Goal: Task Accomplishment & Management: Contribute content

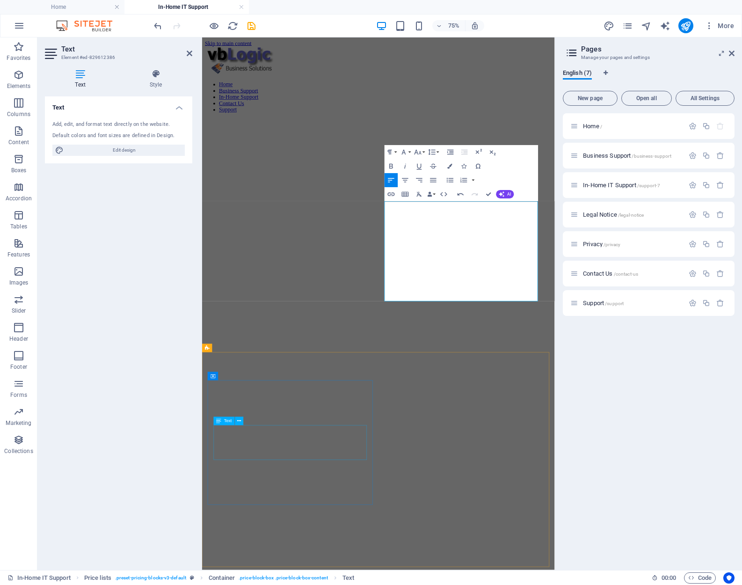
scroll to position [1356, 0]
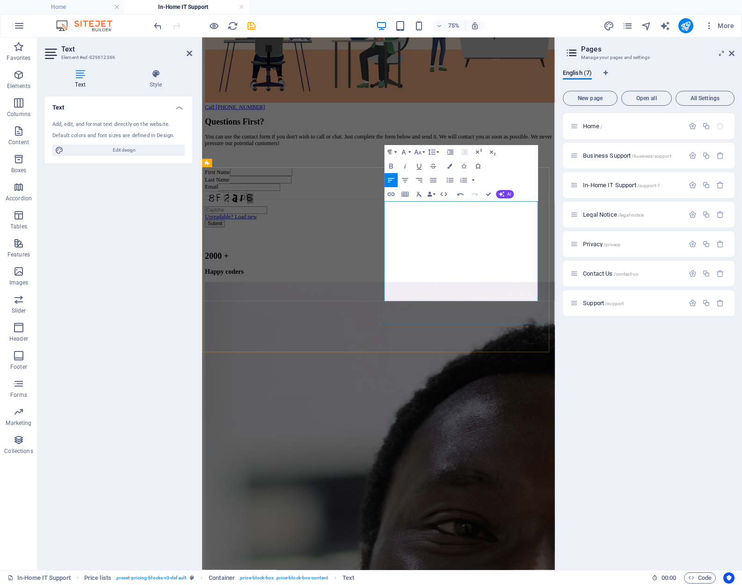
drag, startPoint x: 506, startPoint y: 266, endPoint x: 463, endPoint y: 267, distance: 43.1
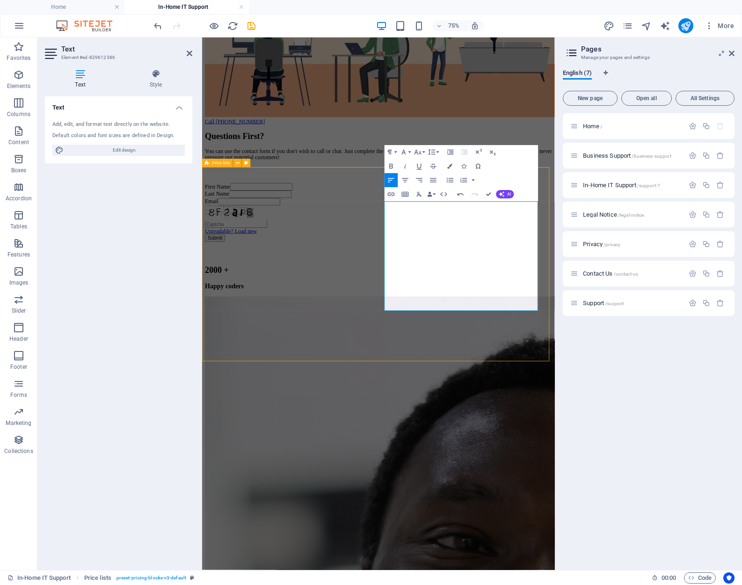
scroll to position [1375, 0]
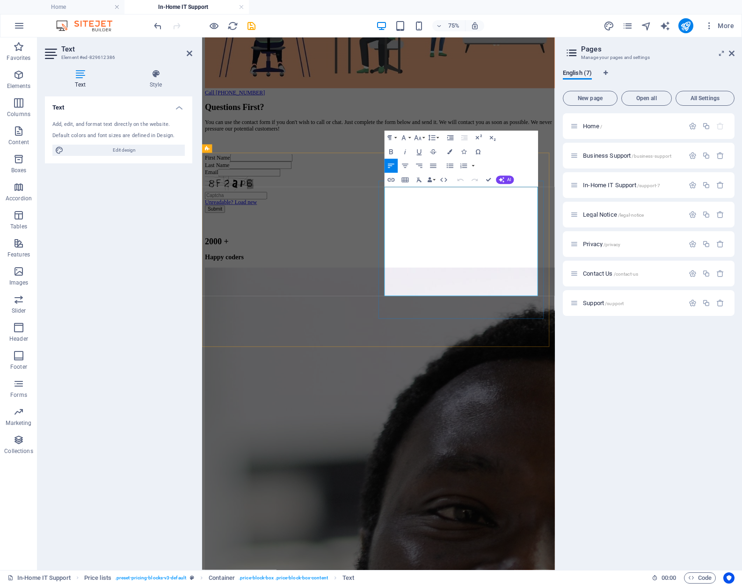
drag, startPoint x: 575, startPoint y: 319, endPoint x: 446, endPoint y: 320, distance: 128.6
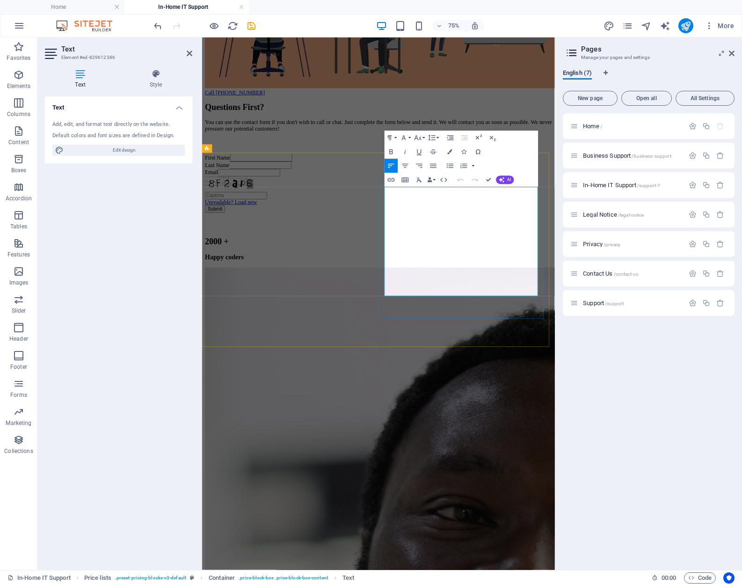
drag, startPoint x: 574, startPoint y: 322, endPoint x: 446, endPoint y: 323, distance: 128.1
click at [450, 166] on icon "button" at bounding box center [450, 165] width 8 height 8
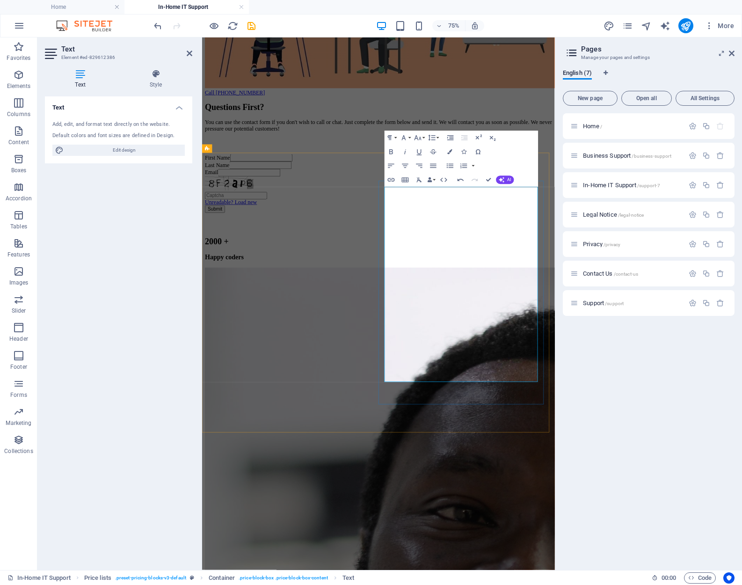
drag, startPoint x: 642, startPoint y: 246, endPoint x: 586, endPoint y: 247, distance: 55.7
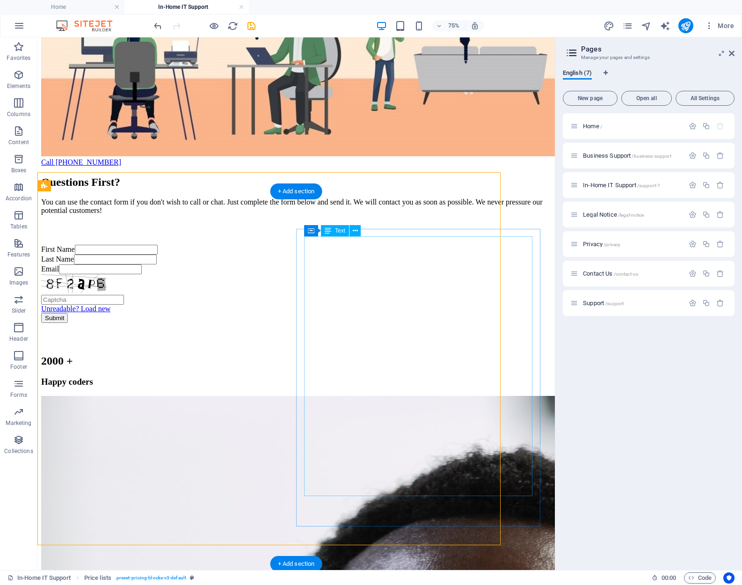
scroll to position [1395, 0]
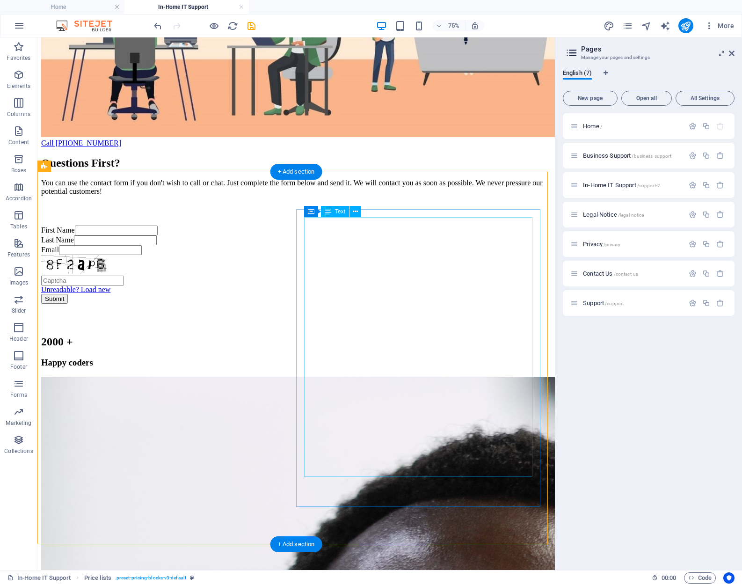
scroll to position [1414, 0]
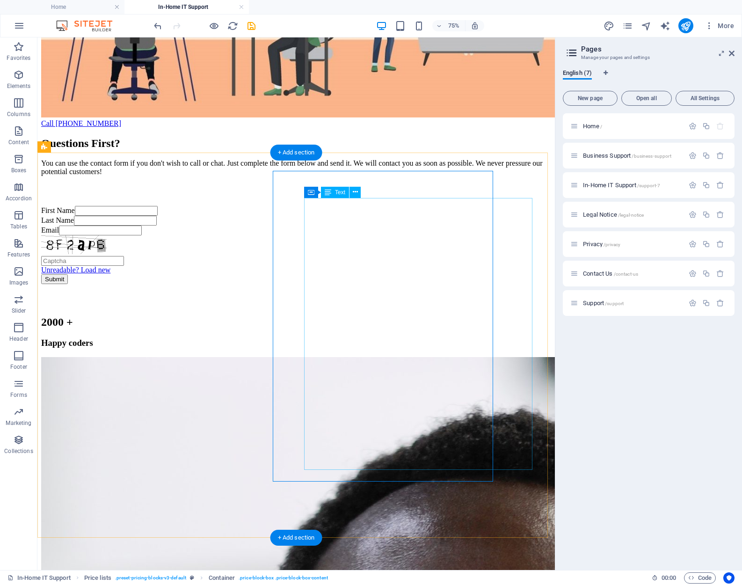
scroll to position [1433, 0]
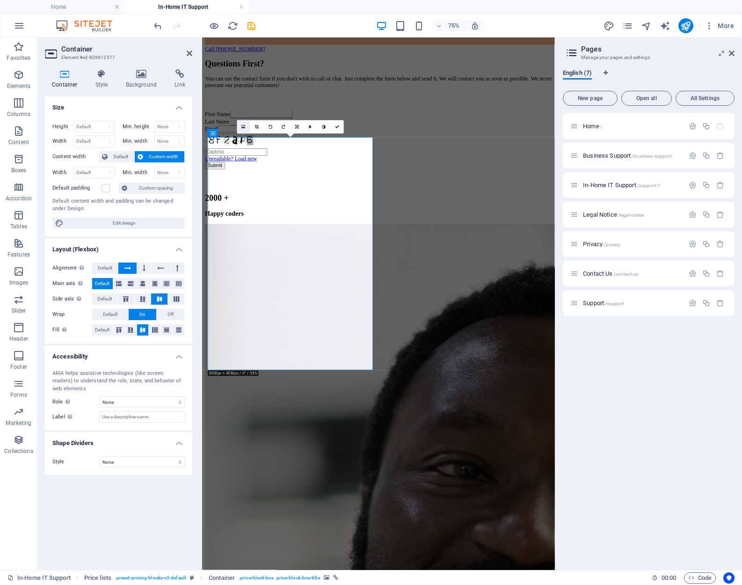
click at [243, 126] on icon at bounding box center [244, 126] width 4 height 5
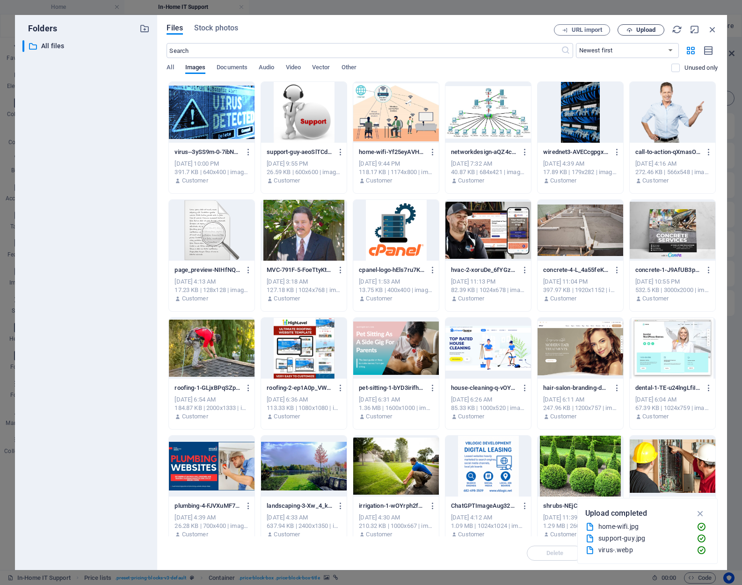
click at [644, 30] on span "Upload" at bounding box center [645, 30] width 19 height 6
click at [712, 30] on icon "button" at bounding box center [712, 29] width 10 height 10
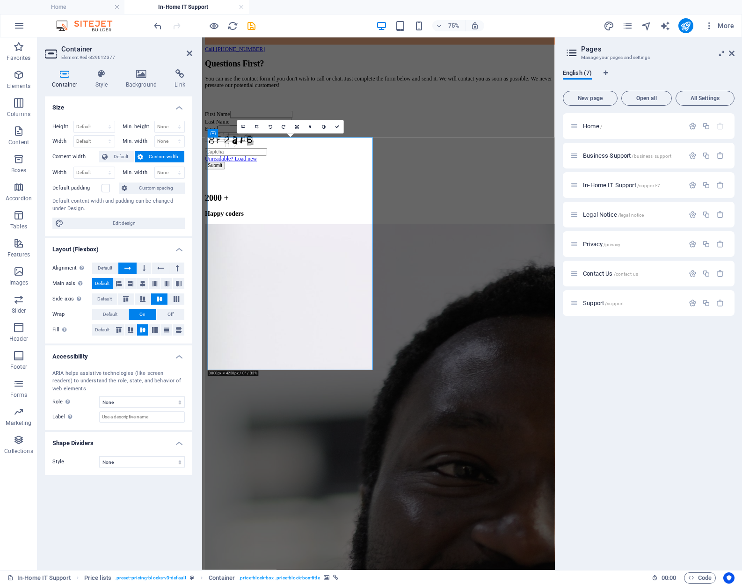
click at [243, 125] on icon at bounding box center [244, 126] width 4 height 5
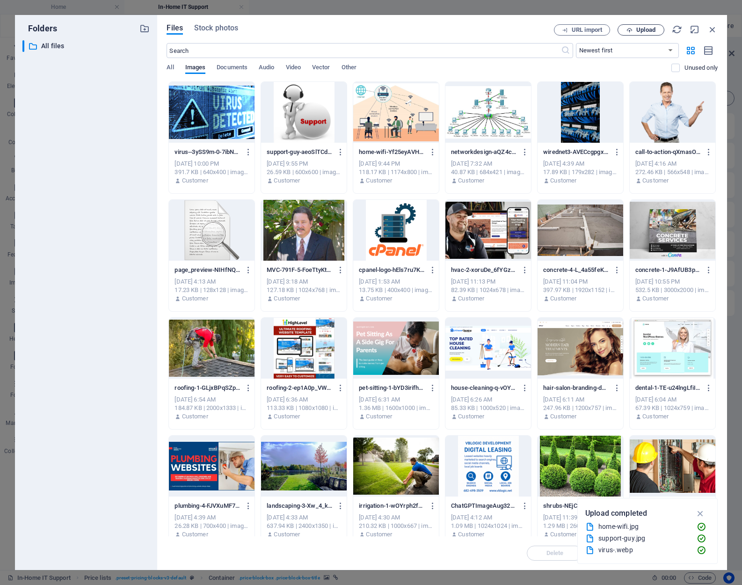
click at [644, 29] on span "Upload" at bounding box center [645, 30] width 19 height 6
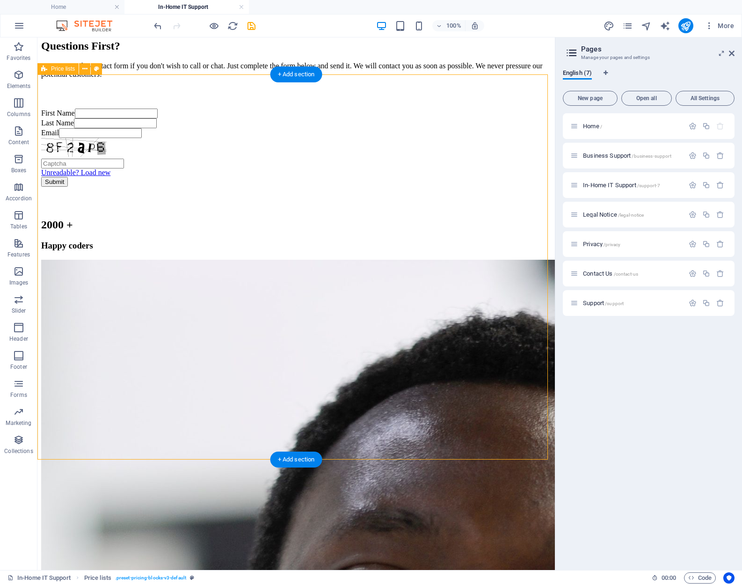
scroll to position [1406, 0]
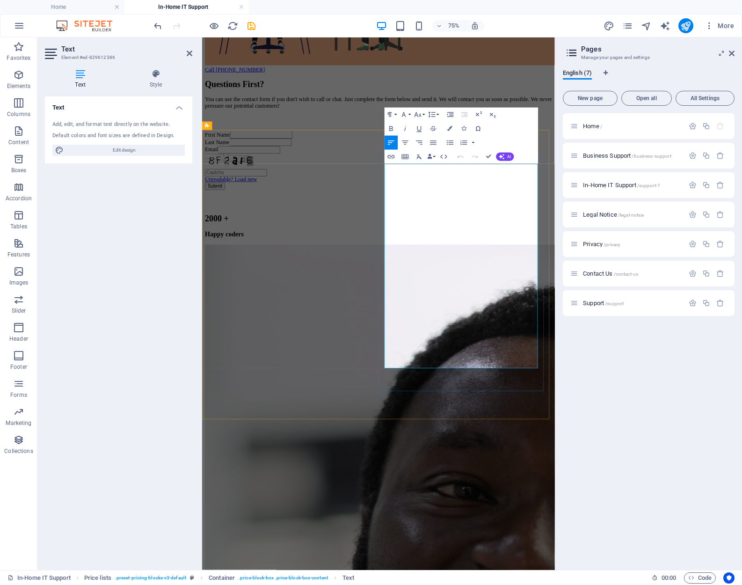
drag, startPoint x: 548, startPoint y: 219, endPoint x: 445, endPoint y: 215, distance: 103.0
click at [391, 128] on icon "button" at bounding box center [391, 128] width 8 height 8
click at [449, 128] on icon "button" at bounding box center [450, 128] width 5 height 5
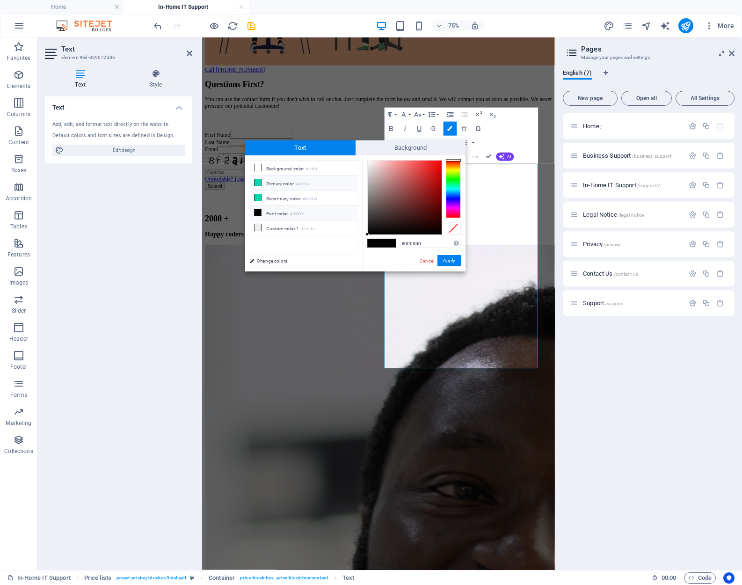
click at [276, 181] on li "Primary color #0cd5ad" at bounding box center [304, 182] width 108 height 15
click at [388, 241] on span at bounding box center [389, 243] width 14 height 8
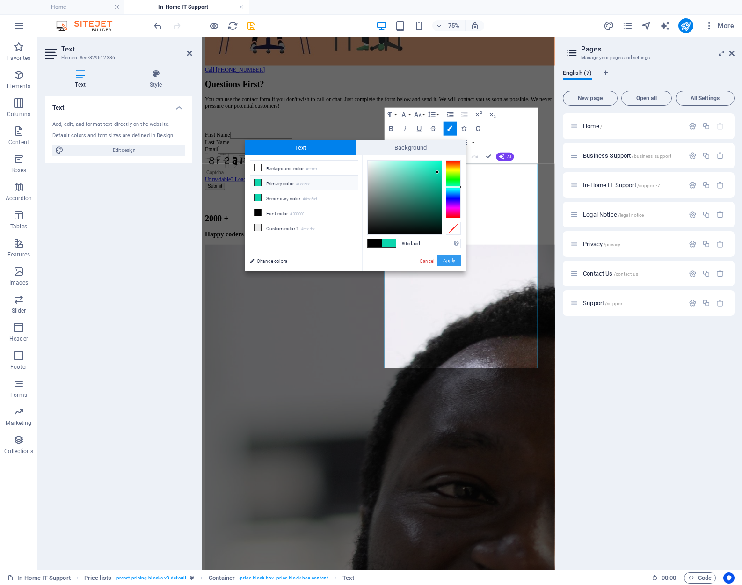
drag, startPoint x: 454, startPoint y: 259, endPoint x: 304, endPoint y: 304, distance: 156.5
click at [454, 259] on button "Apply" at bounding box center [448, 260] width 23 height 11
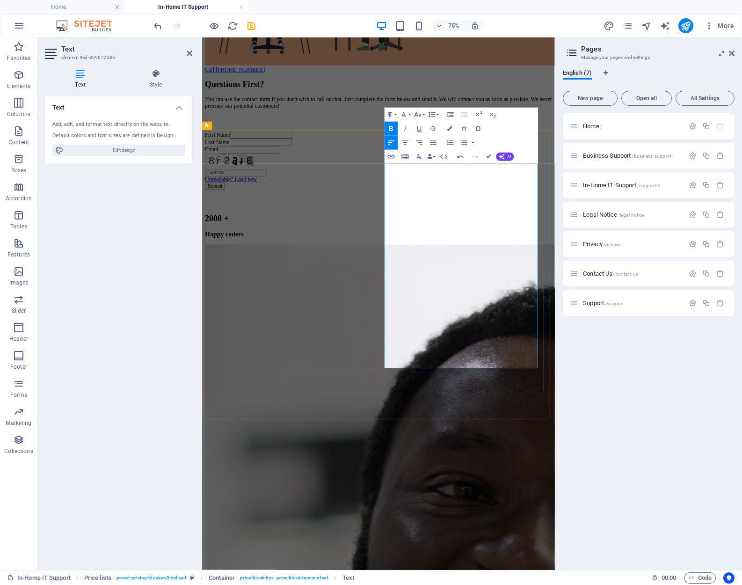
drag, startPoint x: 618, startPoint y: 215, endPoint x: 647, endPoint y: 215, distance: 29.5
click at [449, 129] on icon "button" at bounding box center [450, 128] width 5 height 5
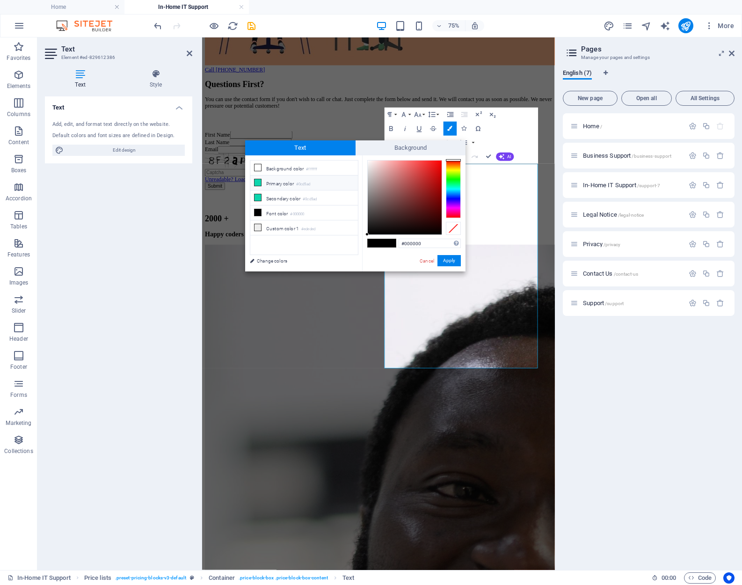
click at [286, 181] on li "Primary color #0cd5ad" at bounding box center [304, 182] width 108 height 15
type input "#0cd5ad"
click at [387, 239] on span at bounding box center [389, 243] width 14 height 8
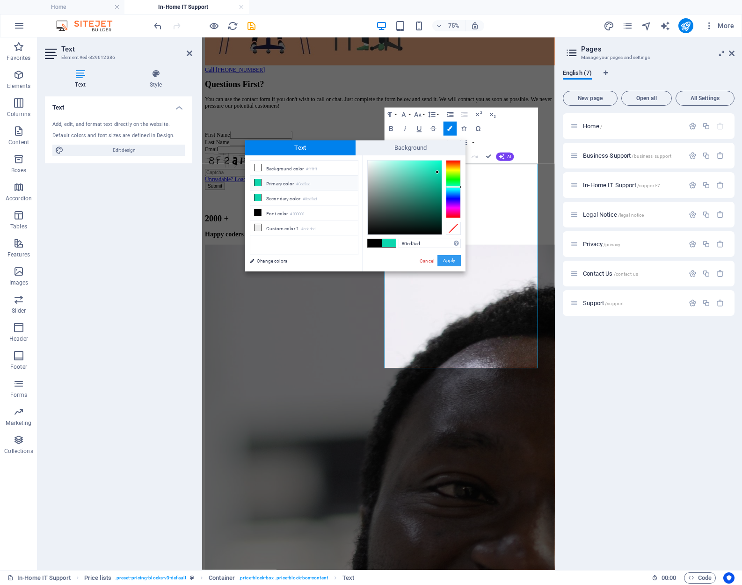
click at [448, 259] on button "Apply" at bounding box center [448, 260] width 23 height 11
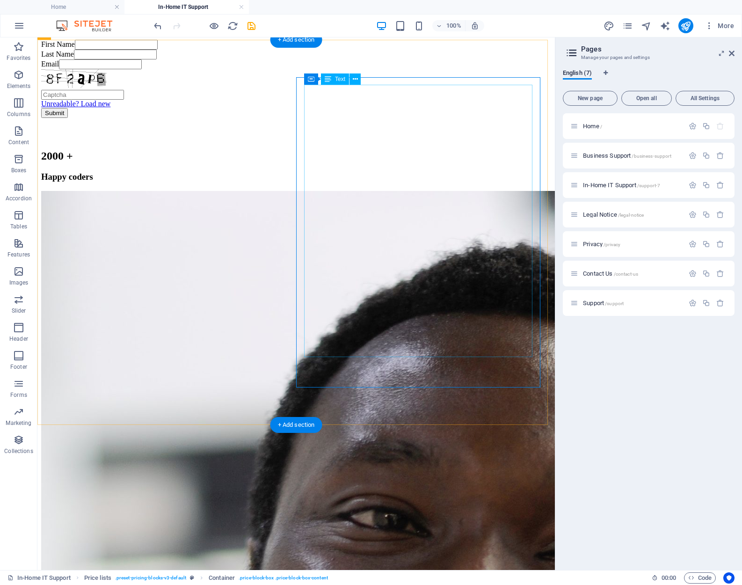
scroll to position [1593, 0]
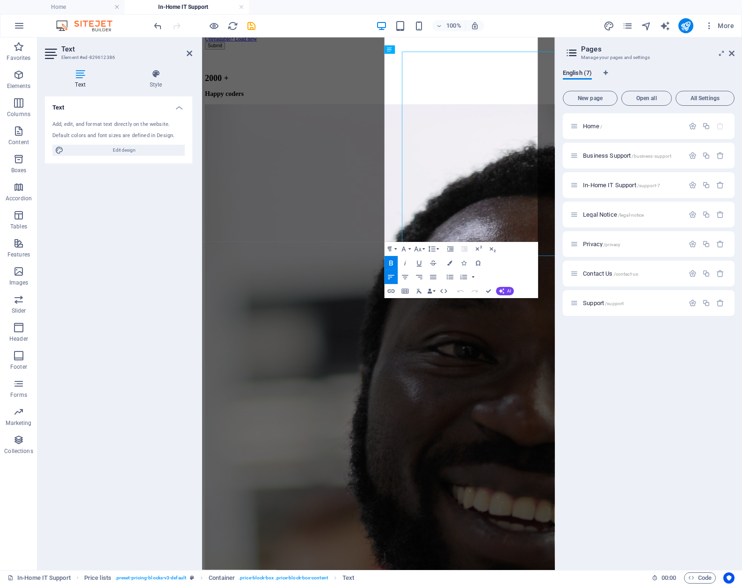
scroll to position [1574, 0]
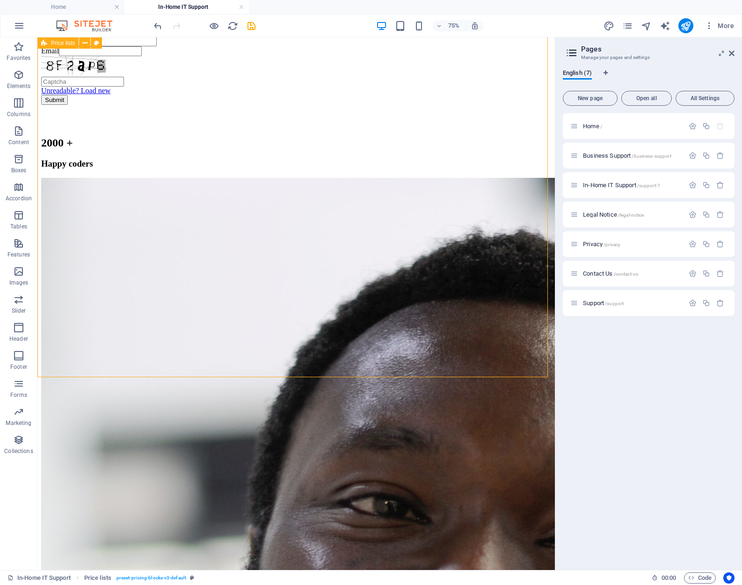
scroll to position [1594, 0]
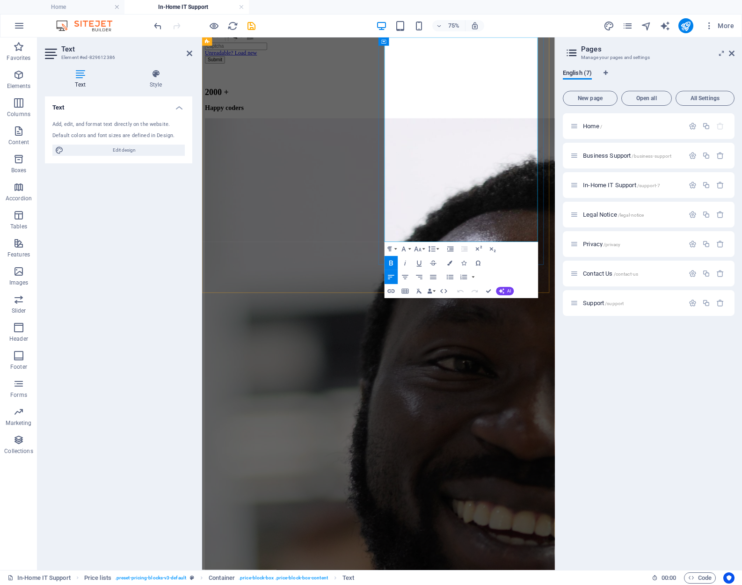
drag, startPoint x: 609, startPoint y: 280, endPoint x: 447, endPoint y: 280, distance: 162.3
click at [393, 260] on icon "button" at bounding box center [391, 263] width 8 height 8
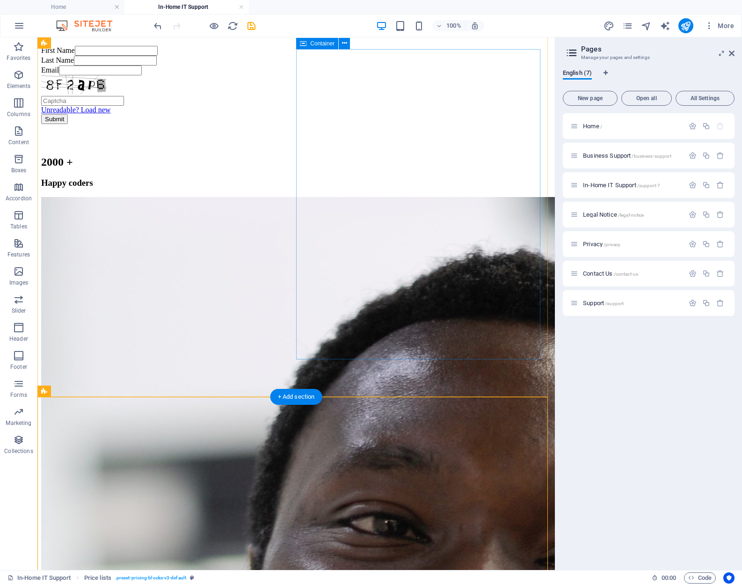
scroll to position [1527, 0]
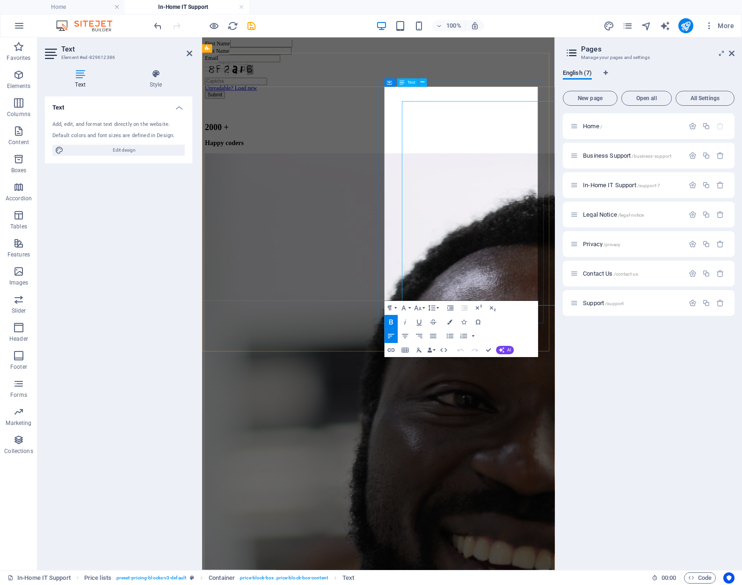
scroll to position [1509, 0]
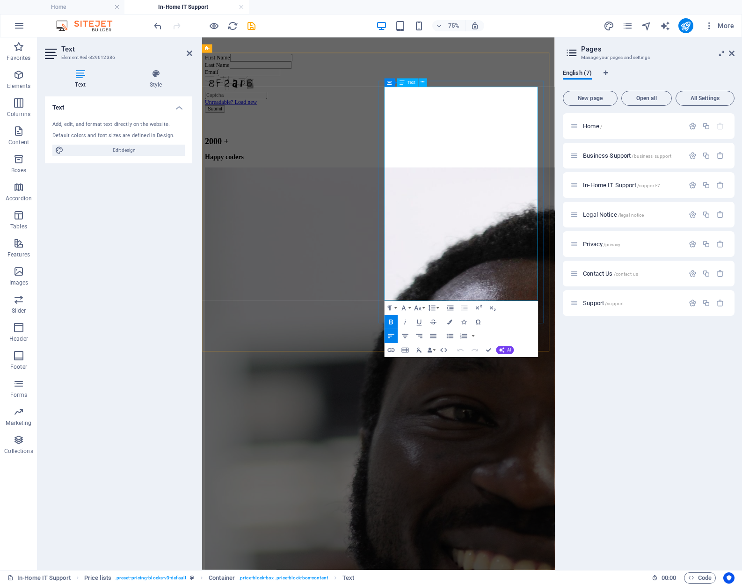
drag, startPoint x: 555, startPoint y: 114, endPoint x: 446, endPoint y: 116, distance: 109.0
click at [421, 308] on icon "button" at bounding box center [417, 308] width 8 height 8
click at [422, 373] on link "14" at bounding box center [417, 374] width 25 height 11
click at [422, 306] on button "Font Size" at bounding box center [419, 308] width 14 height 14
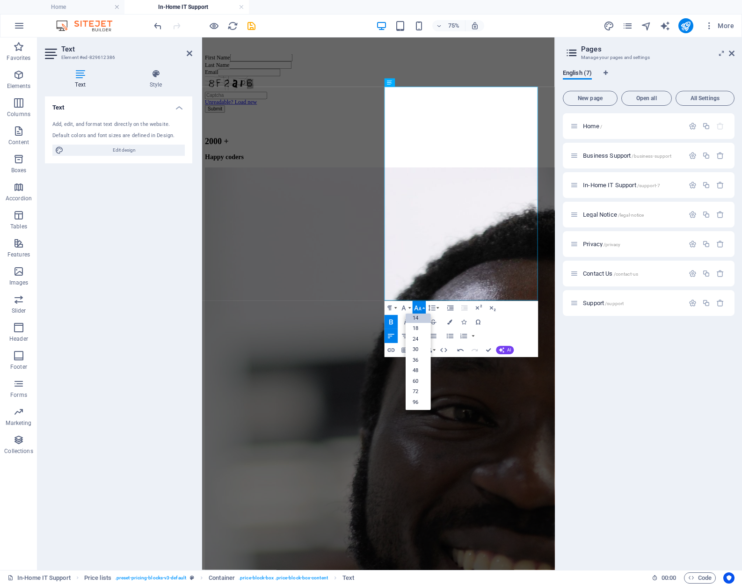
scroll to position [75, 0]
click at [422, 338] on link "24" at bounding box center [417, 339] width 25 height 11
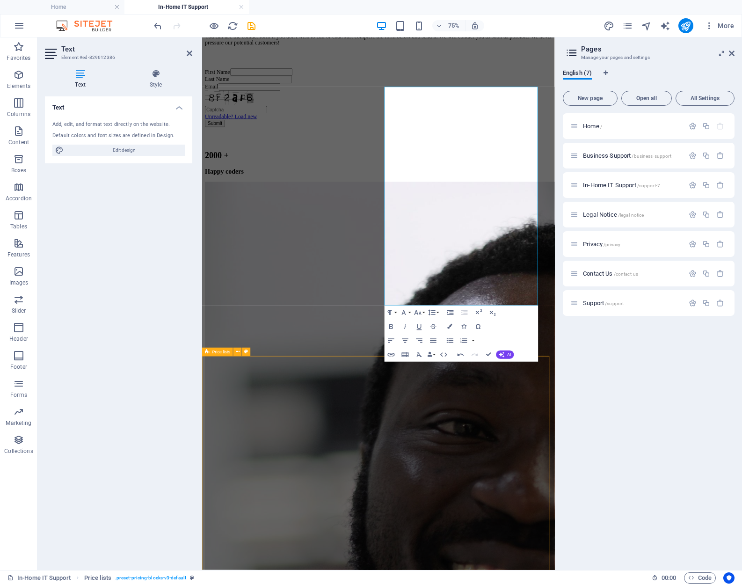
scroll to position [1527, 0]
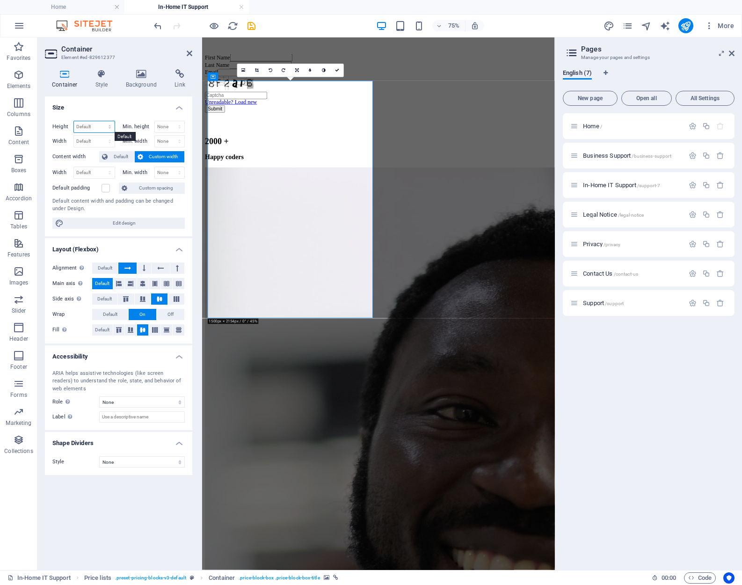
click at [96, 126] on select "Default px rem % vh vw" at bounding box center [94, 126] width 41 height 11
select select "px"
click at [101, 121] on select "Default px rem % vh vw" at bounding box center [94, 126] width 41 height 11
type input "675"
click at [92, 140] on select "Default px rem % em vh vw" at bounding box center [94, 141] width 41 height 11
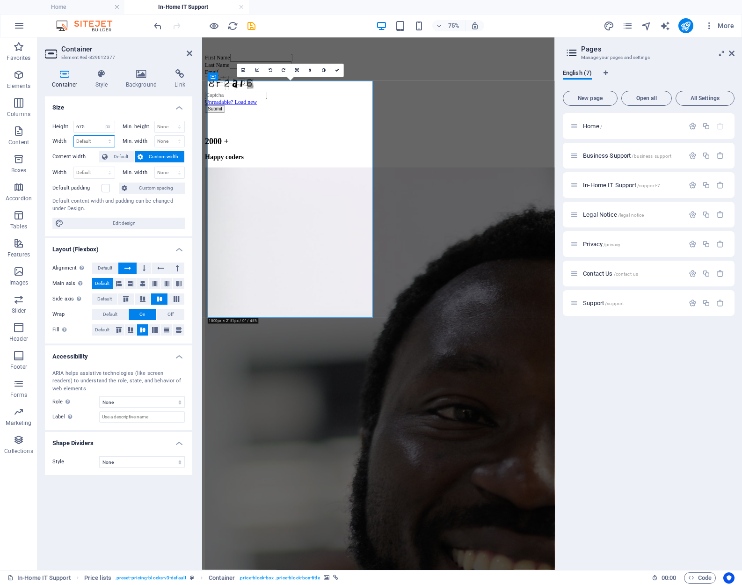
select select "px"
click at [101, 136] on select "Default px rem % em vh vw" at bounding box center [94, 141] width 41 height 11
click at [68, 159] on label "Content width" at bounding box center [75, 156] width 47 height 11
click at [81, 141] on input "471" at bounding box center [94, 141] width 41 height 11
click at [91, 143] on input "471" at bounding box center [94, 141] width 41 height 11
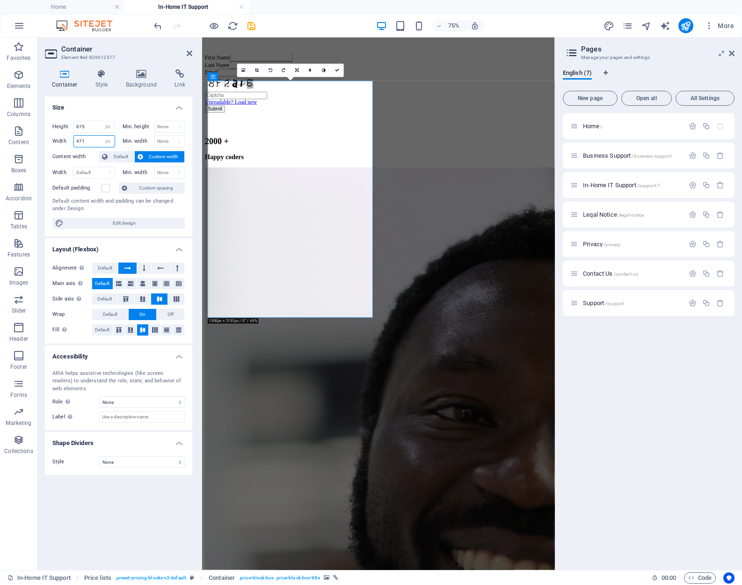
drag, startPoint x: 92, startPoint y: 141, endPoint x: 68, endPoint y: 142, distance: 23.4
click at [68, 142] on div "Width 471 Default px rem % em vh vw" at bounding box center [83, 141] width 63 height 12
type input "500"
click at [86, 182] on label "Default padding" at bounding box center [76, 187] width 49 height 11
click at [0, 0] on input "Default padding" at bounding box center [0, 0] width 0 height 0
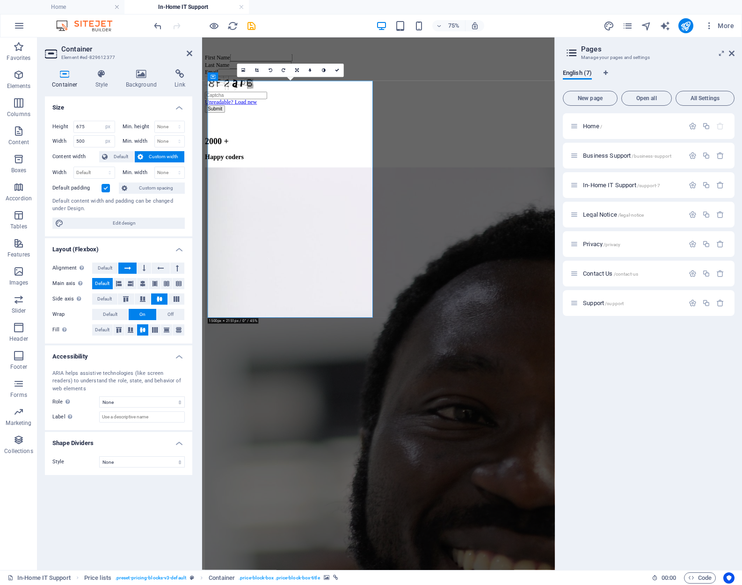
click at [106, 187] on label at bounding box center [105, 188] width 8 height 8
click at [0, 0] on input "Default padding" at bounding box center [0, 0] width 0 height 0
click at [93, 171] on select "Default px rem % em vh vw" at bounding box center [94, 172] width 41 height 11
select select "px"
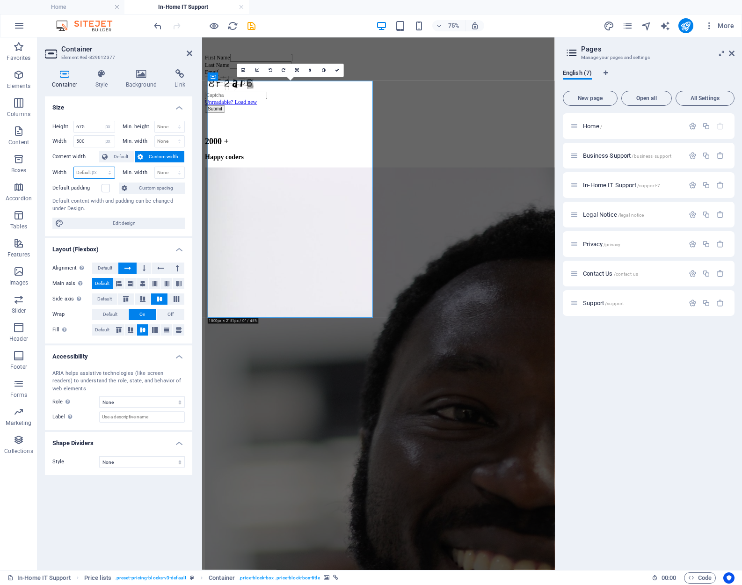
click at [101, 167] on select "Default px rem % em vh vw" at bounding box center [94, 172] width 41 height 11
type input "500"
click at [79, 185] on label "Default padding" at bounding box center [76, 187] width 49 height 11
click at [0, 0] on input "Default padding" at bounding box center [0, 0] width 0 height 0
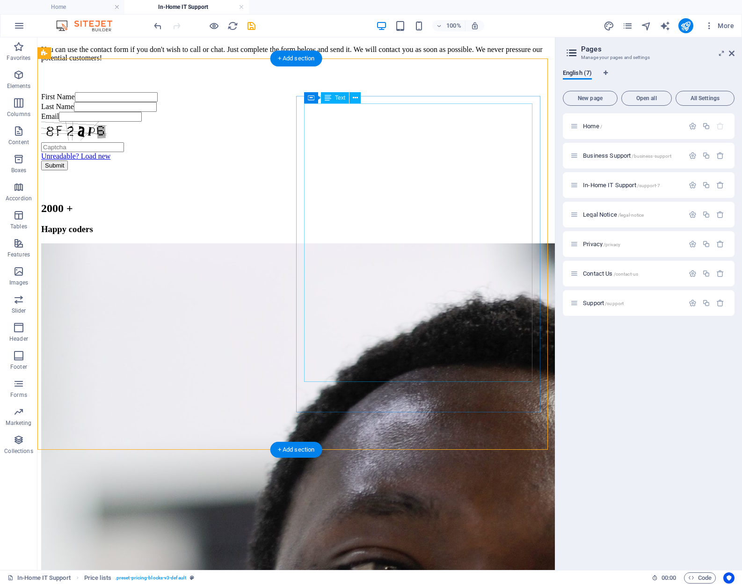
scroll to position [1527, 0]
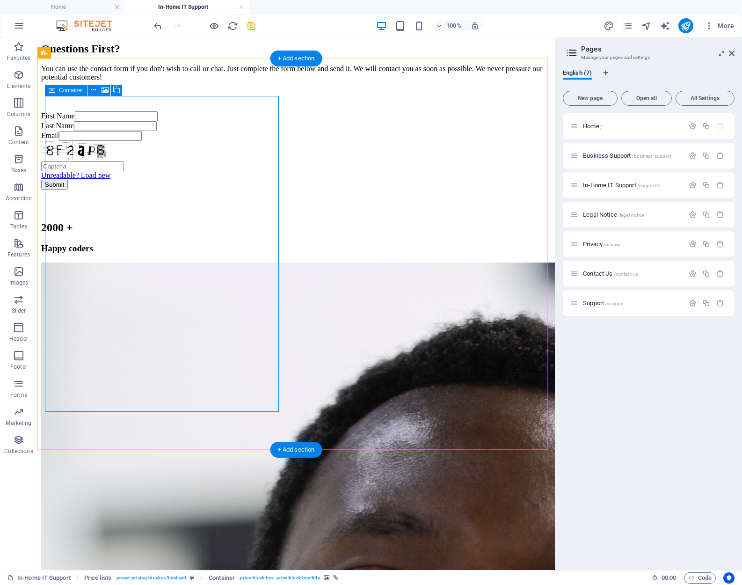
select select "px"
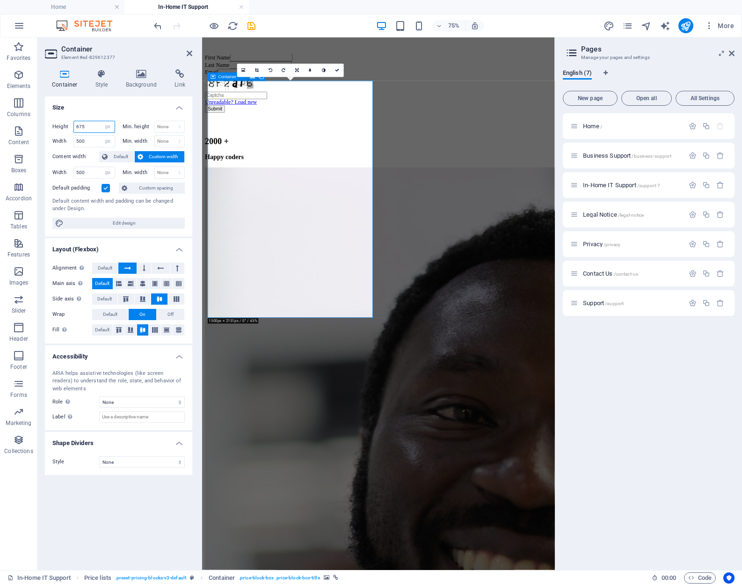
drag, startPoint x: 90, startPoint y: 124, endPoint x: 69, endPoint y: 125, distance: 20.6
click at [69, 125] on div "Height 675 Default px rem % vh vw" at bounding box center [83, 127] width 63 height 12
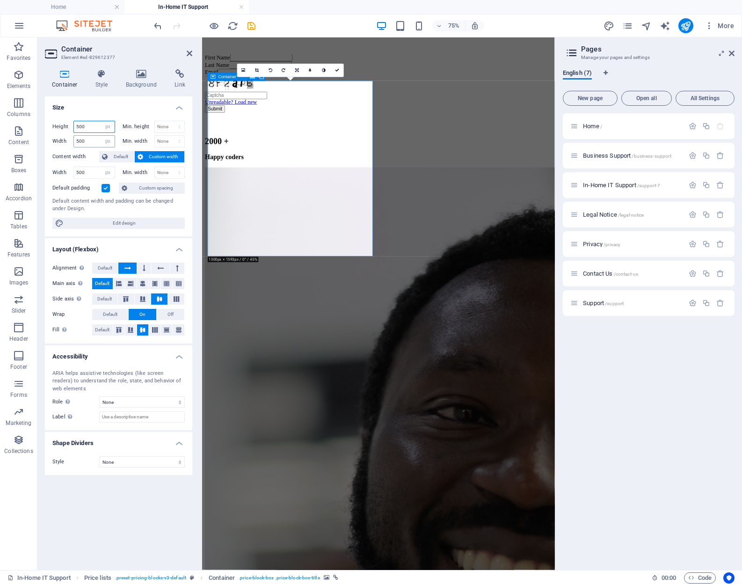
type input "500"
drag, startPoint x: 89, startPoint y: 140, endPoint x: 61, endPoint y: 140, distance: 28.1
click at [61, 140] on div "Width 500 Default px rem % em vh vw" at bounding box center [83, 141] width 63 height 12
drag, startPoint x: 86, startPoint y: 139, endPoint x: 63, endPoint y: 142, distance: 23.5
click at [63, 142] on div "Width 450 Default px rem % em vh vw" at bounding box center [83, 141] width 63 height 12
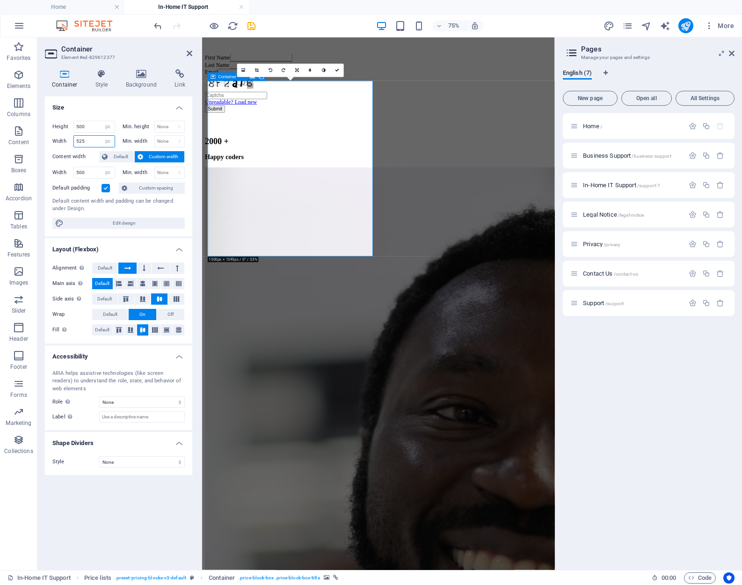
type input "525"
click at [65, 163] on div "Height 500 Default px rem % vh vw Min. height None px rem % vh vw Width 525 Def…" at bounding box center [118, 174] width 147 height 123
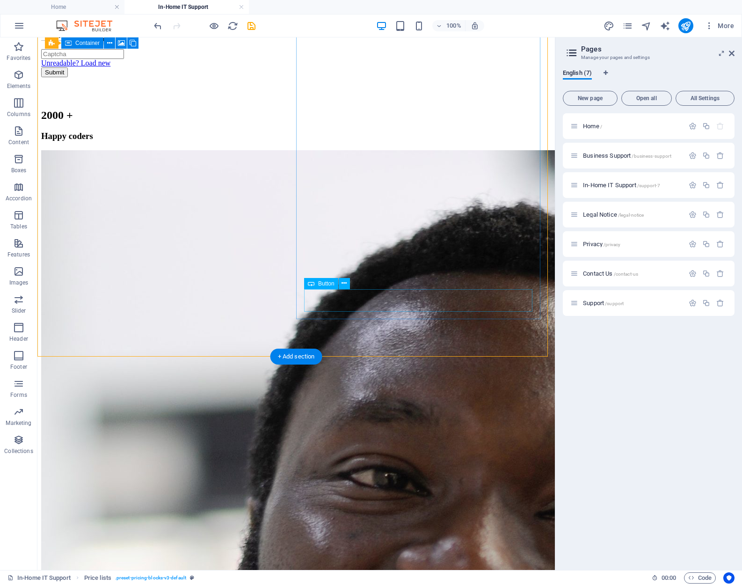
scroll to position [1574, 0]
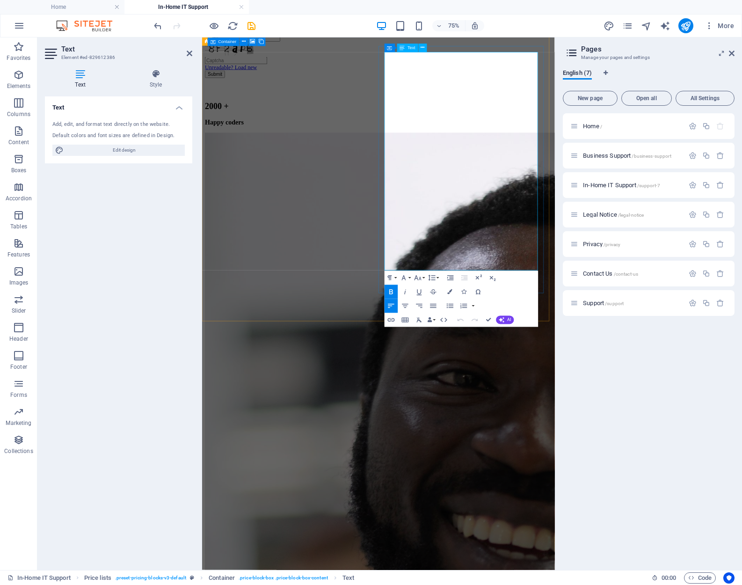
scroll to position [1555, 0]
drag, startPoint x: 599, startPoint y: 73, endPoint x: 444, endPoint y: 80, distance: 155.0
copy tbody "Intel I-7 High-End Computer"
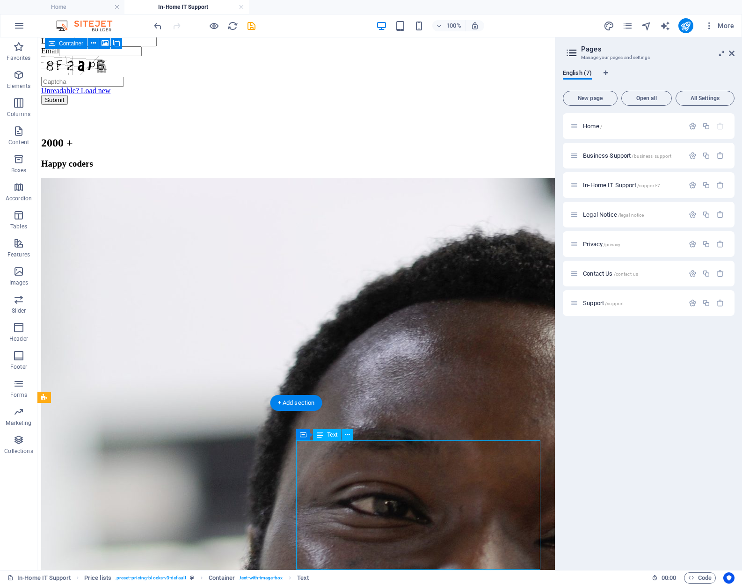
scroll to position [1555, 0]
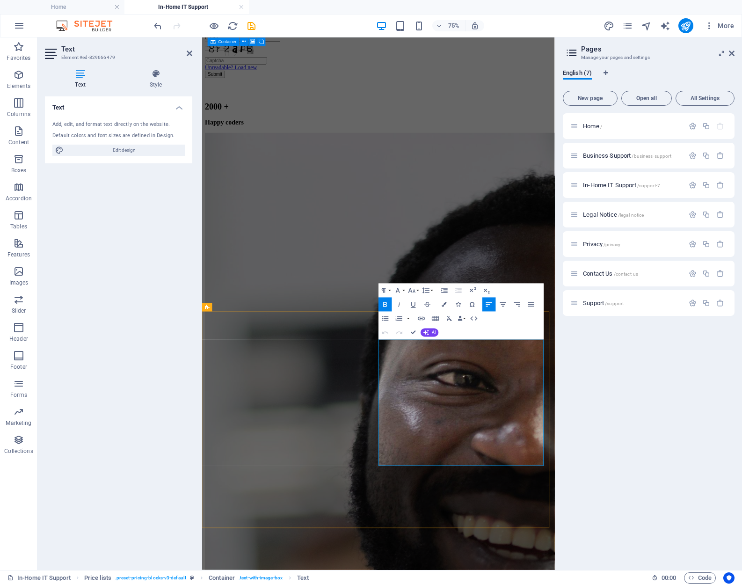
drag, startPoint x: 496, startPoint y: 454, endPoint x: 440, endPoint y: 458, distance: 56.2
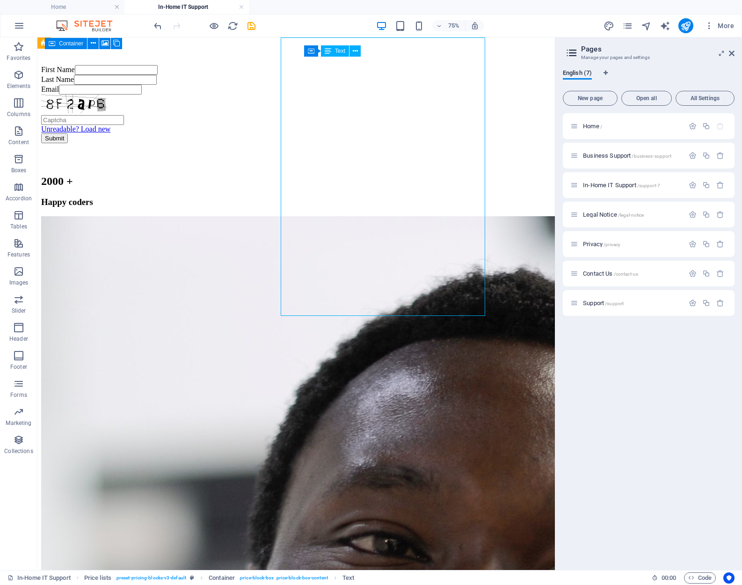
scroll to position [1574, 0]
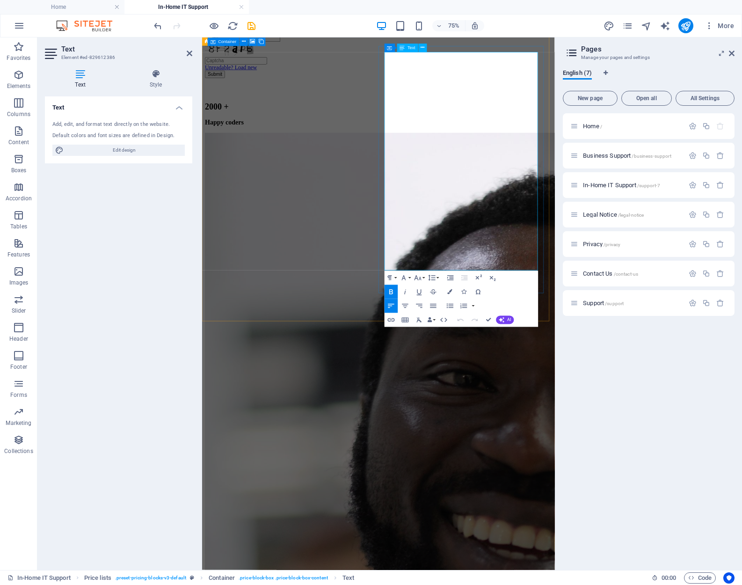
drag, startPoint x: 499, startPoint y: 106, endPoint x: 448, endPoint y: 93, distance: 52.6
copy td "Home or Business - Delivered Extremely Fast"
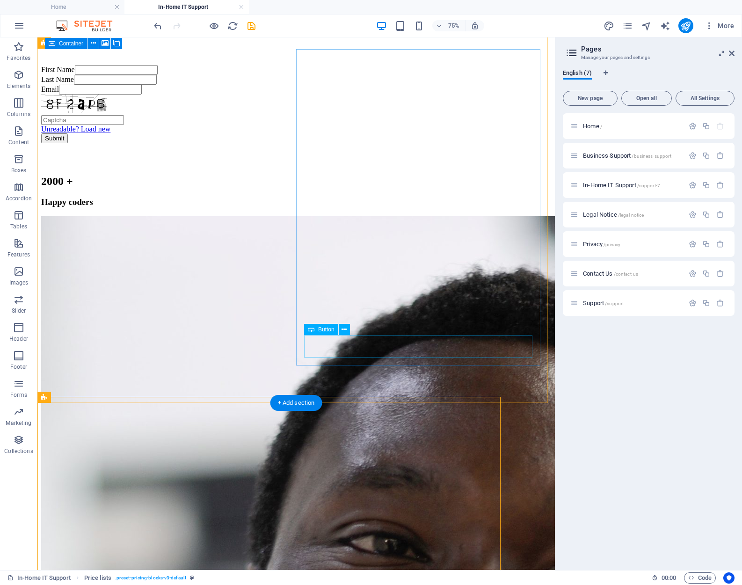
scroll to position [1574, 0]
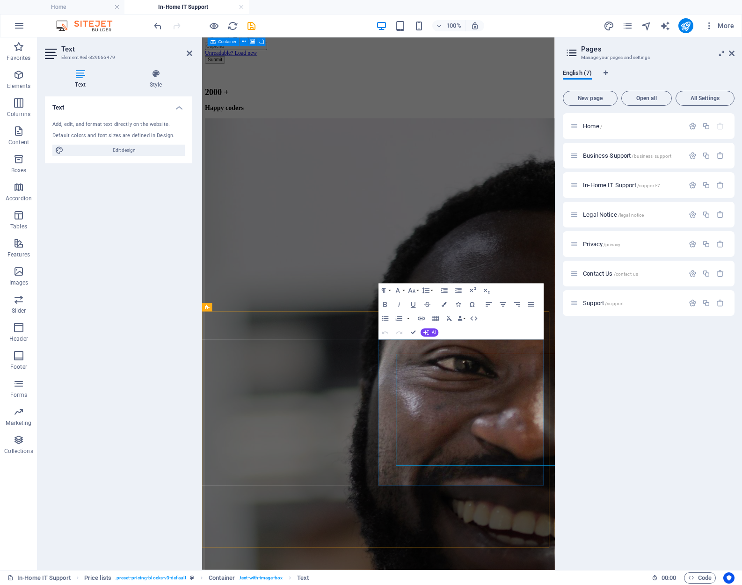
scroll to position [1555, 0]
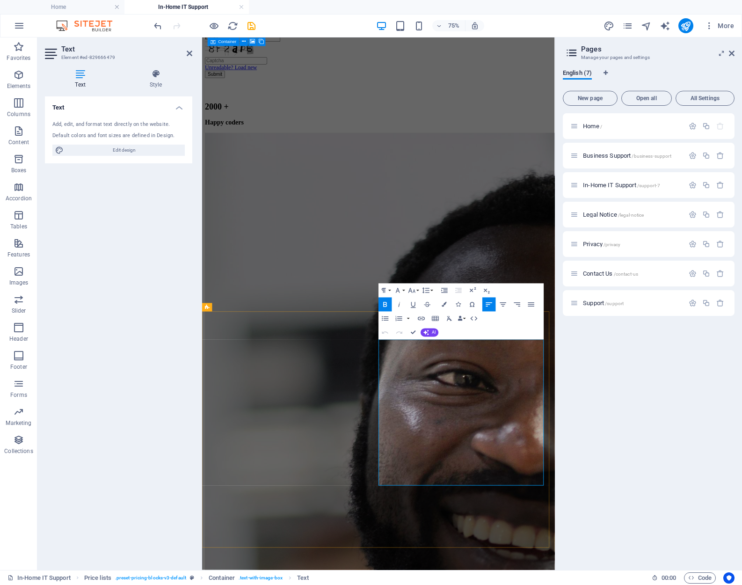
drag, startPoint x: 580, startPoint y: 500, endPoint x: 503, endPoint y: 508, distance: 77.6
drag, startPoint x: 466, startPoint y: 512, endPoint x: 438, endPoint y: 505, distance: 28.9
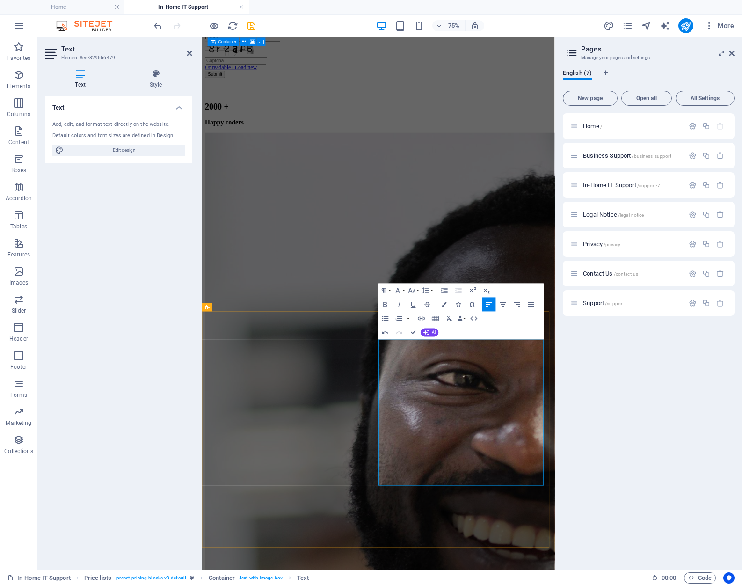
drag, startPoint x: 618, startPoint y: 473, endPoint x: 596, endPoint y: 462, distance: 24.7
drag, startPoint x: 621, startPoint y: 473, endPoint x: 594, endPoint y: 466, distance: 27.2
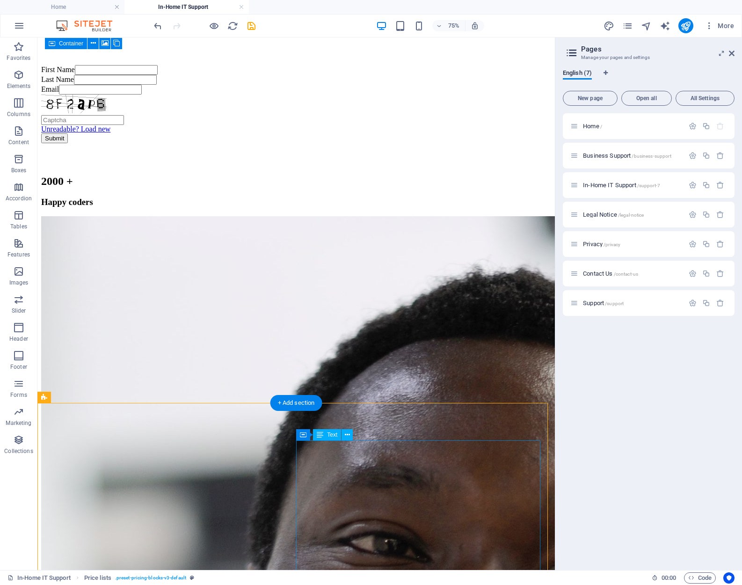
scroll to position [1574, 0]
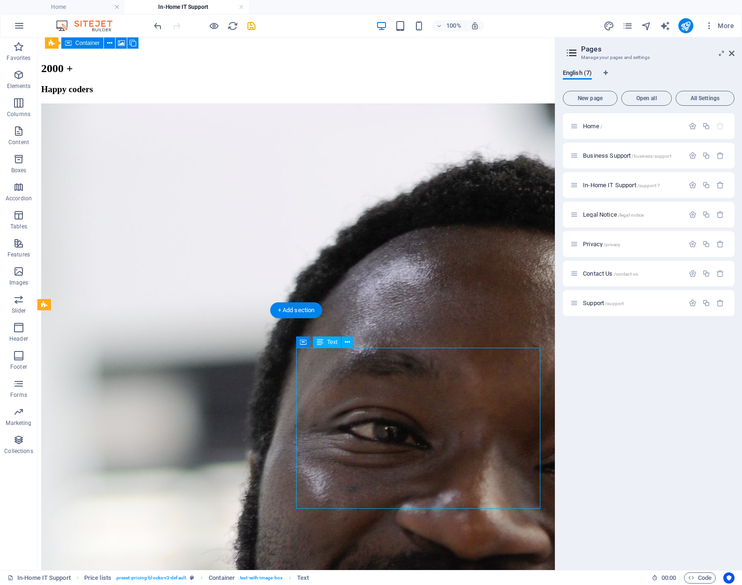
scroll to position [1621, 0]
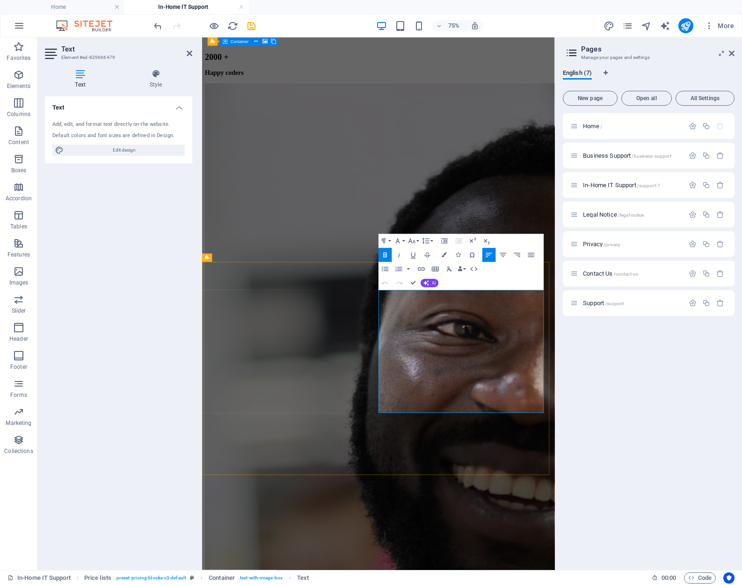
drag, startPoint x: 520, startPoint y: 454, endPoint x: 439, endPoint y: 458, distance: 81.5
drag, startPoint x: 498, startPoint y: 530, endPoint x: 438, endPoint y: 533, distance: 59.9
drag, startPoint x: 576, startPoint y: 504, endPoint x: 438, endPoint y: 506, distance: 138.0
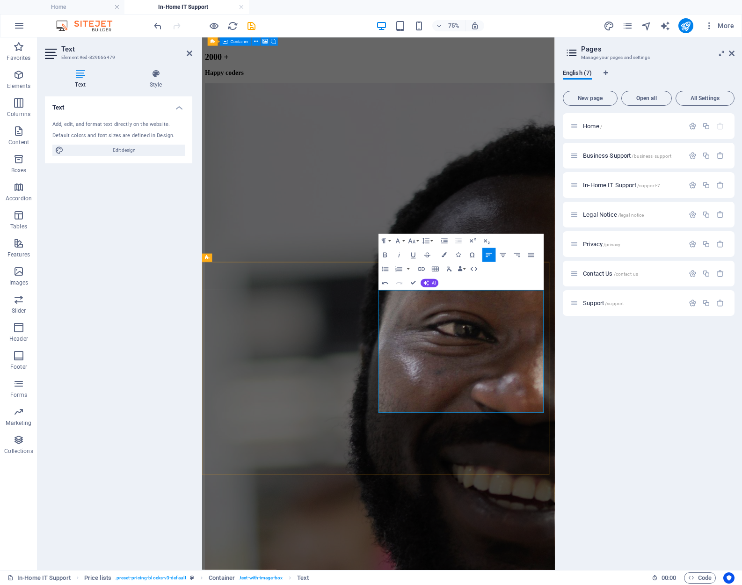
drag, startPoint x: 592, startPoint y: 480, endPoint x: 438, endPoint y: 480, distance: 153.9
click at [407, 351] on div "Table Header Remove Table Row Insert row above Insert row below Delete row Colu…" at bounding box center [452, 352] width 118 height 17
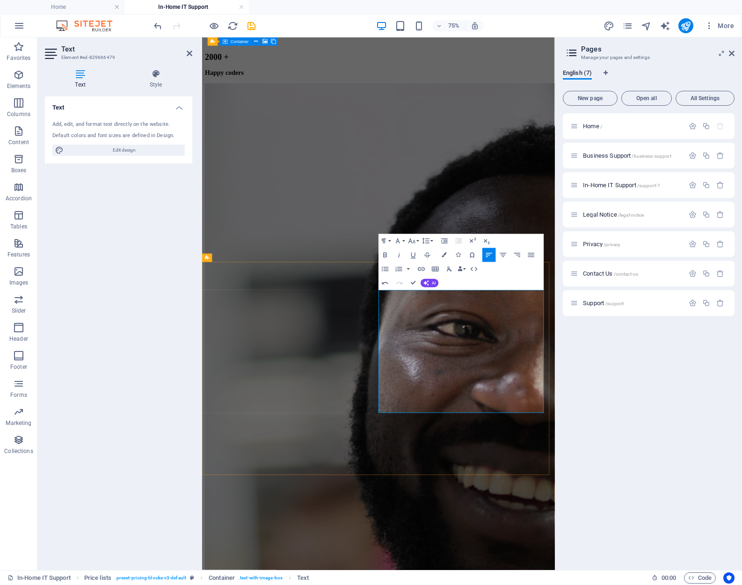
drag, startPoint x: 464, startPoint y: 453, endPoint x: 438, endPoint y: 454, distance: 26.7
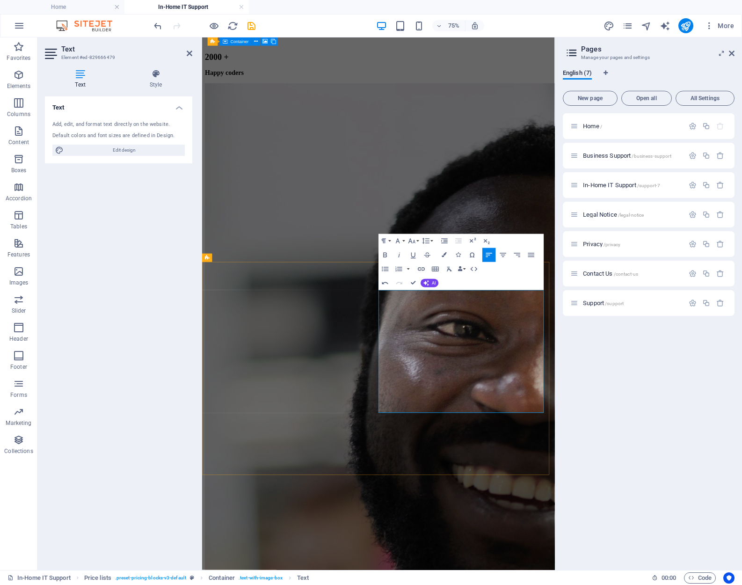
click at [385, 254] on icon "button" at bounding box center [385, 255] width 8 height 8
click at [444, 253] on icon "button" at bounding box center [443, 255] width 5 height 5
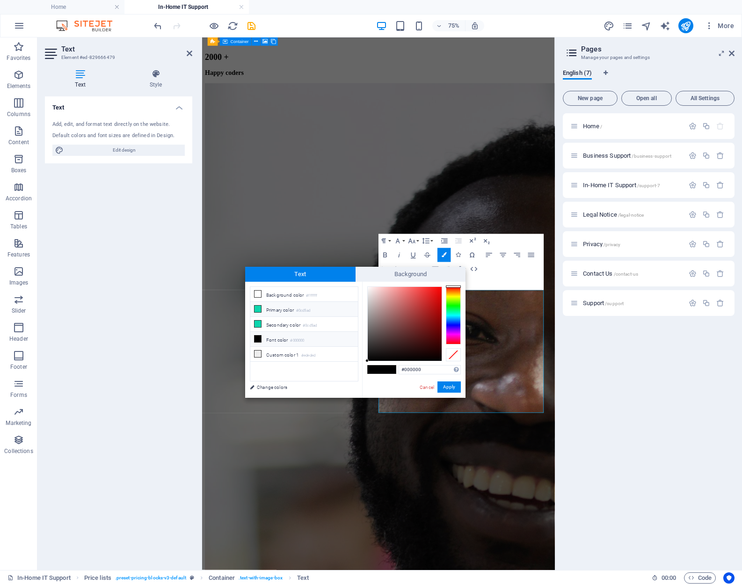
click at [308, 308] on small "#0cd5ad" at bounding box center [303, 310] width 14 height 7
type input "#0cd5ad"
click at [388, 368] on span at bounding box center [389, 369] width 14 height 8
click at [445, 386] on button "Apply" at bounding box center [448, 386] width 23 height 11
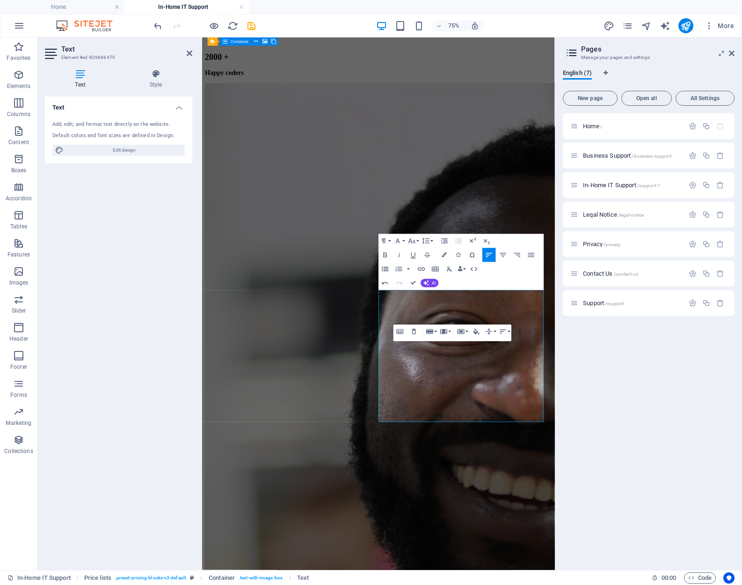
click at [385, 269] on icon "button" at bounding box center [385, 269] width 7 height 5
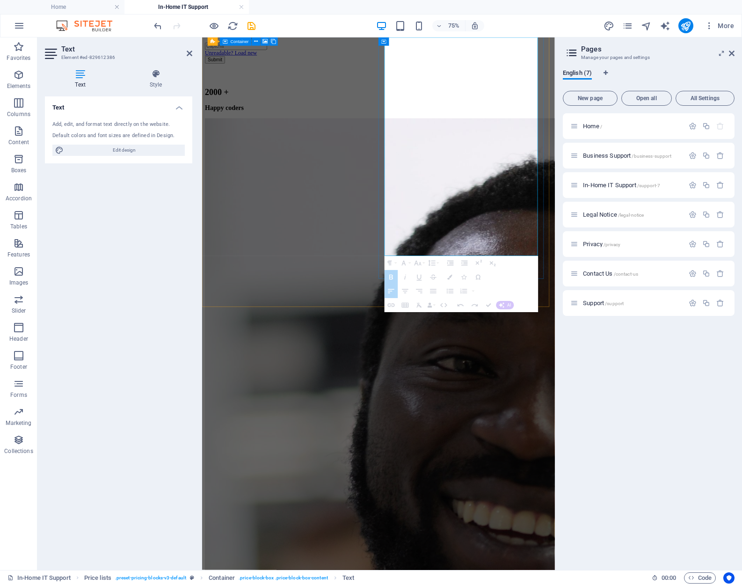
drag, startPoint x: 473, startPoint y: 301, endPoint x: 460, endPoint y: 188, distance: 113.4
drag, startPoint x: 562, startPoint y: 253, endPoint x: 455, endPoint y: 132, distance: 161.3
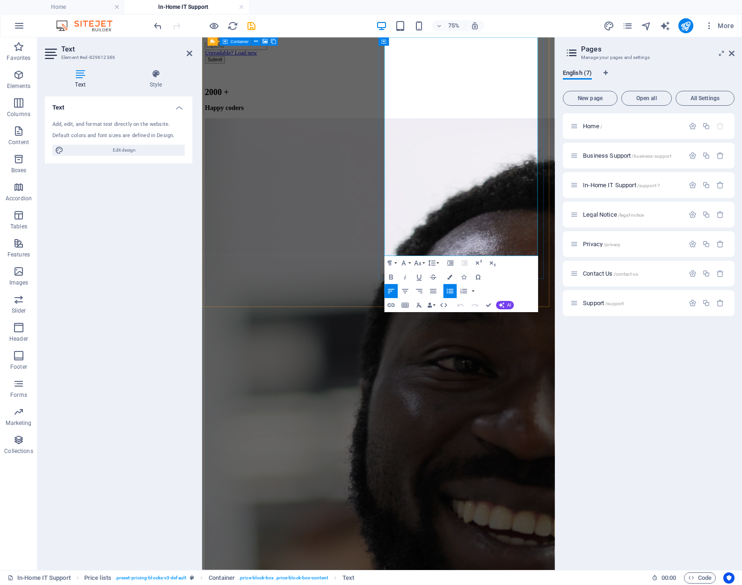
copy ul "Thermaltake Ceres 300 Green Case Thermaltake 2 Fan Water Cooling GameMax 850W P…"
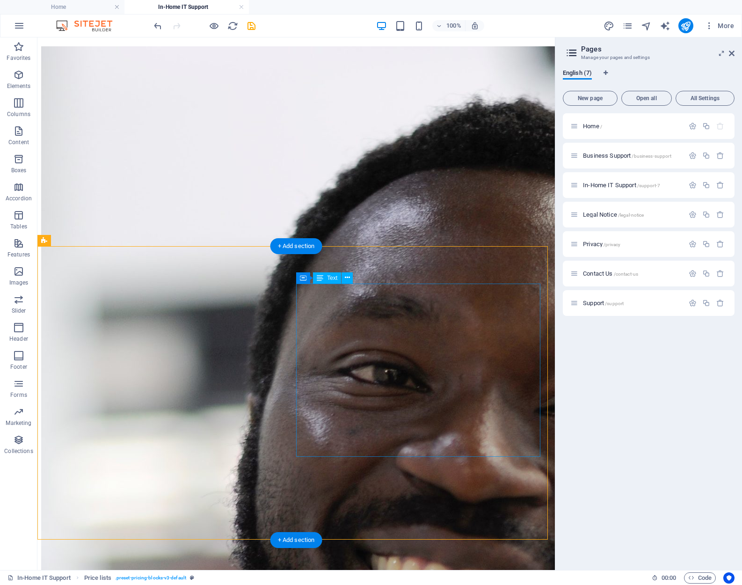
scroll to position [1761, 0]
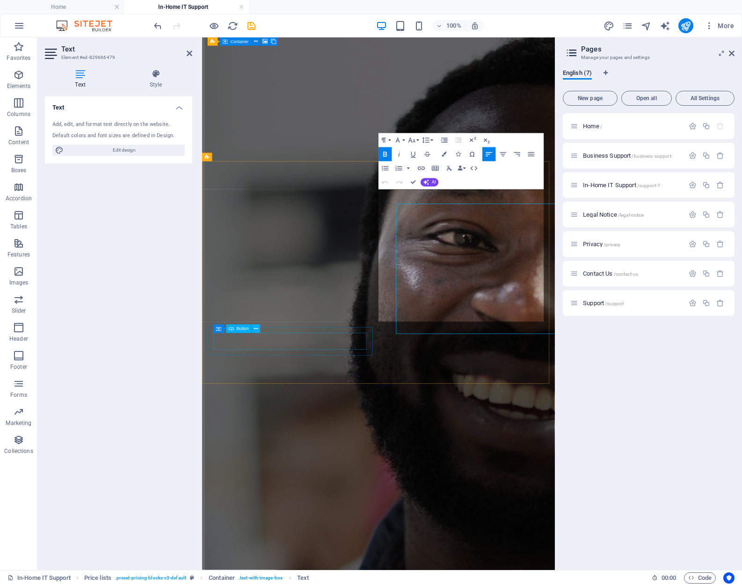
scroll to position [1755, 0]
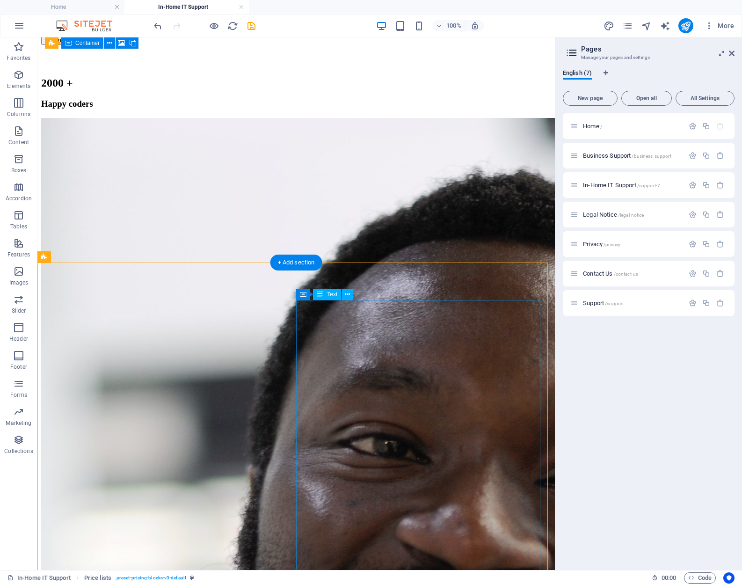
scroll to position [1634, 0]
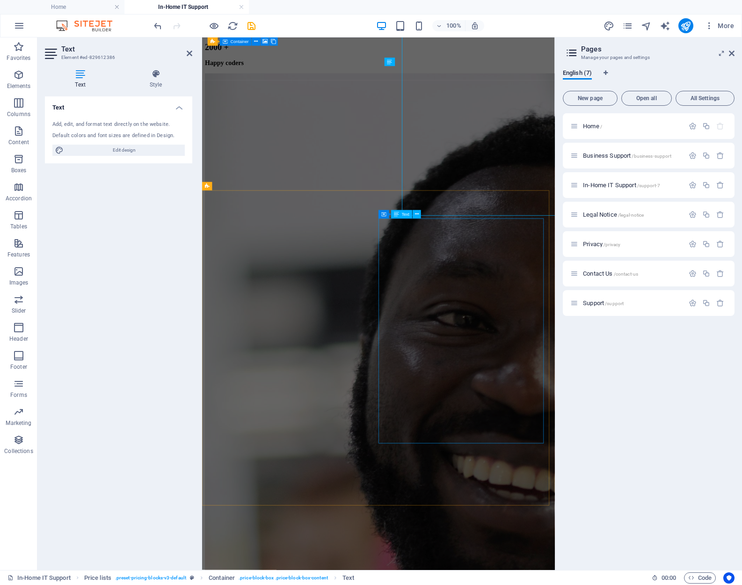
scroll to position [1574, 0]
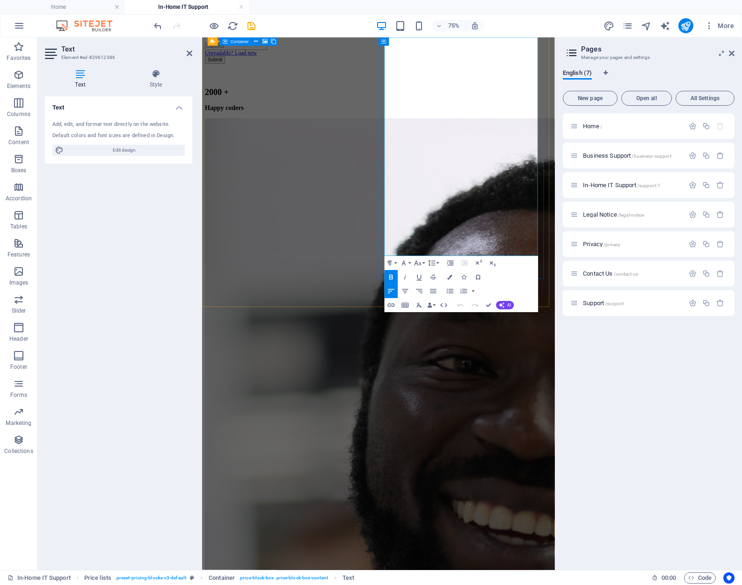
drag, startPoint x: 475, startPoint y: 297, endPoint x: 447, endPoint y: 287, distance: 29.7
copy strong "We only use top shelf parts that last for years."
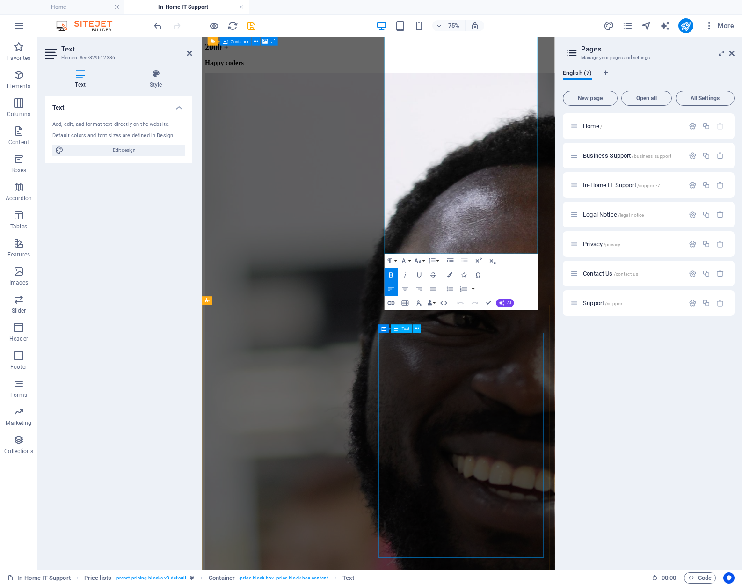
scroll to position [1808, 0]
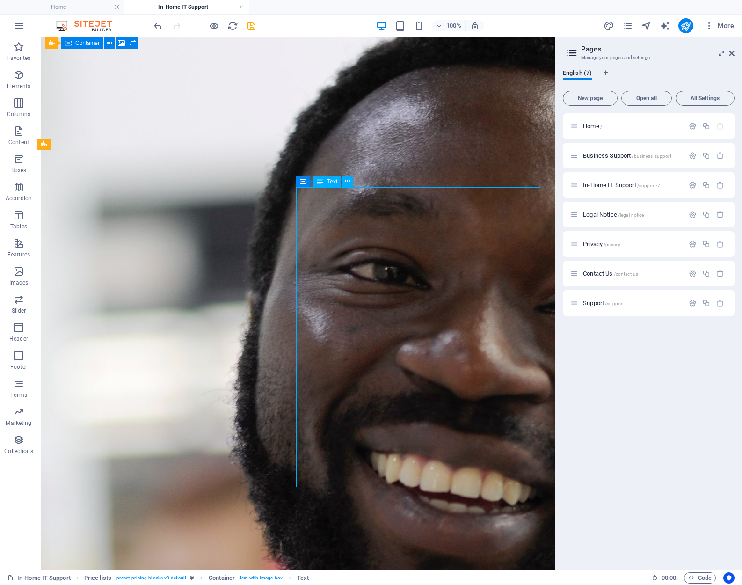
scroll to position [1828, 0]
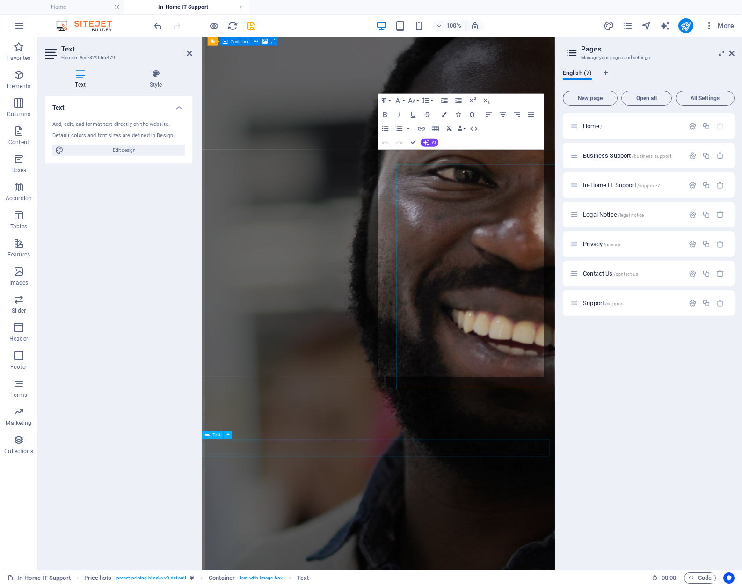
scroll to position [1808, 0]
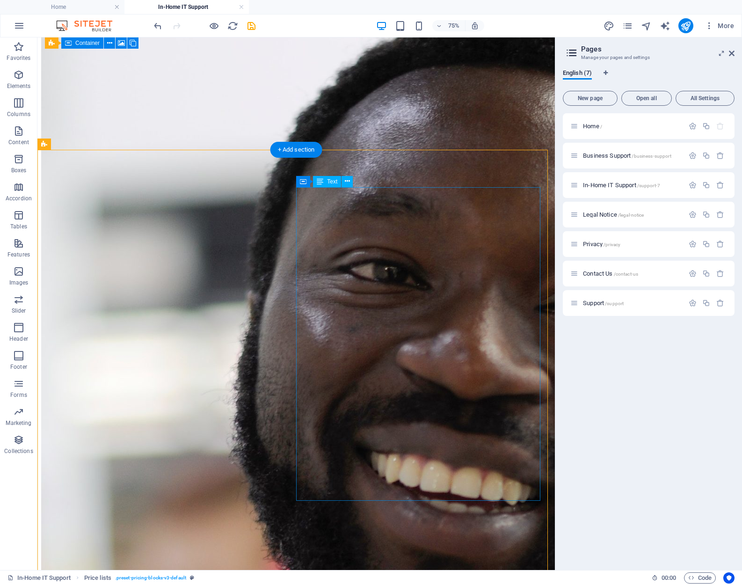
scroll to position [1828, 0]
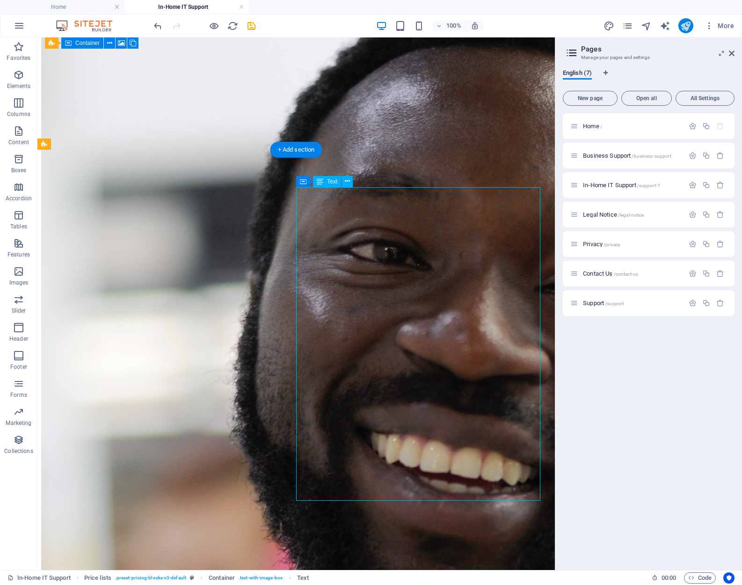
scroll to position [1808, 0]
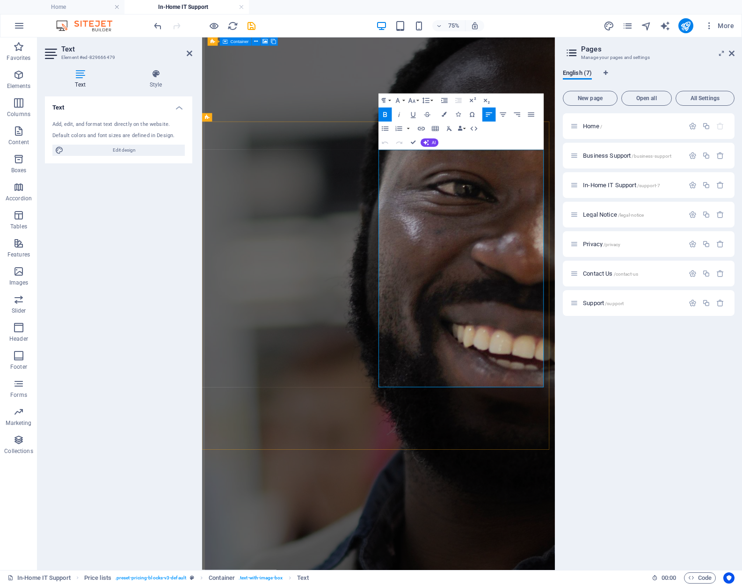
click at [503, 113] on icon "button" at bounding box center [503, 114] width 7 height 4
click at [518, 113] on icon "button" at bounding box center [517, 114] width 7 height 4
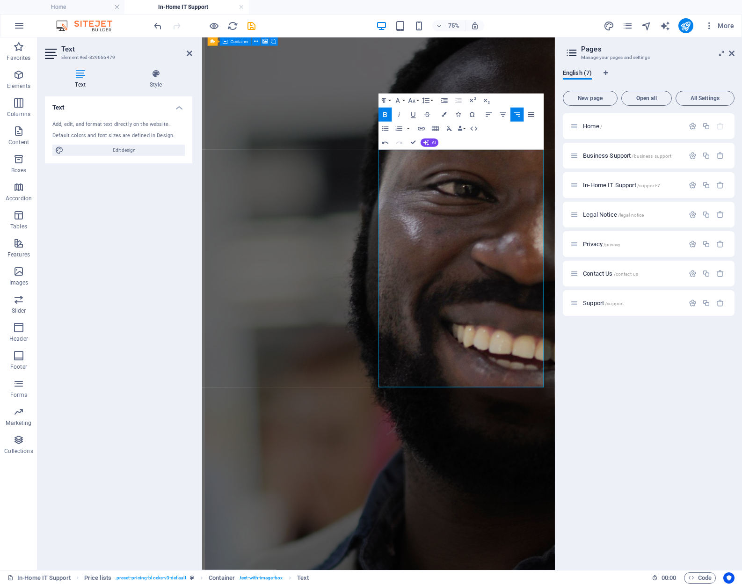
click at [528, 114] on icon "button" at bounding box center [531, 114] width 8 height 8
click at [489, 116] on icon "button" at bounding box center [489, 114] width 8 height 8
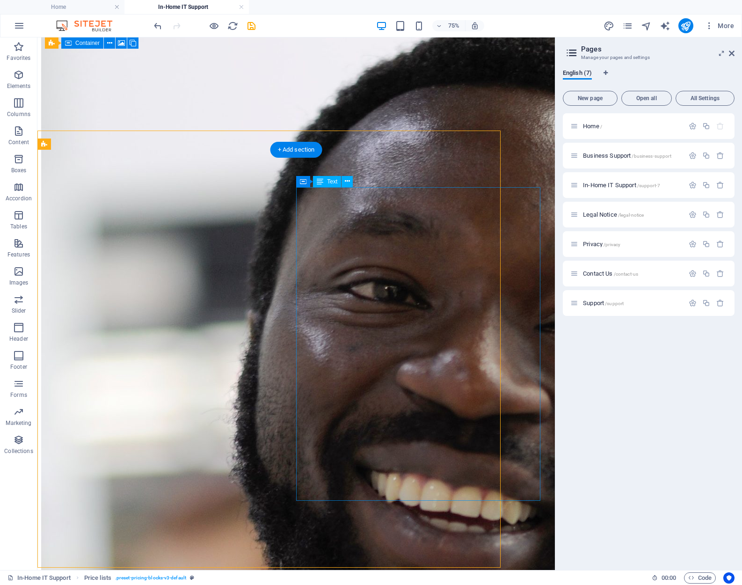
scroll to position [1828, 0]
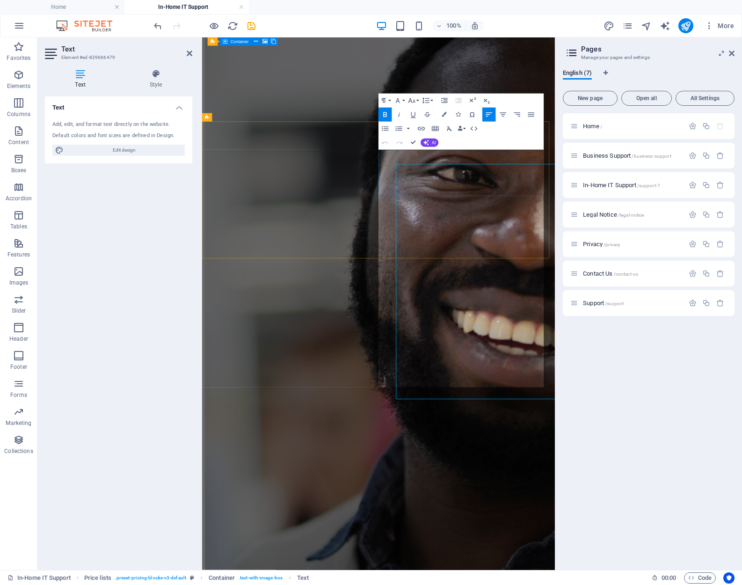
scroll to position [1808, 0]
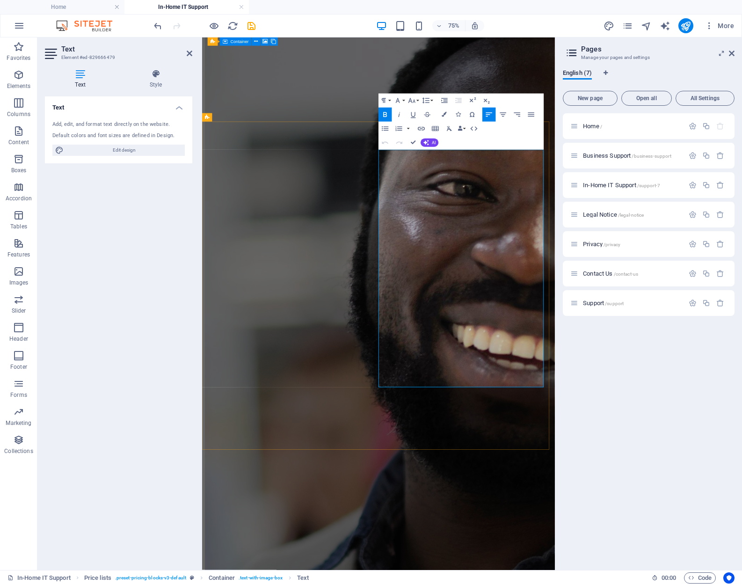
drag, startPoint x: 615, startPoint y: 202, endPoint x: 642, endPoint y: 202, distance: 26.2
drag, startPoint x: 479, startPoint y: 213, endPoint x: 441, endPoint y: 216, distance: 38.5
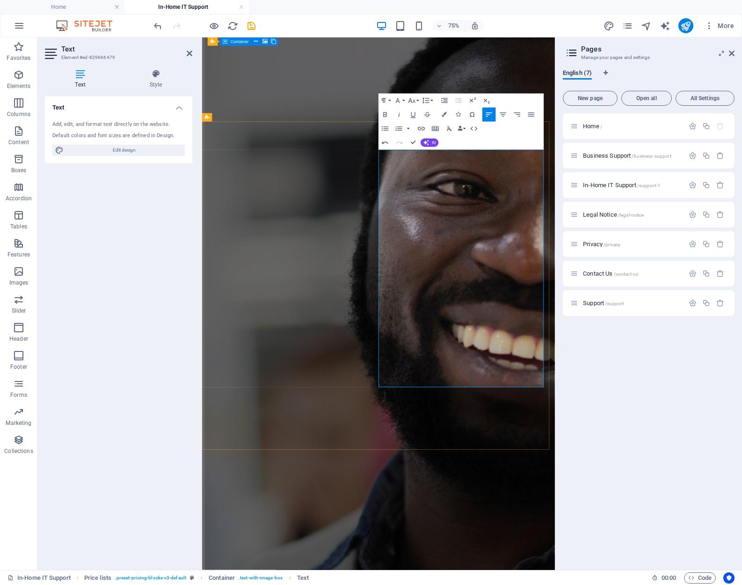
click at [444, 114] on icon "button" at bounding box center [443, 114] width 5 height 5
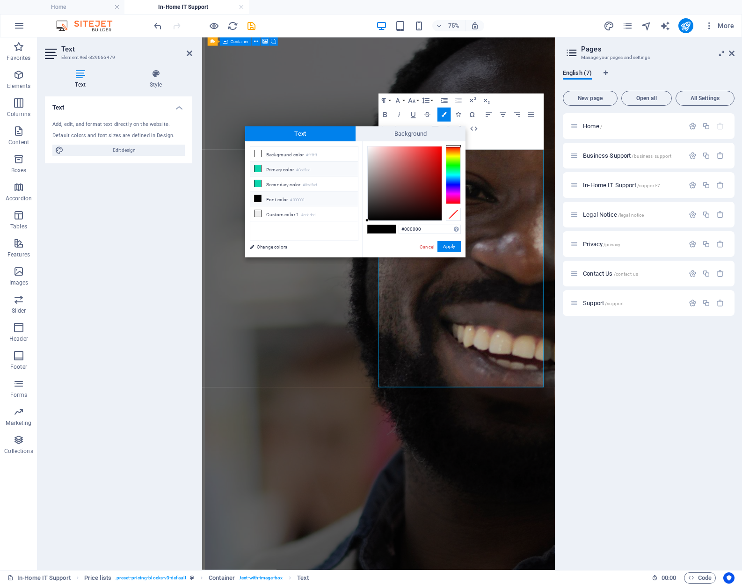
click at [285, 166] on li "Primary color #0cd5ad" at bounding box center [304, 168] width 108 height 15
type input "#0cd5ad"
click at [391, 228] on span at bounding box center [389, 229] width 14 height 8
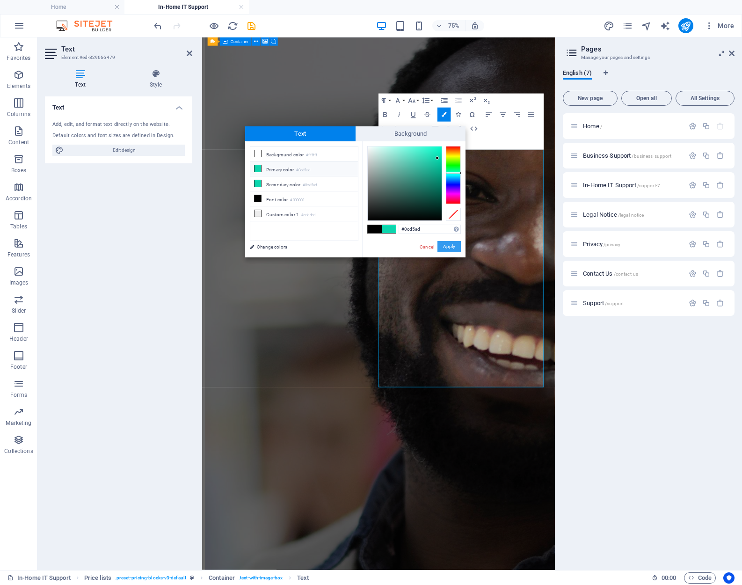
click at [444, 246] on button "Apply" at bounding box center [448, 246] width 23 height 11
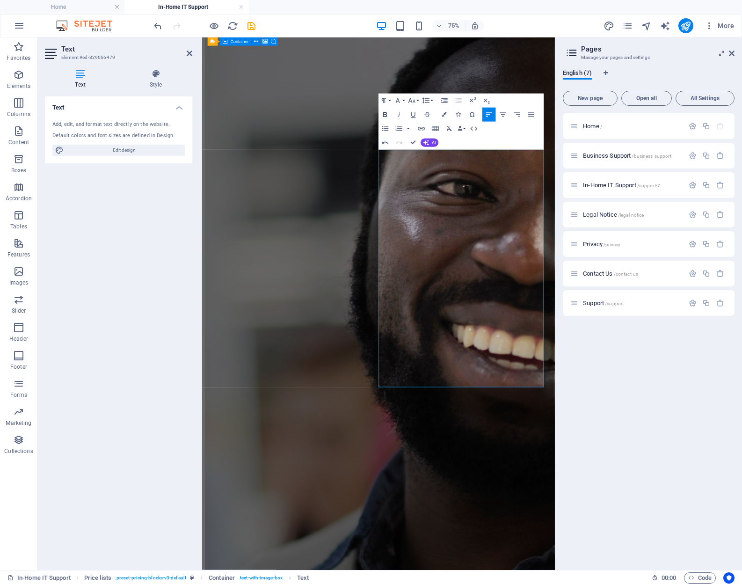
click at [386, 112] on icon "button" at bounding box center [385, 114] width 8 height 8
click at [414, 101] on icon "button" at bounding box center [411, 100] width 7 height 5
click at [415, 175] on link "18" at bounding box center [411, 177] width 25 height 11
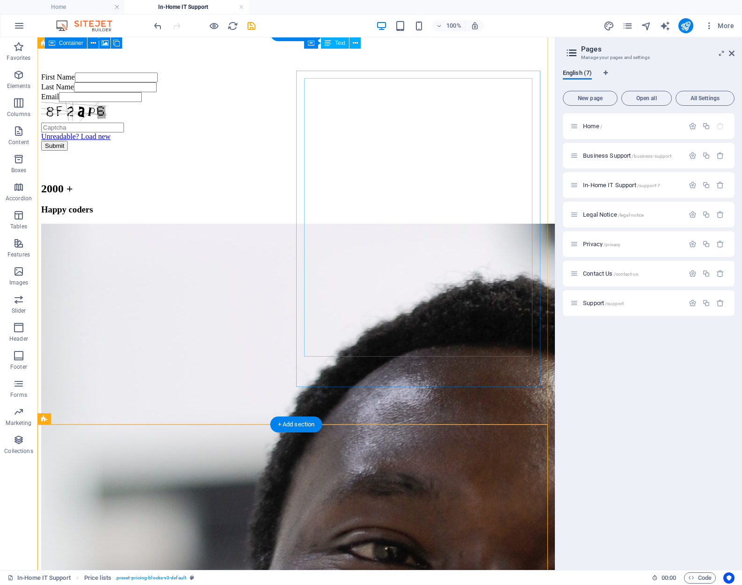
scroll to position [1500, 0]
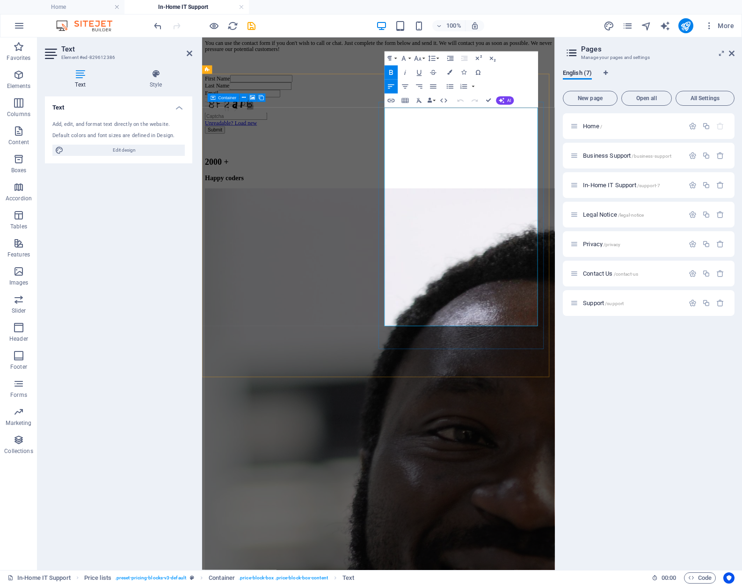
scroll to position [1481, 0]
drag, startPoint x: 618, startPoint y: 157, endPoint x: 648, endPoint y: 157, distance: 29.9
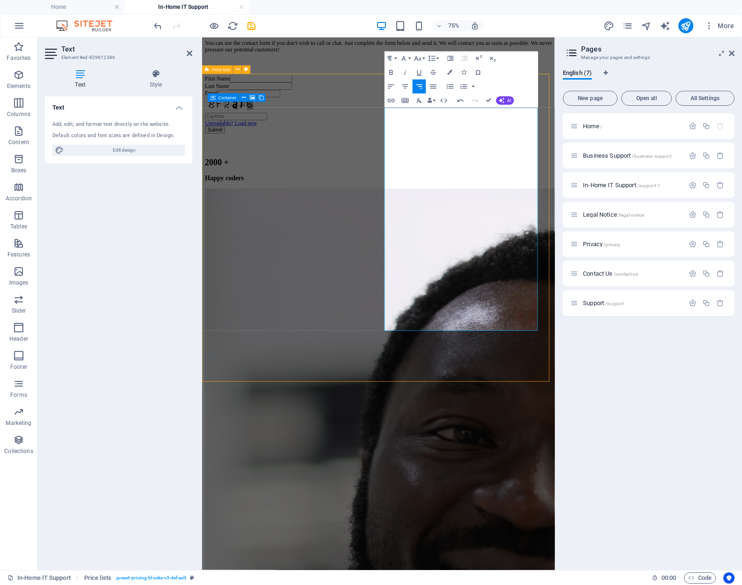
scroll to position [1500, 0]
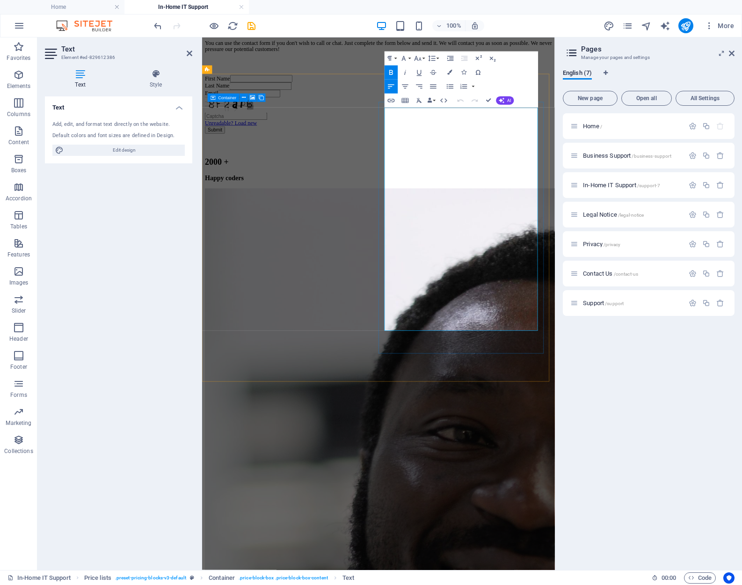
scroll to position [1481, 0]
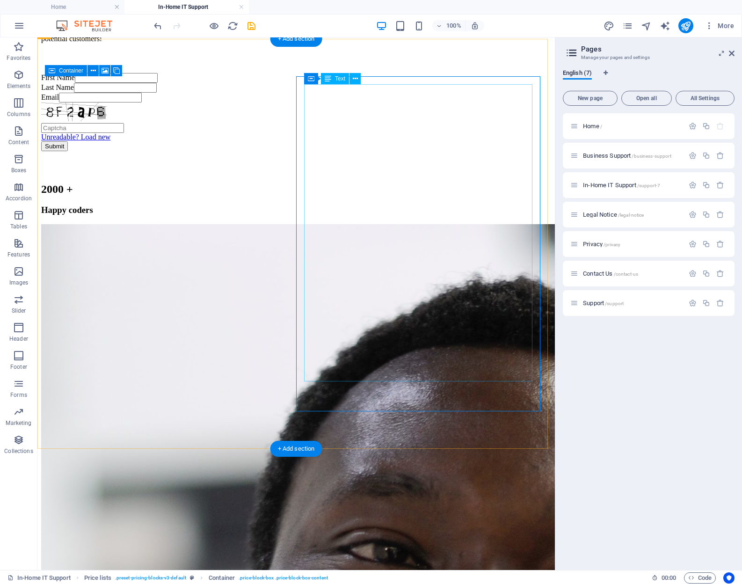
scroll to position [1500, 0]
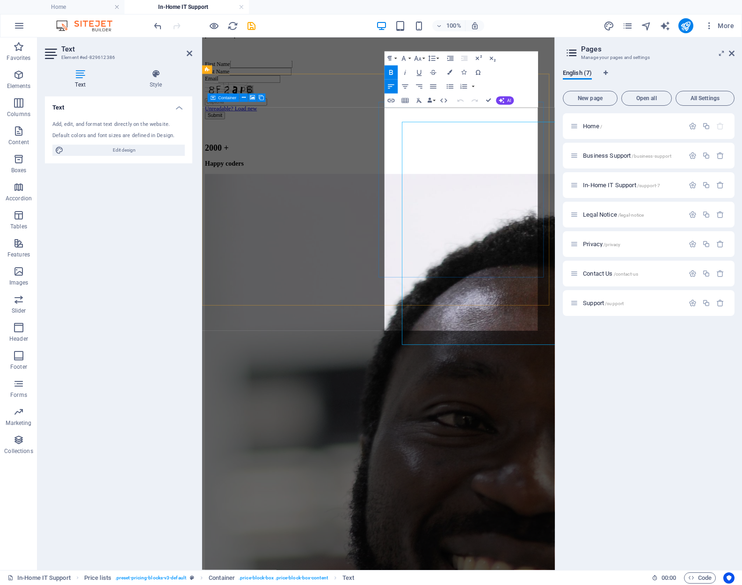
scroll to position [1481, 0]
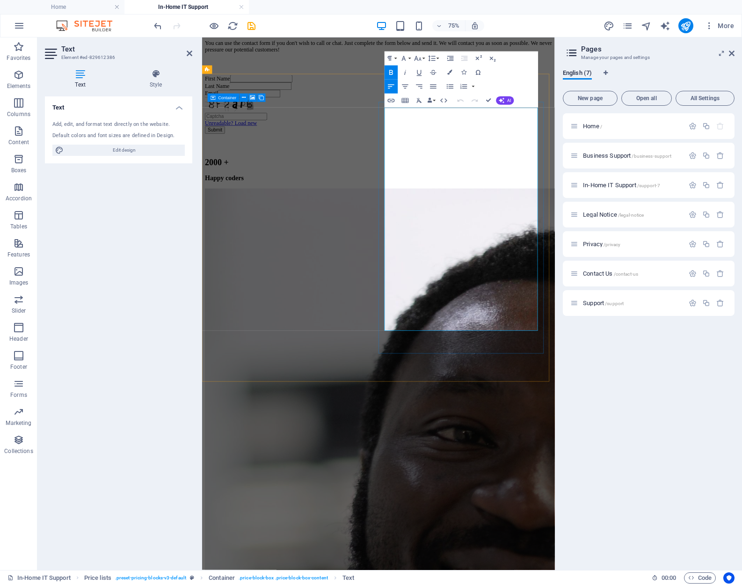
drag, startPoint x: 566, startPoint y: 142, endPoint x: 502, endPoint y: 144, distance: 64.1
click at [419, 60] on icon "button" at bounding box center [417, 58] width 7 height 5
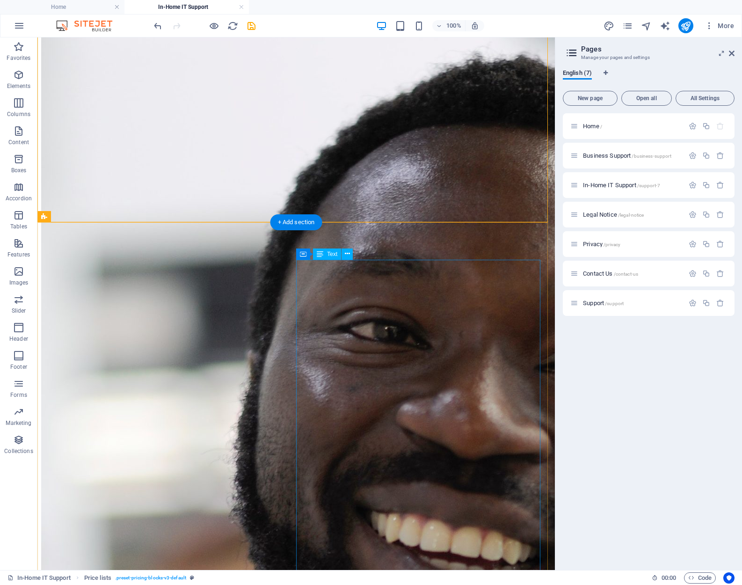
scroll to position [1781, 0]
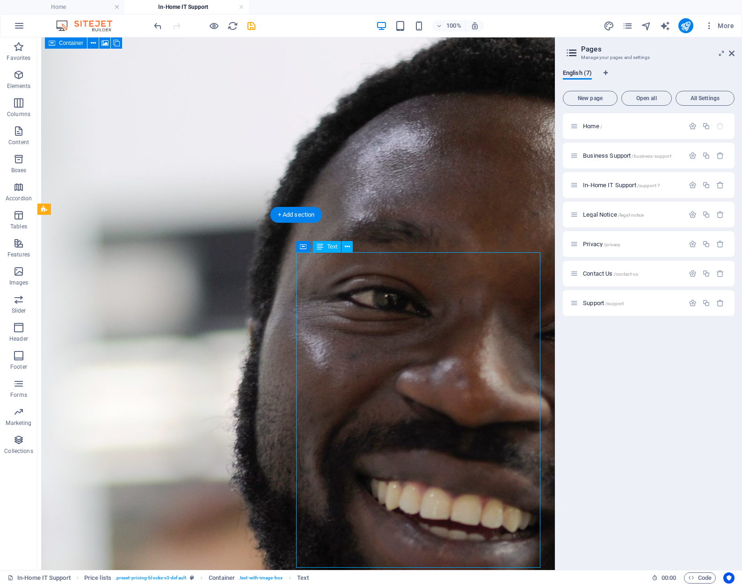
scroll to position [1774, 0]
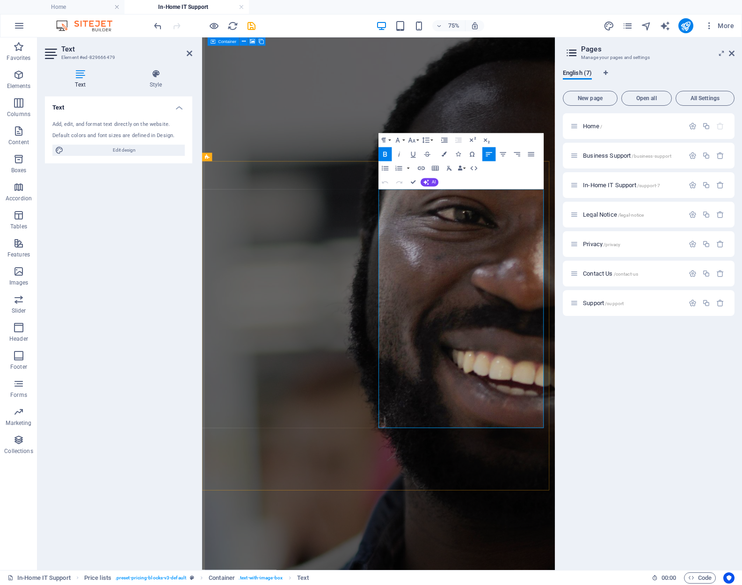
drag, startPoint x: 480, startPoint y: 266, endPoint x: 441, endPoint y: 266, distance: 38.3
click at [415, 139] on icon "button" at bounding box center [412, 140] width 8 height 8
click at [415, 170] on link "24" at bounding box center [411, 171] width 25 height 11
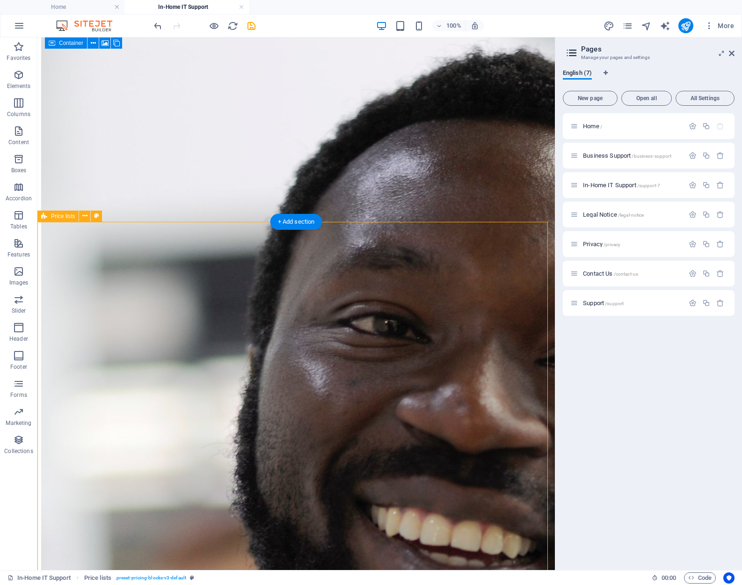
drag, startPoint x: 377, startPoint y: 597, endPoint x: 450, endPoint y: 375, distance: 233.8
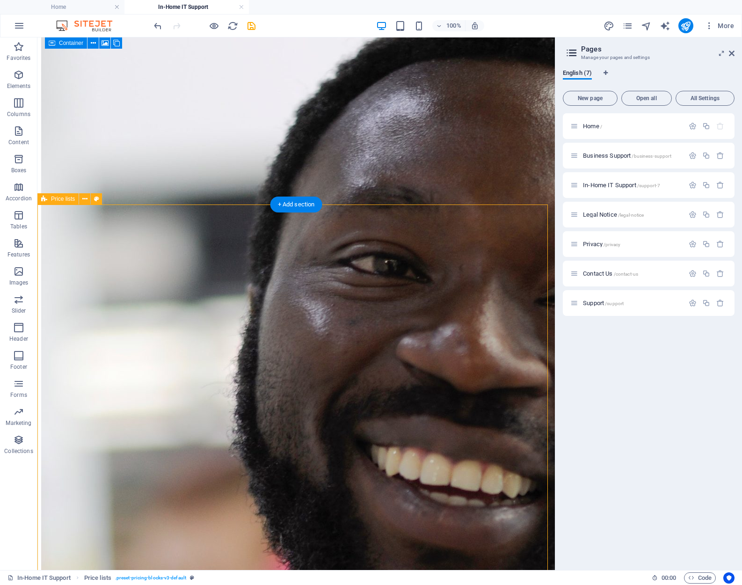
scroll to position [1774, 0]
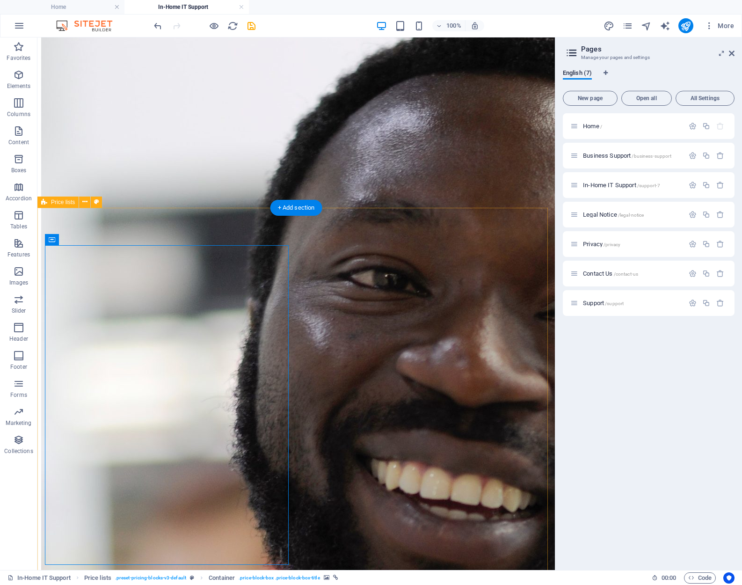
scroll to position [1821, 0]
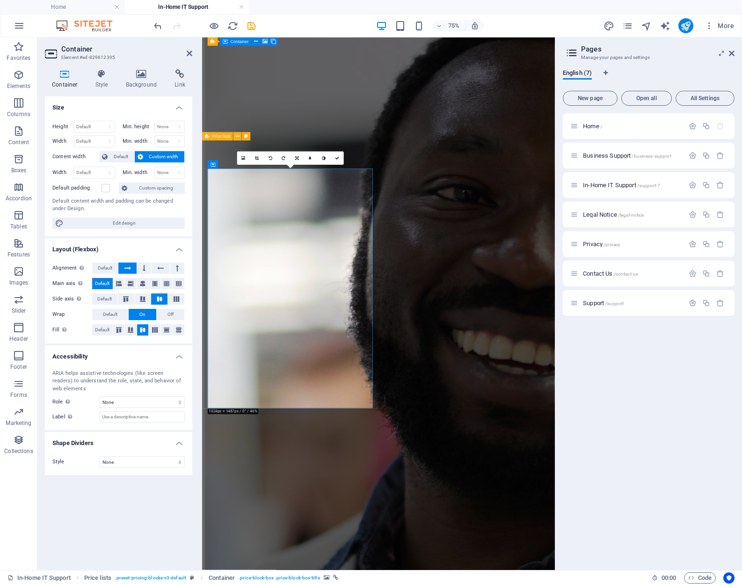
scroll to position [1801, 0]
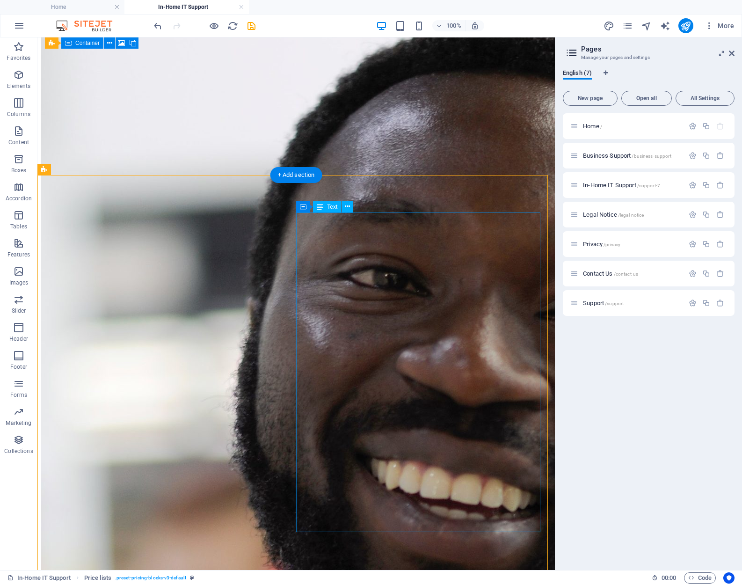
scroll to position [1821, 0]
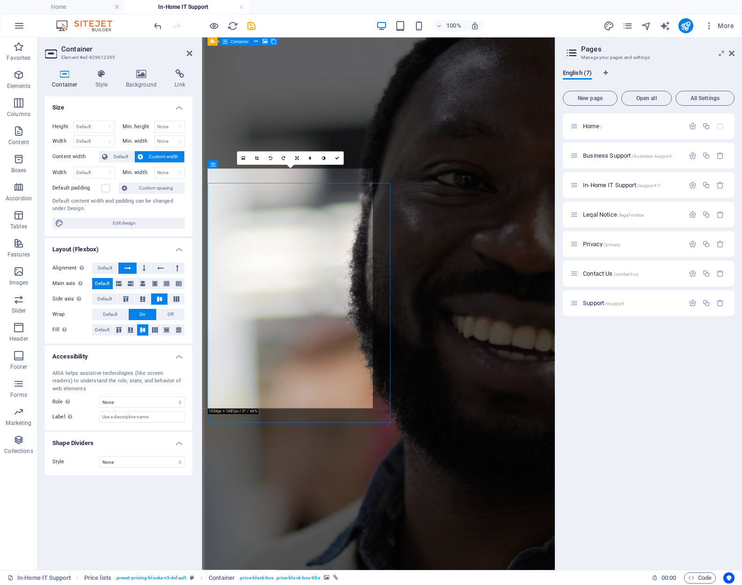
scroll to position [1801, 0]
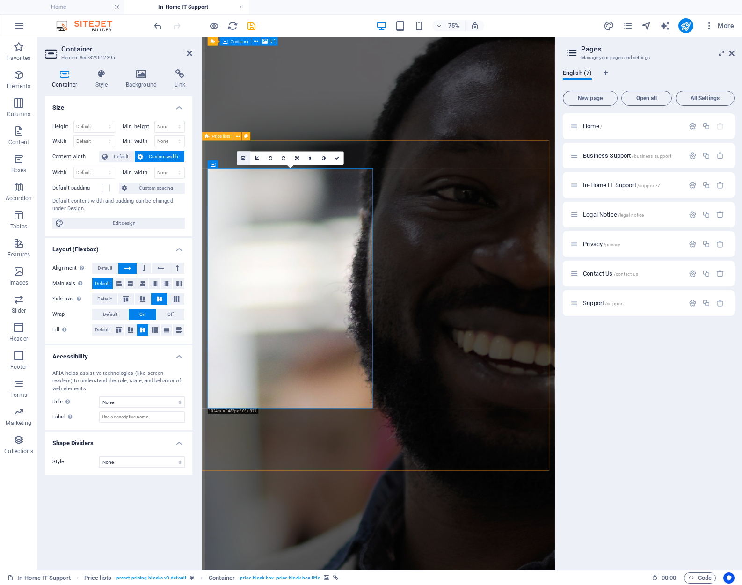
click at [244, 159] on icon at bounding box center [244, 158] width 4 height 5
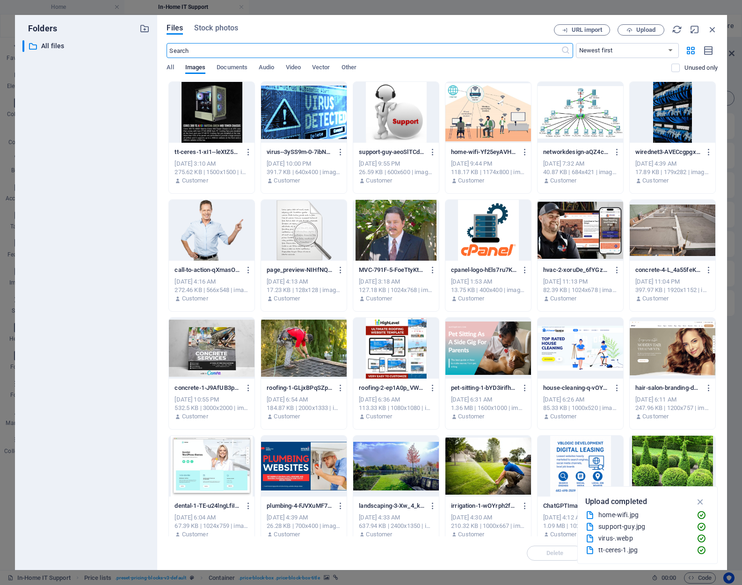
scroll to position [1919, 0]
click at [645, 30] on span "Upload" at bounding box center [645, 30] width 19 height 6
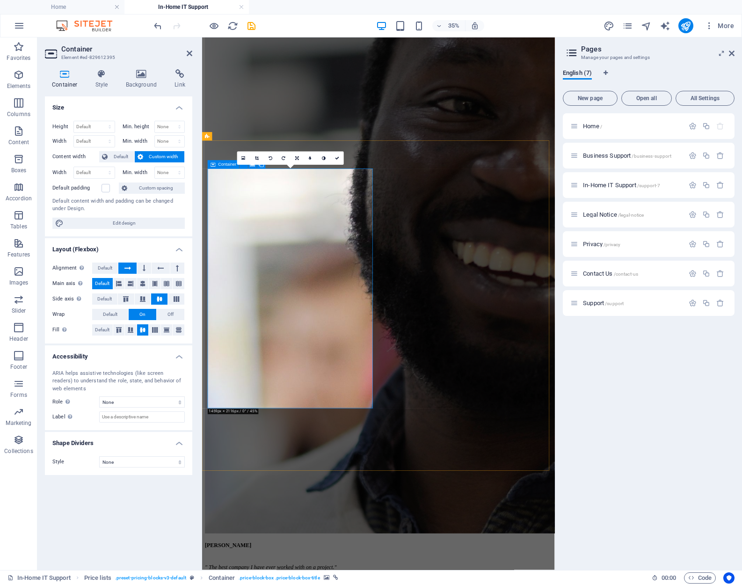
scroll to position [1801, 0]
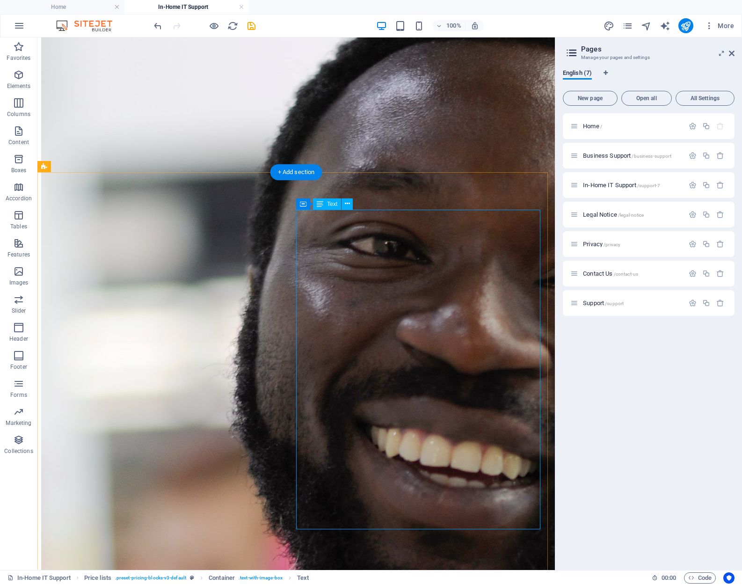
scroll to position [1867, 0]
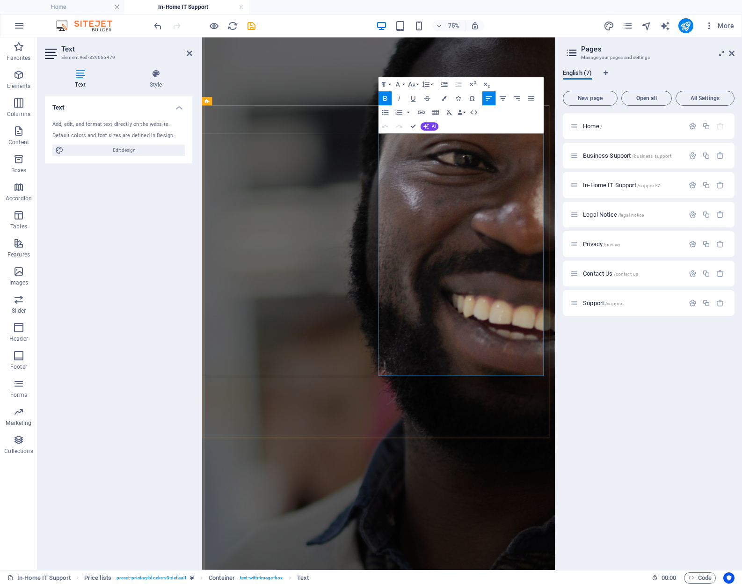
drag, startPoint x: 571, startPoint y: 275, endPoint x: 493, endPoint y: 276, distance: 78.1
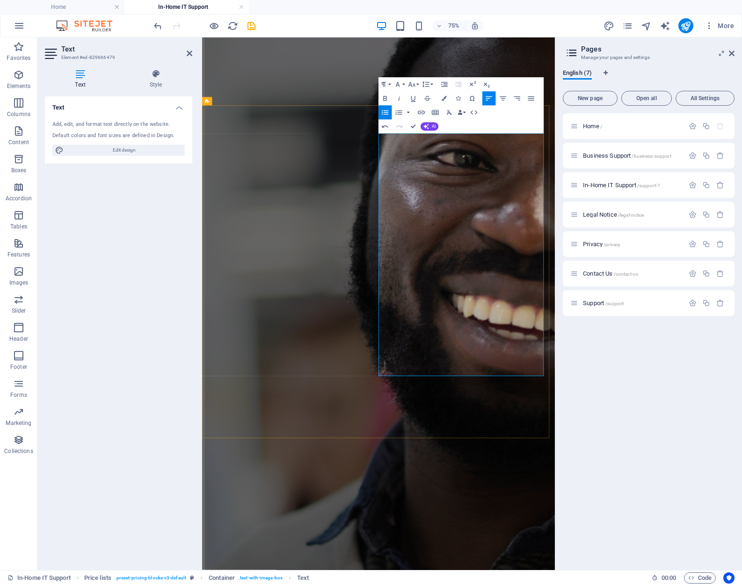
drag, startPoint x: 565, startPoint y: 288, endPoint x: 492, endPoint y: 287, distance: 73.9
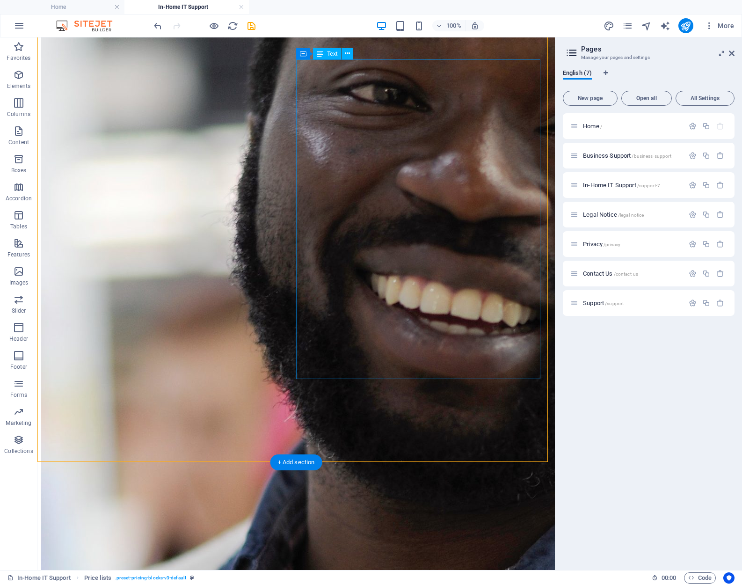
scroll to position [2008, 0]
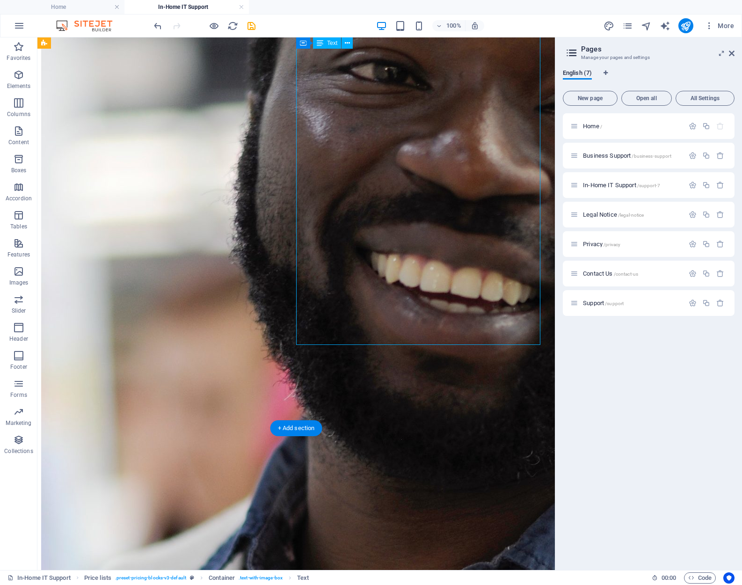
scroll to position [1971, 0]
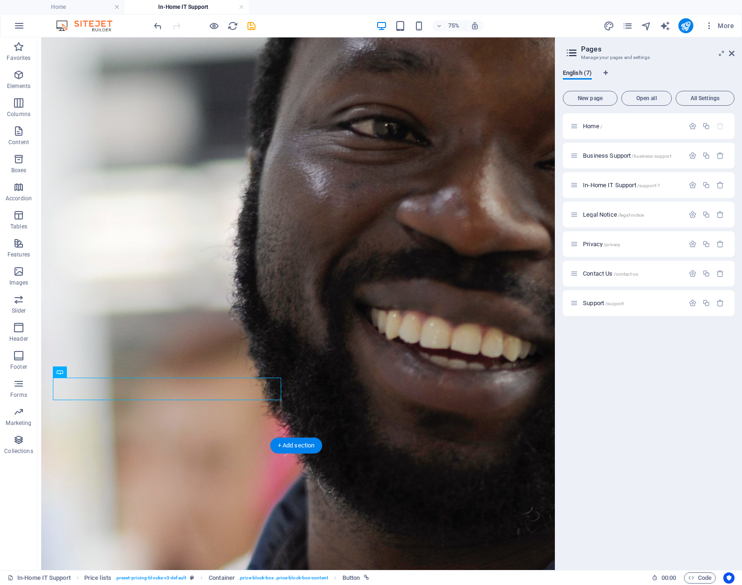
scroll to position [1990, 0]
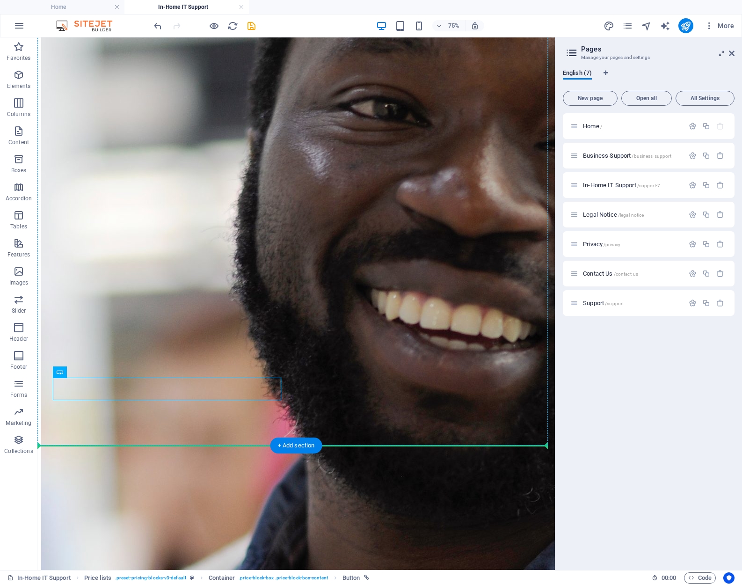
scroll to position [1990, 0]
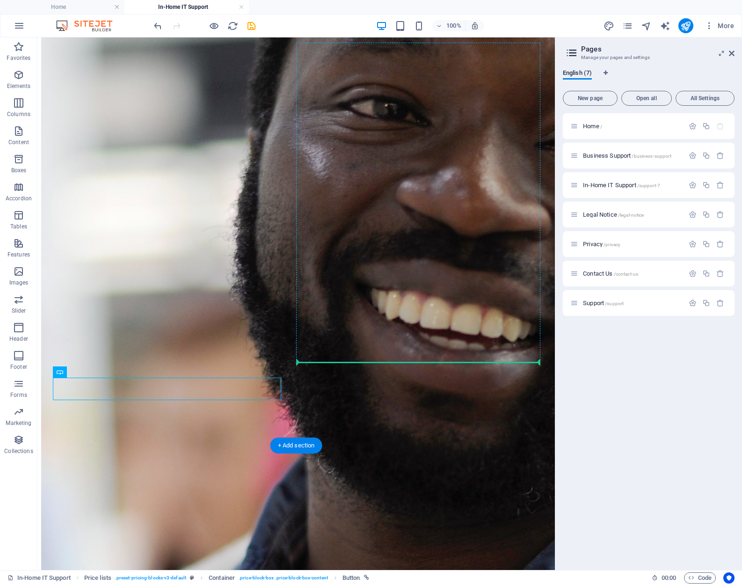
drag, startPoint x: 67, startPoint y: 389, endPoint x: 354, endPoint y: 358, distance: 288.4
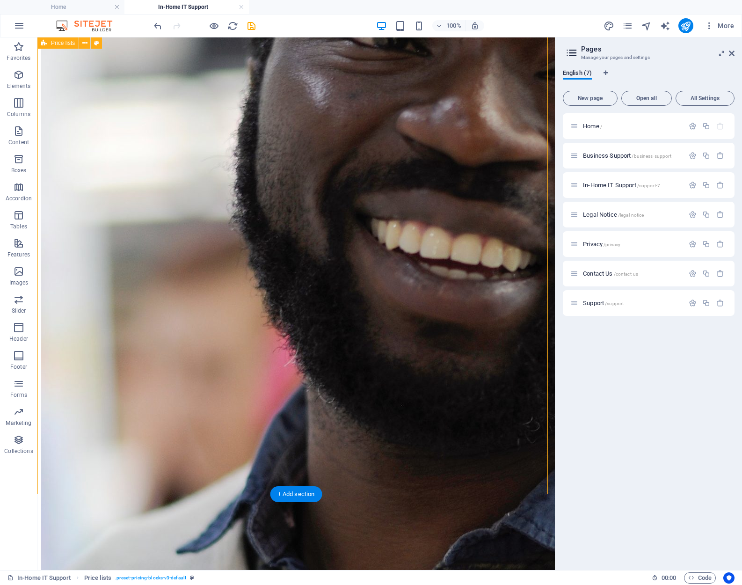
scroll to position [2084, 0]
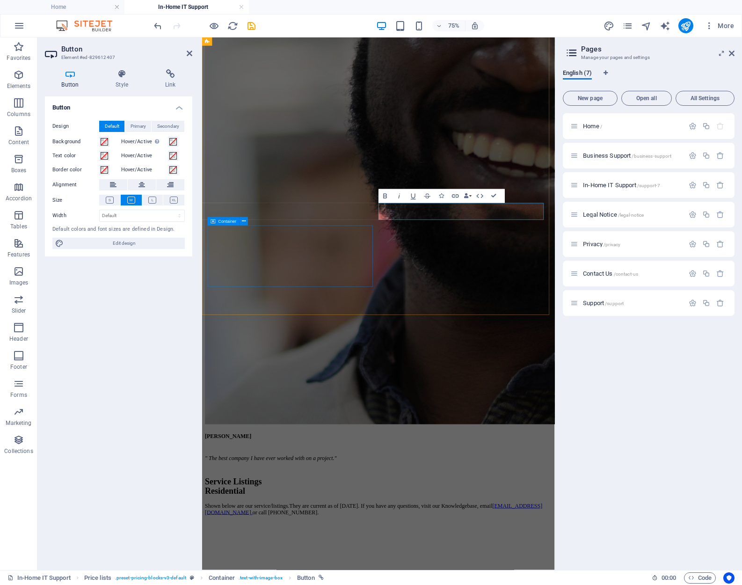
scroll to position [2075, 0]
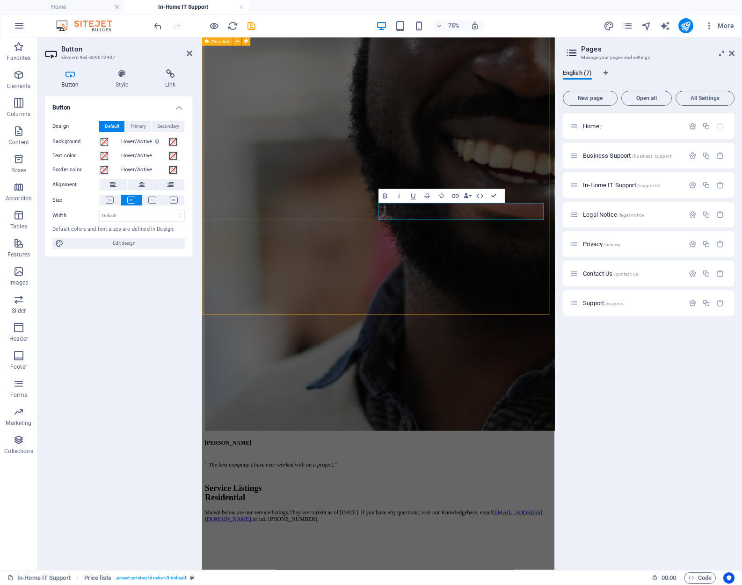
scroll to position [2094, 0]
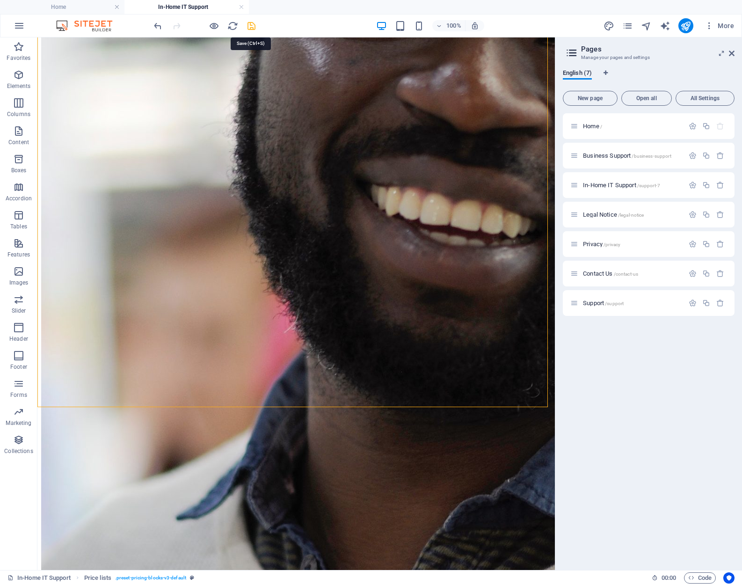
click at [250, 25] on icon "save" at bounding box center [251, 26] width 11 height 11
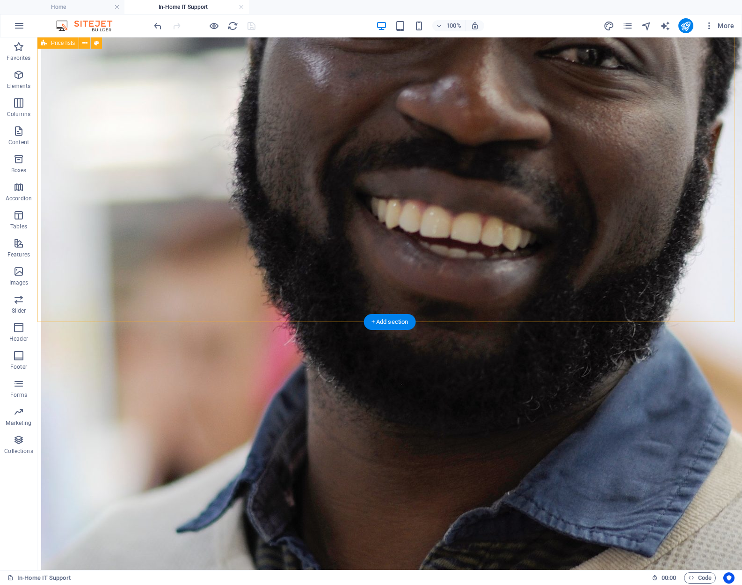
scroll to position [2234, 0]
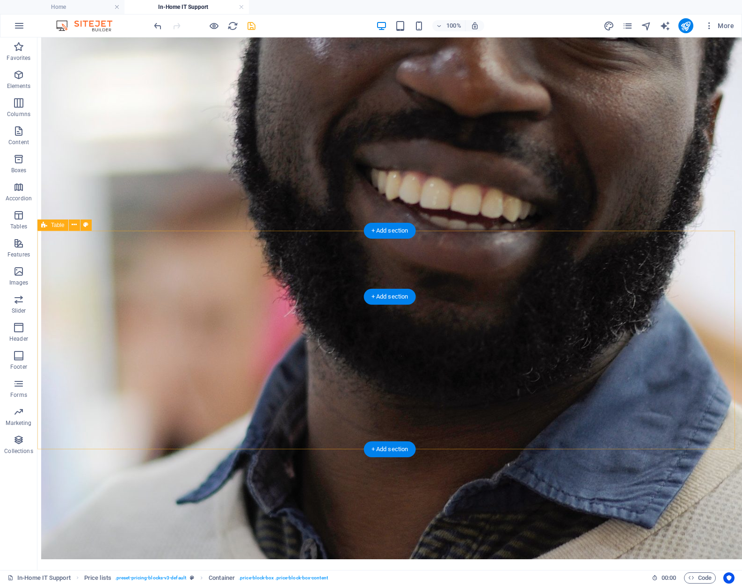
scroll to position [2211, 0]
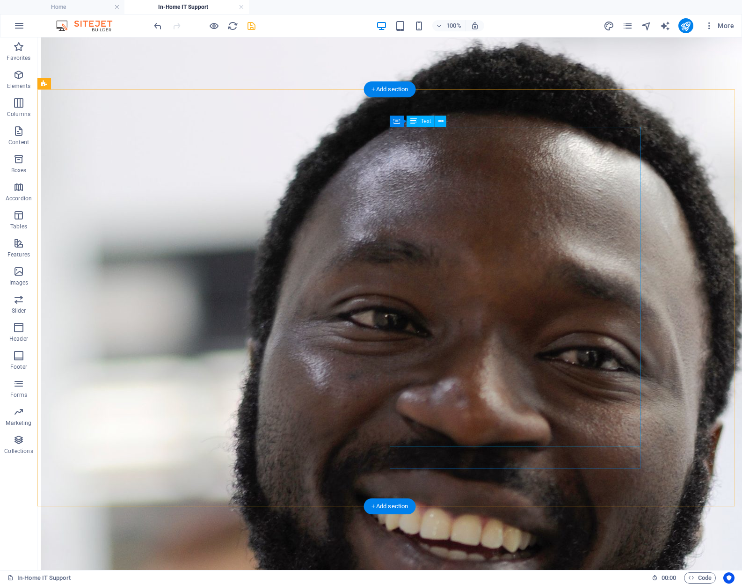
scroll to position [1930, 0]
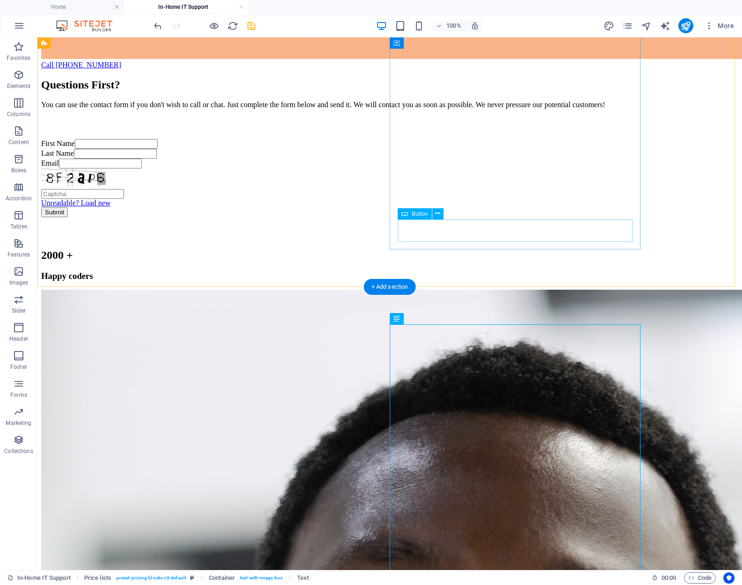
scroll to position [1556, 0]
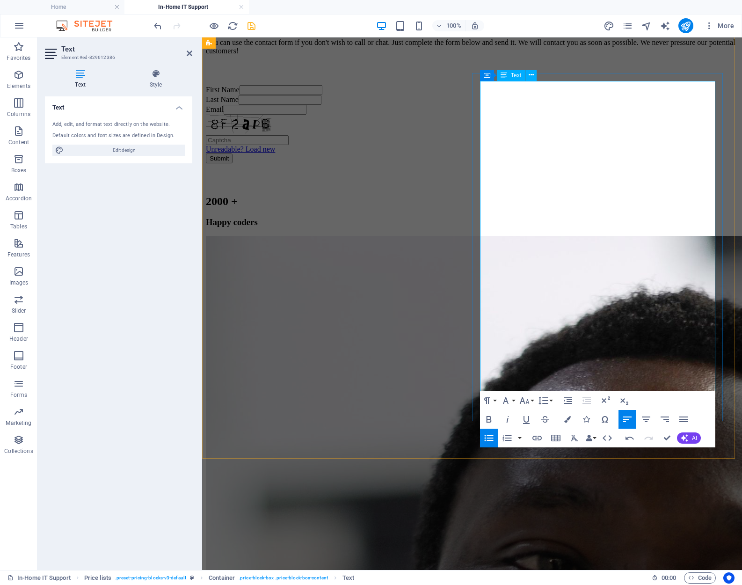
drag, startPoint x: 653, startPoint y: 279, endPoint x: 488, endPoint y: 282, distance: 164.6
copy li "Sandisk 2TB SSD Drive. Larger drives available."
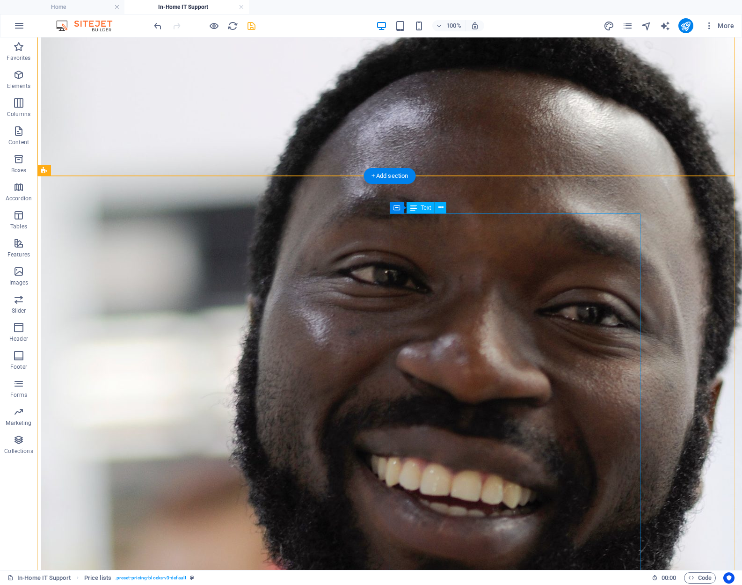
scroll to position [1977, 0]
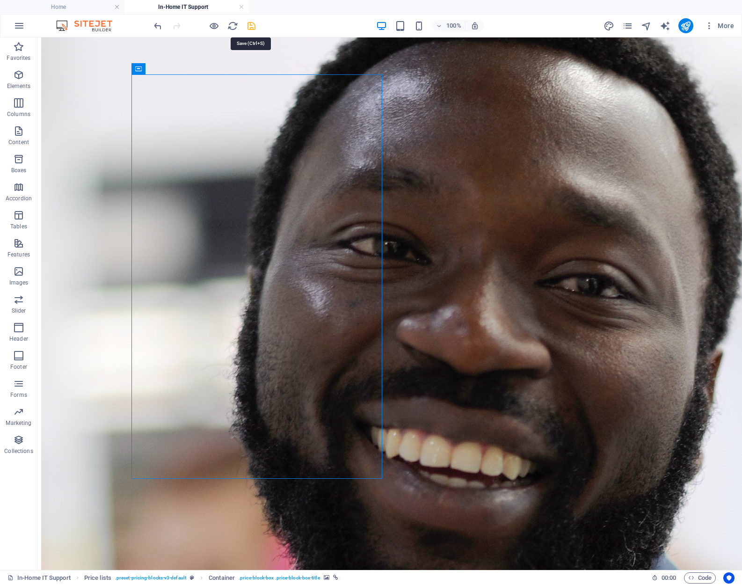
click at [251, 27] on icon "save" at bounding box center [251, 26] width 11 height 11
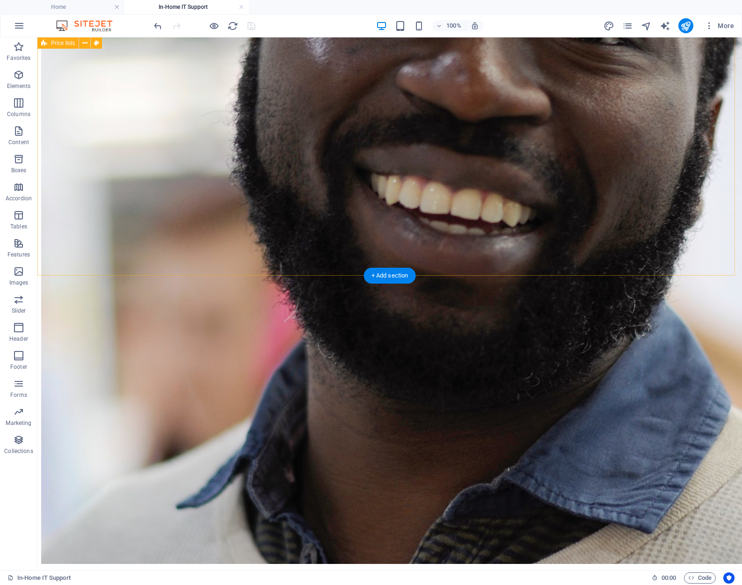
scroll to position [2285, 0]
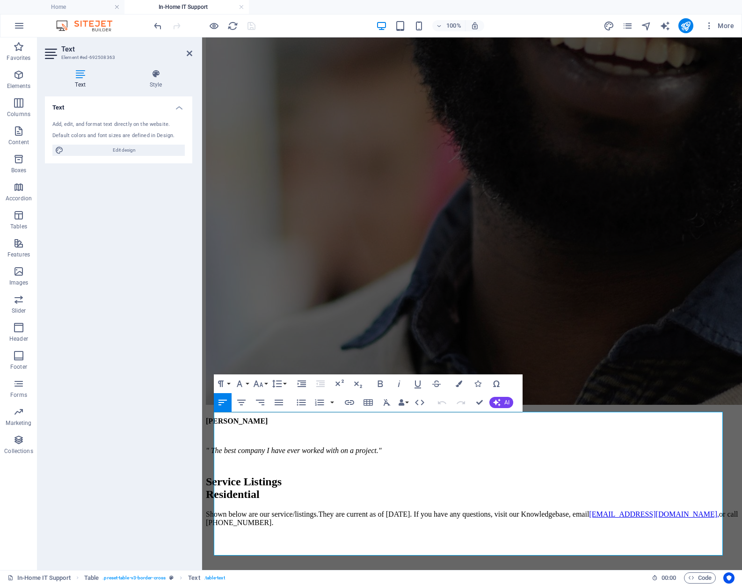
scroll to position [2142, 0]
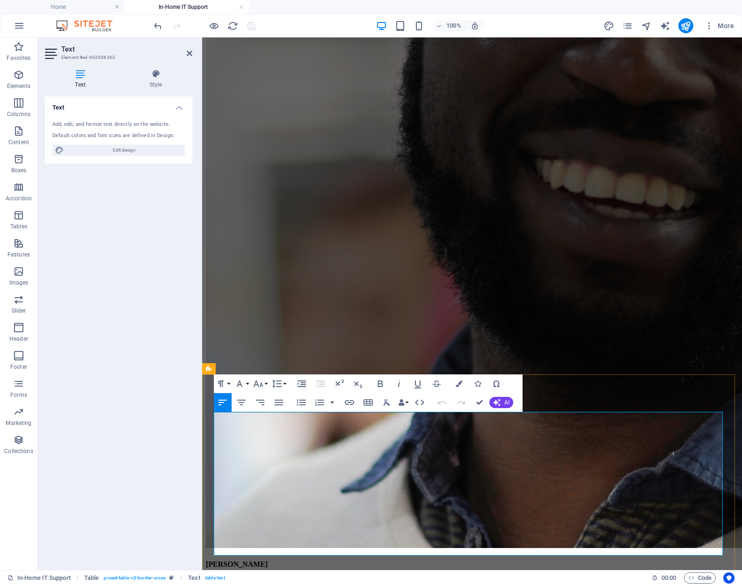
drag, startPoint x: 307, startPoint y: 424, endPoint x: 245, endPoint y: 425, distance: 61.7
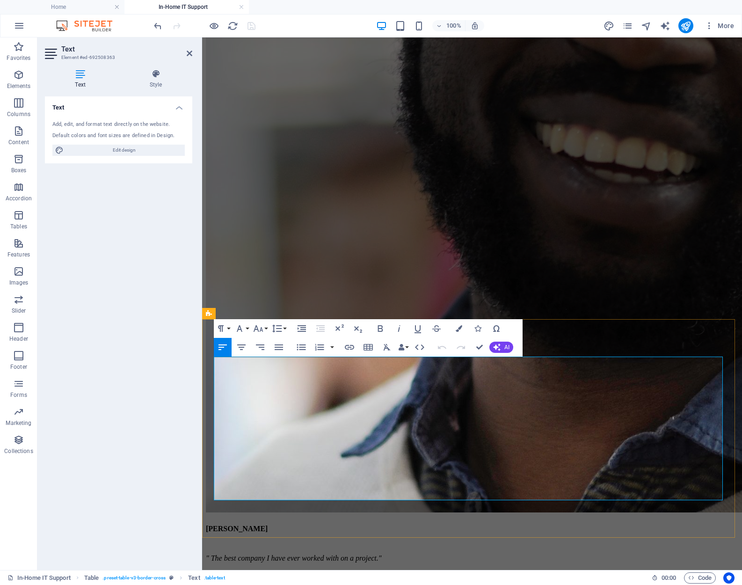
scroll to position [2235, 0]
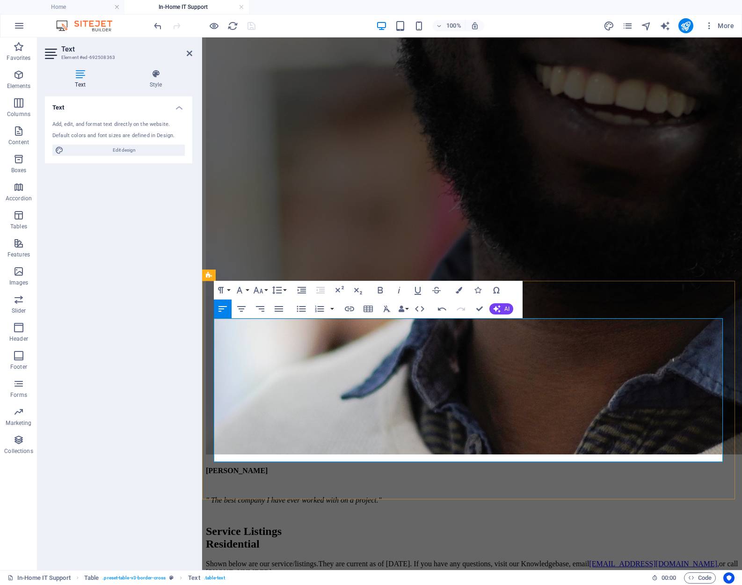
drag, startPoint x: 454, startPoint y: 330, endPoint x: 383, endPoint y: 331, distance: 71.1
drag, startPoint x: 619, startPoint y: 329, endPoint x: 559, endPoint y: 332, distance: 60.4
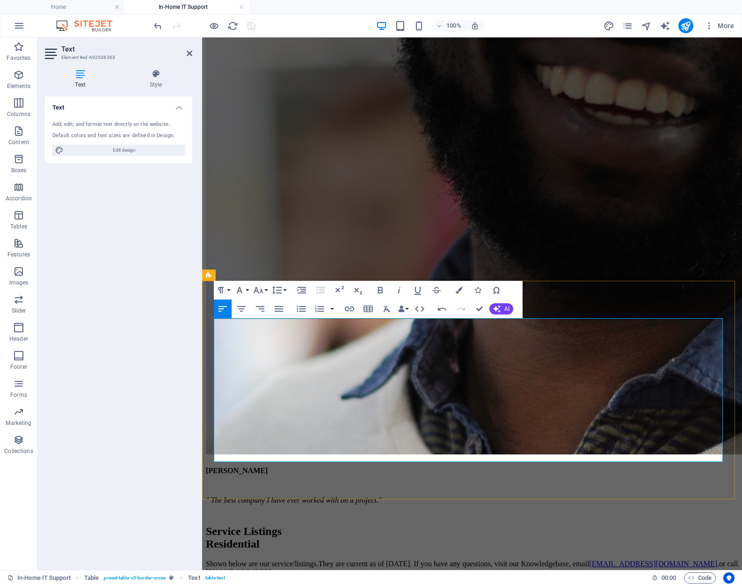
drag, startPoint x: 300, startPoint y: 353, endPoint x: 290, endPoint y: 379, distance: 28.6
drag, startPoint x: 310, startPoint y: 351, endPoint x: 246, endPoint y: 354, distance: 63.7
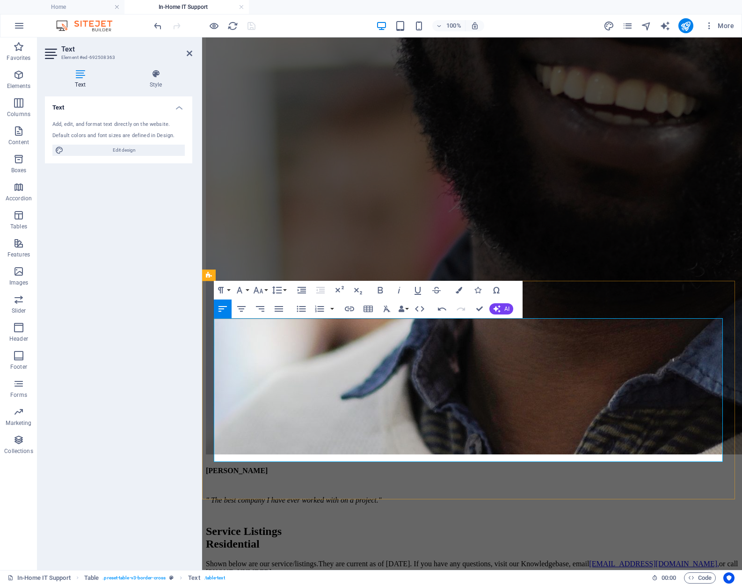
drag, startPoint x: 456, startPoint y: 354, endPoint x: 385, endPoint y: 353, distance: 71.6
drag, startPoint x: 614, startPoint y: 353, endPoint x: 548, endPoint y: 355, distance: 66.4
drag, startPoint x: 290, startPoint y: 377, endPoint x: 247, endPoint y: 380, distance: 42.6
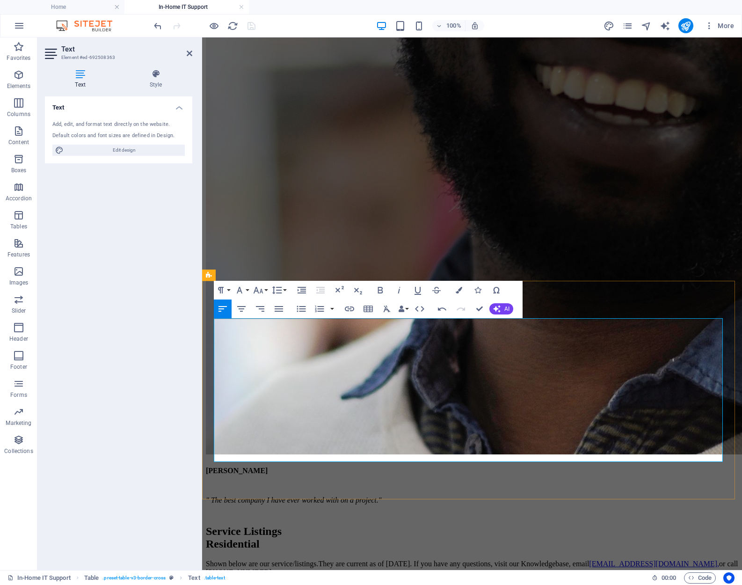
drag, startPoint x: 494, startPoint y: 377, endPoint x: 454, endPoint y: 376, distance: 40.2
drag, startPoint x: 634, startPoint y: 376, endPoint x: 584, endPoint y: 380, distance: 50.3
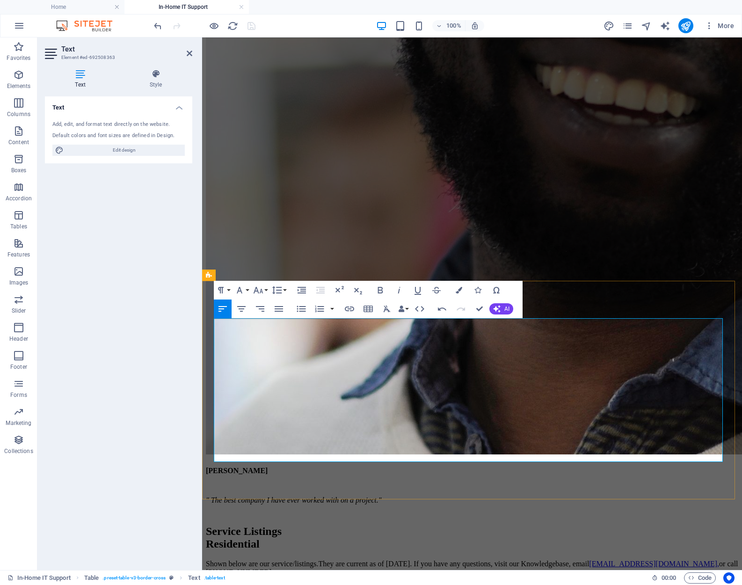
drag, startPoint x: 293, startPoint y: 401, endPoint x: 243, endPoint y: 401, distance: 49.6
drag, startPoint x: 523, startPoint y: 401, endPoint x: 455, endPoint y: 402, distance: 67.8
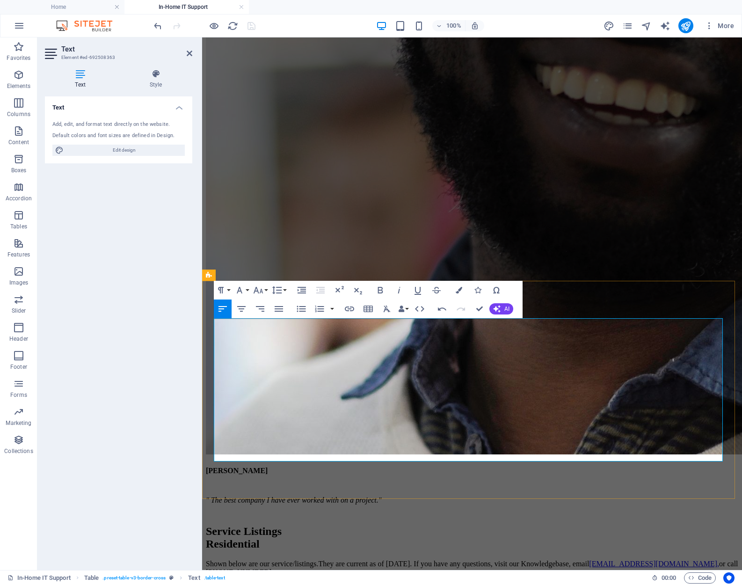
drag, startPoint x: 627, startPoint y: 401, endPoint x: 585, endPoint y: 404, distance: 42.6
drag, startPoint x: 292, startPoint y: 424, endPoint x: 240, endPoint y: 425, distance: 51.9
drag, startPoint x: 489, startPoint y: 425, endPoint x: 442, endPoint y: 426, distance: 46.8
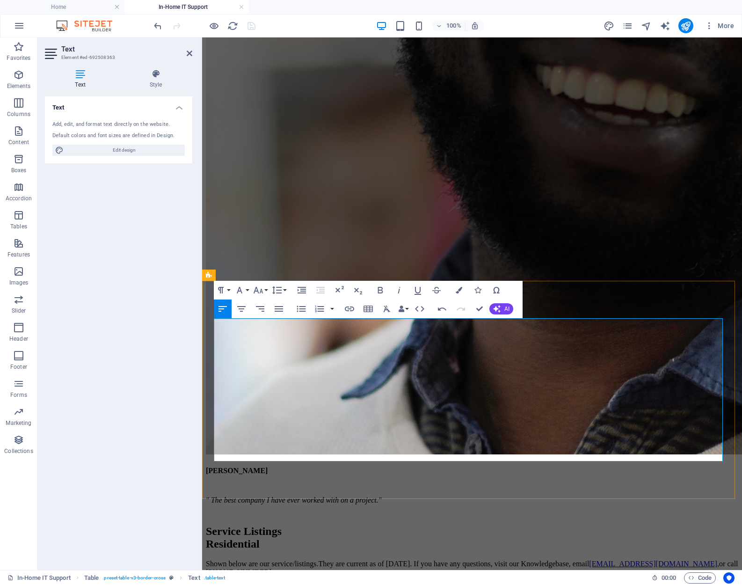
drag, startPoint x: 626, startPoint y: 425, endPoint x: 559, endPoint y: 429, distance: 67.4
drag, startPoint x: 284, startPoint y: 448, endPoint x: 239, endPoint y: 448, distance: 44.4
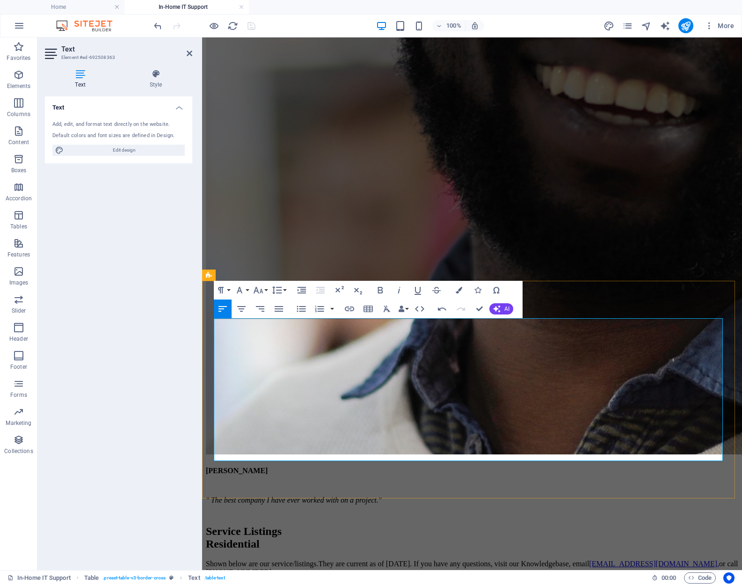
drag, startPoint x: 456, startPoint y: 448, endPoint x: 441, endPoint y: 450, distance: 14.6
drag, startPoint x: 604, startPoint y: 447, endPoint x: 557, endPoint y: 448, distance: 46.8
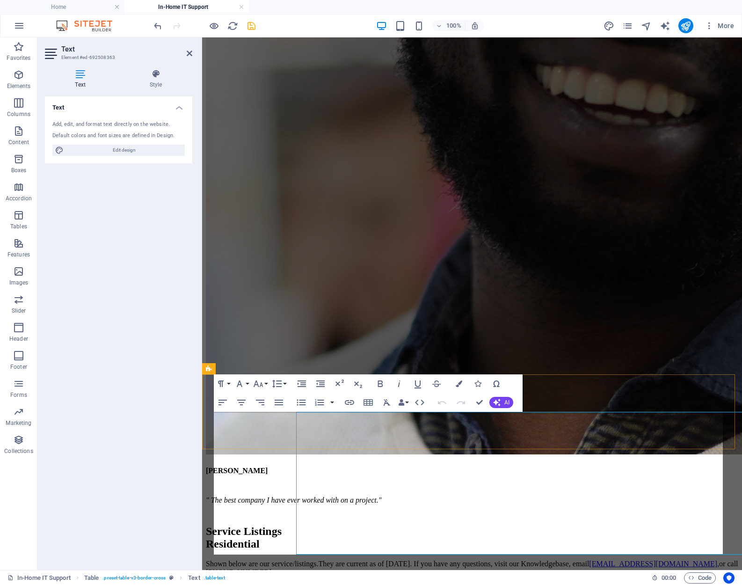
scroll to position [2142, 0]
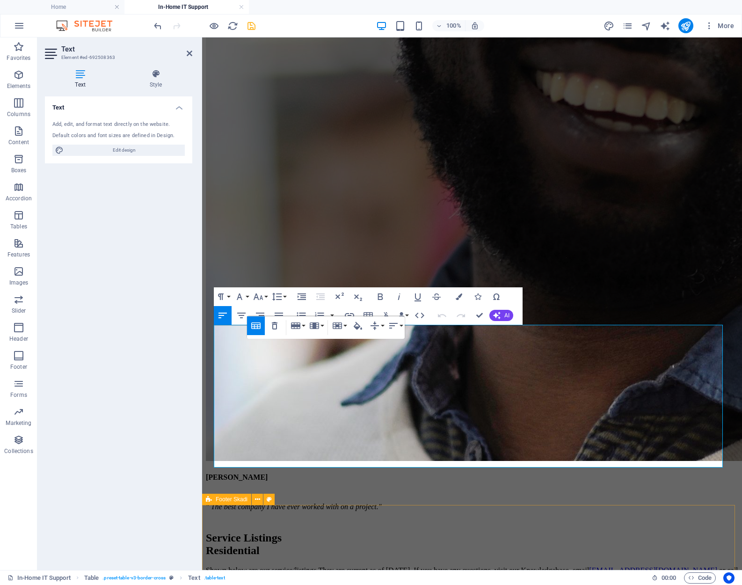
scroll to position [2284, 0]
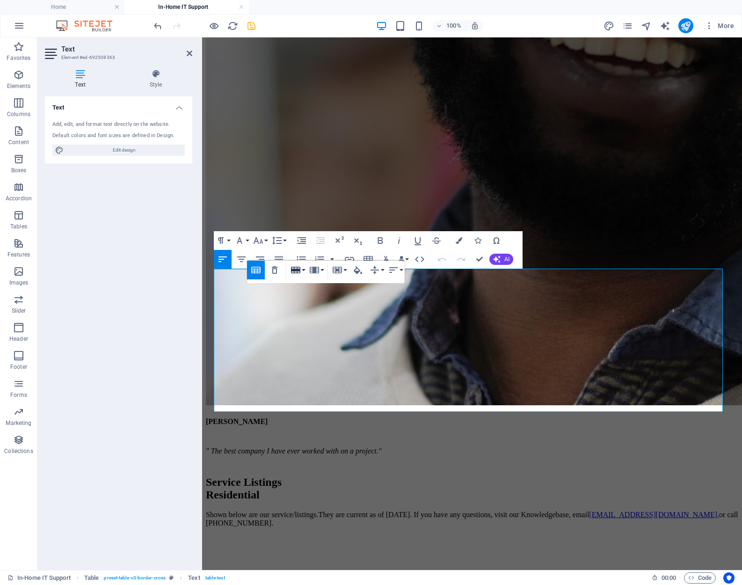
click at [303, 269] on button "Row" at bounding box center [298, 269] width 18 height 19
click at [332, 300] on link "Insert row below" at bounding box center [325, 302] width 72 height 14
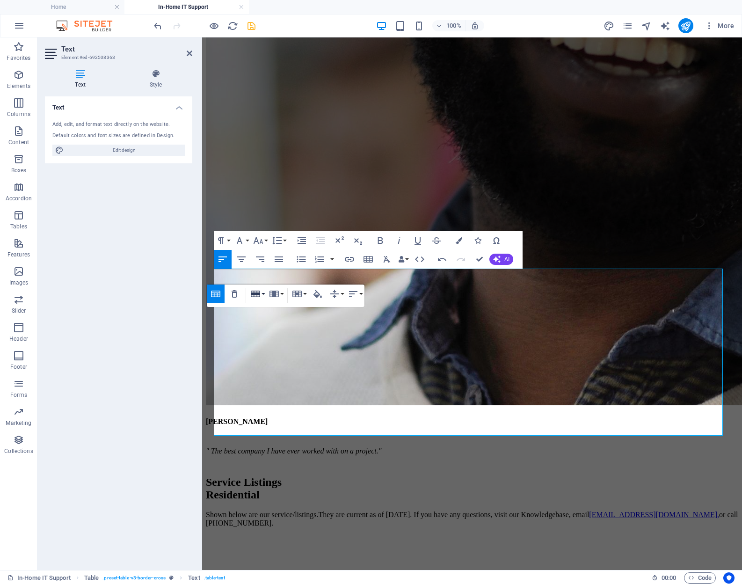
click at [257, 294] on icon "button" at bounding box center [255, 293] width 9 height 7
click at [277, 337] on link "Delete row" at bounding box center [284, 340] width 72 height 14
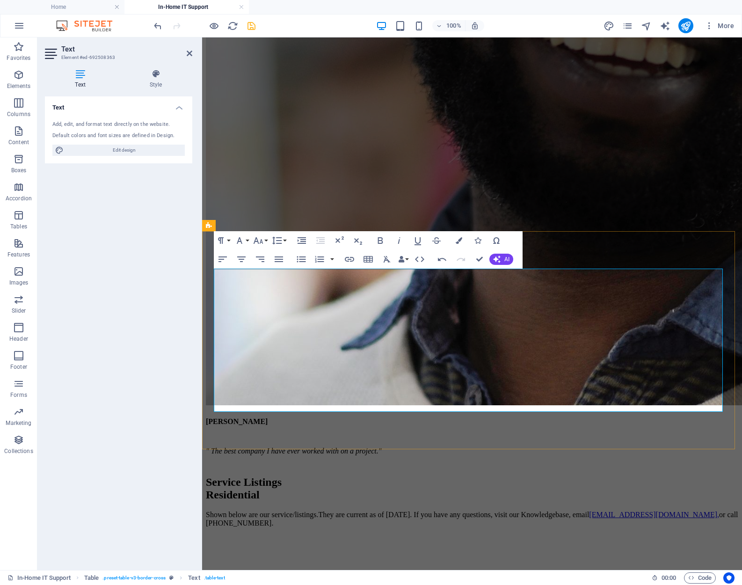
click at [259, 363] on icon "button" at bounding box center [255, 365] width 9 height 7
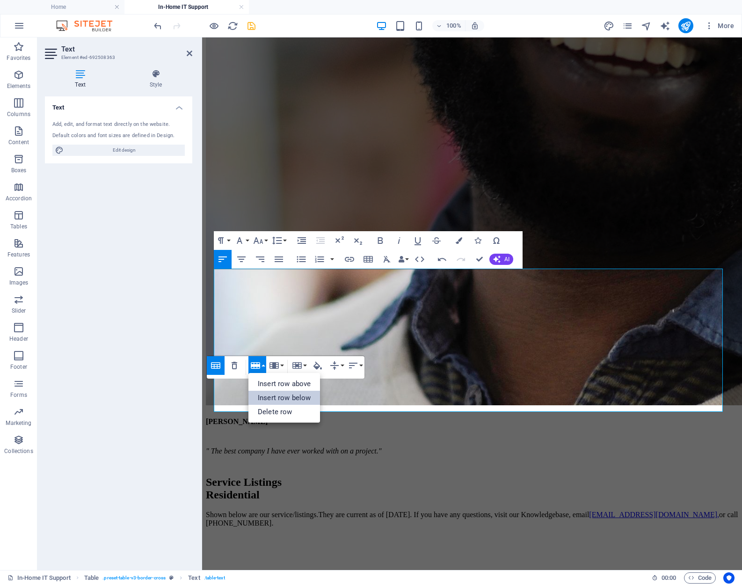
click at [276, 395] on link "Insert row below" at bounding box center [284, 397] width 72 height 14
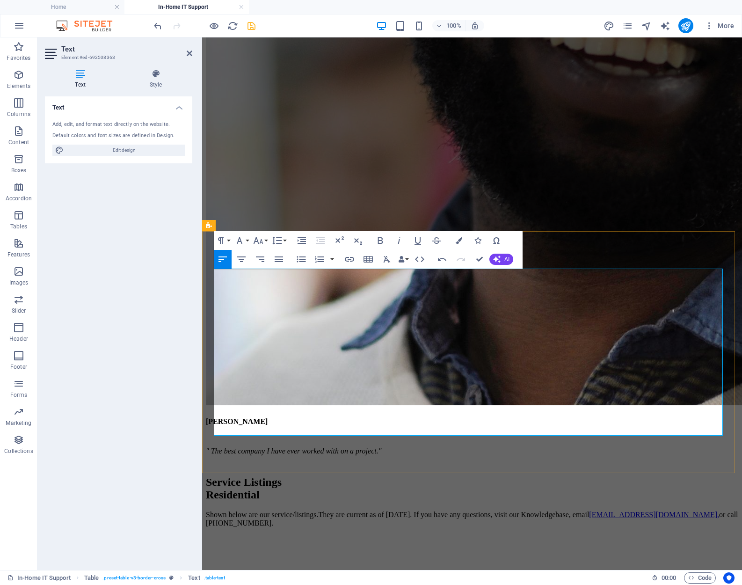
drag, startPoint x: 645, startPoint y: 399, endPoint x: 533, endPoint y: 406, distance: 112.9
copy td "Must Discuss. Call [PHONE_NUMBER]"
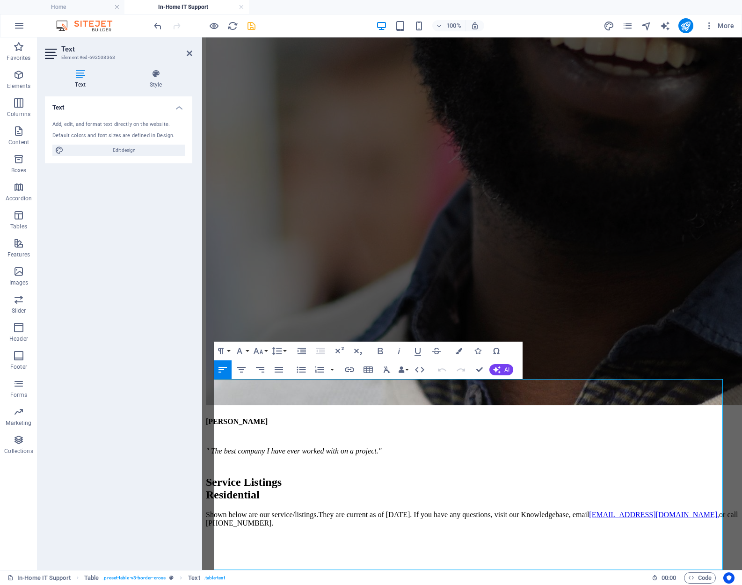
scroll to position [2174, 0]
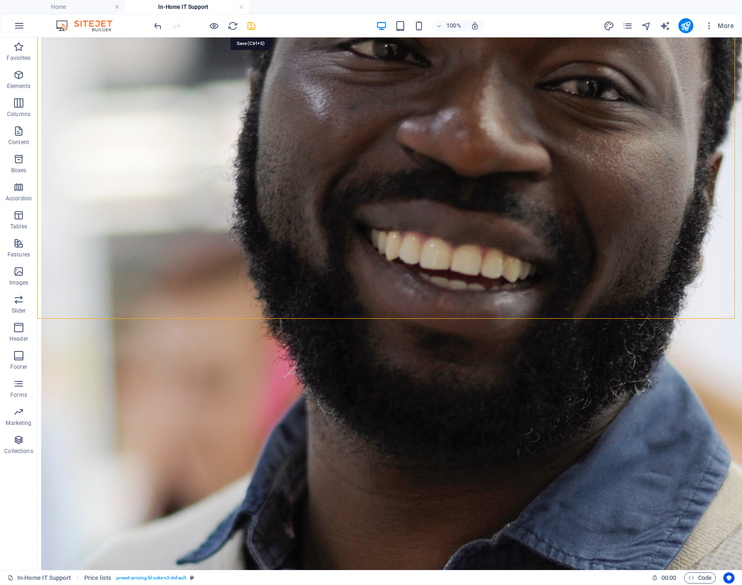
click at [252, 25] on icon "save" at bounding box center [251, 26] width 11 height 11
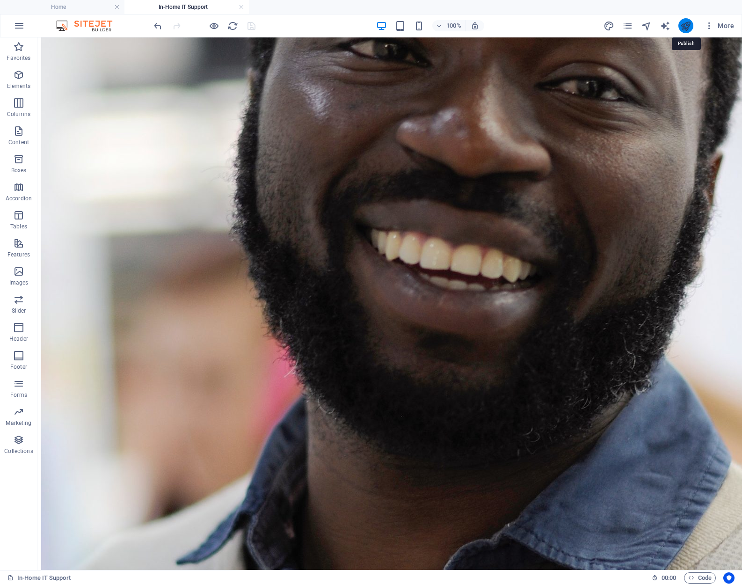
click at [684, 25] on icon "publish" at bounding box center [685, 26] width 11 height 11
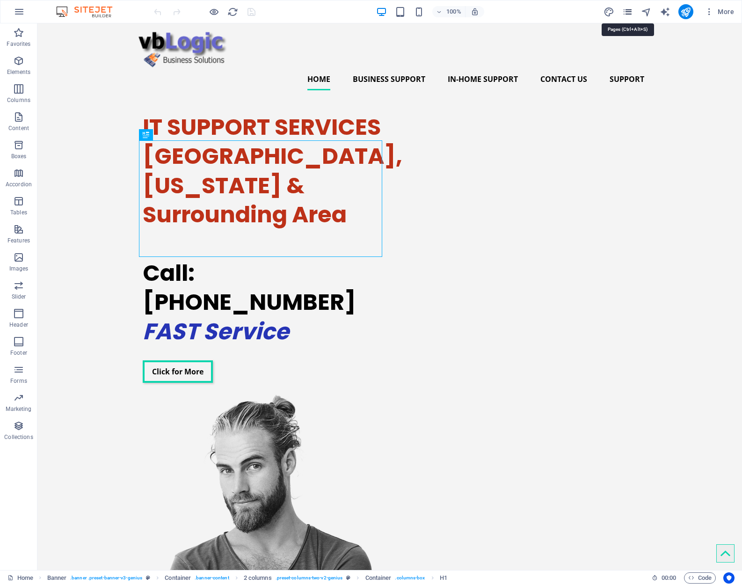
click at [629, 12] on icon "pages" at bounding box center [627, 12] width 11 height 11
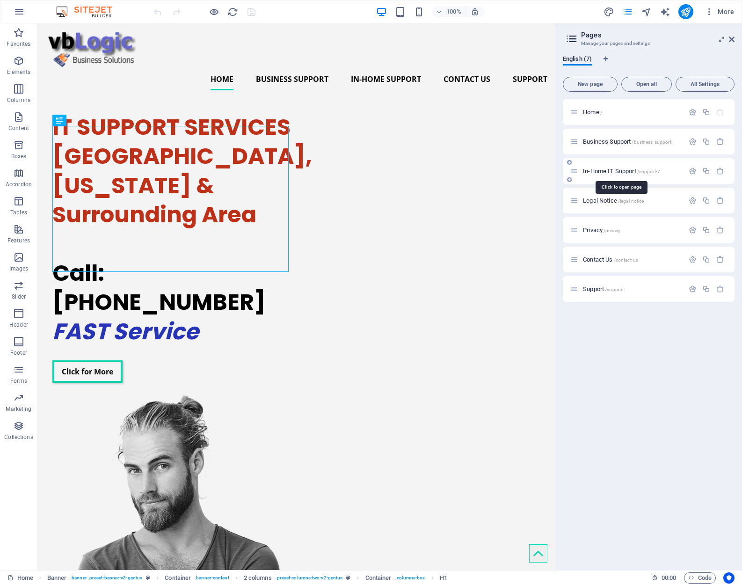
click at [618, 169] on span "In-Home IT Support /support-7" at bounding box center [621, 170] width 77 height 7
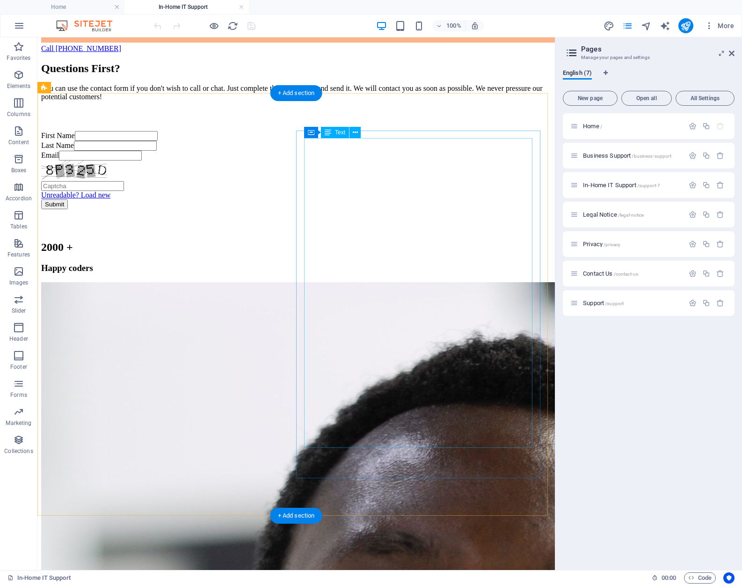
scroll to position [1496, 0]
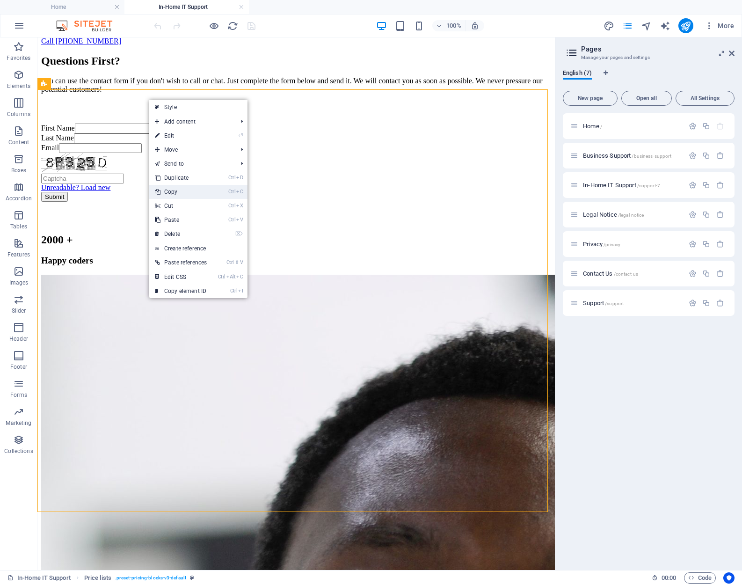
click at [188, 188] on link "Ctrl C Copy" at bounding box center [180, 192] width 63 height 14
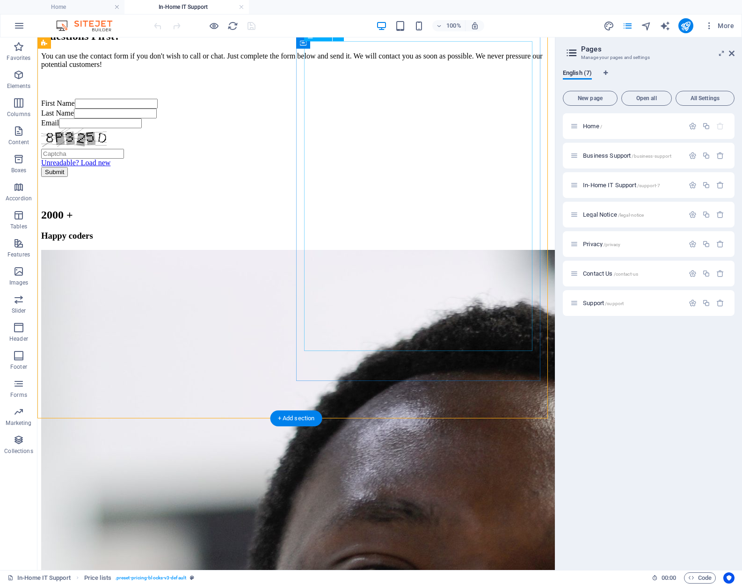
scroll to position [1450, 0]
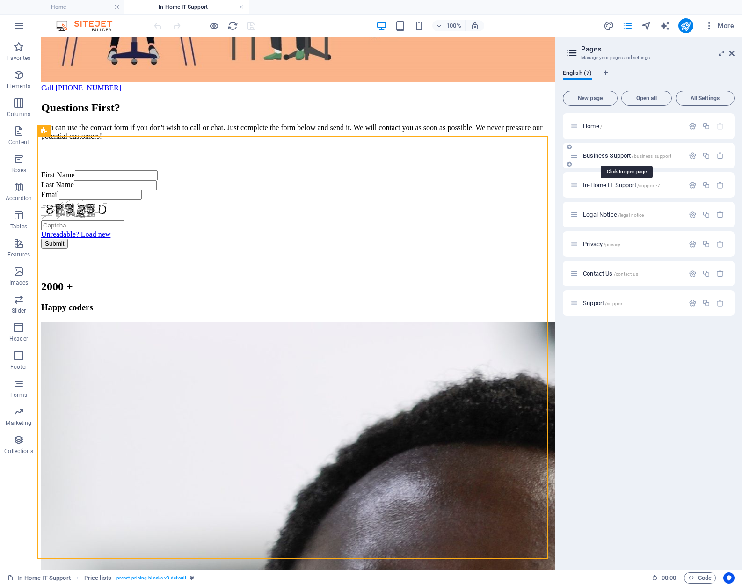
click at [601, 154] on span "Business Support /business-support" at bounding box center [627, 155] width 88 height 7
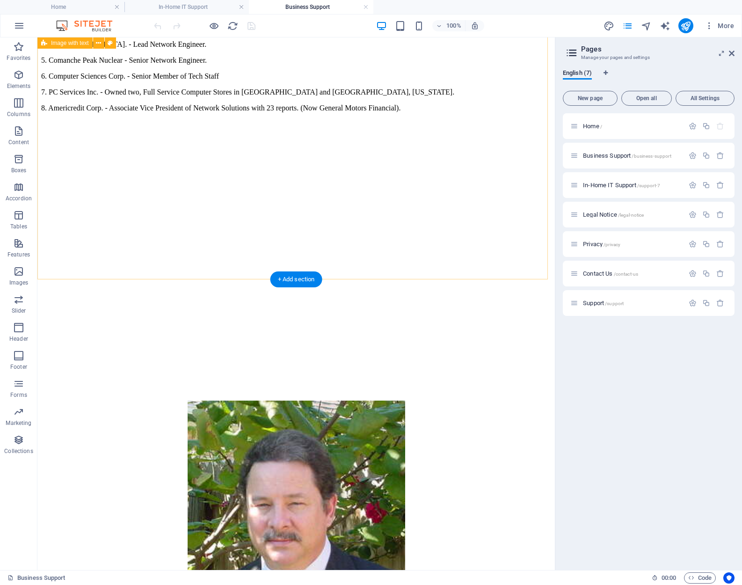
scroll to position [1417, 0]
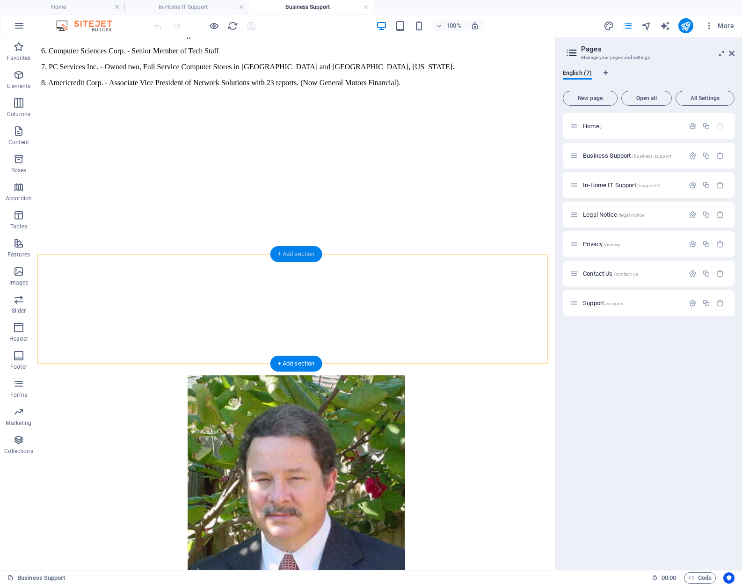
click at [300, 252] on div "+ Add section" at bounding box center [296, 254] width 52 height 16
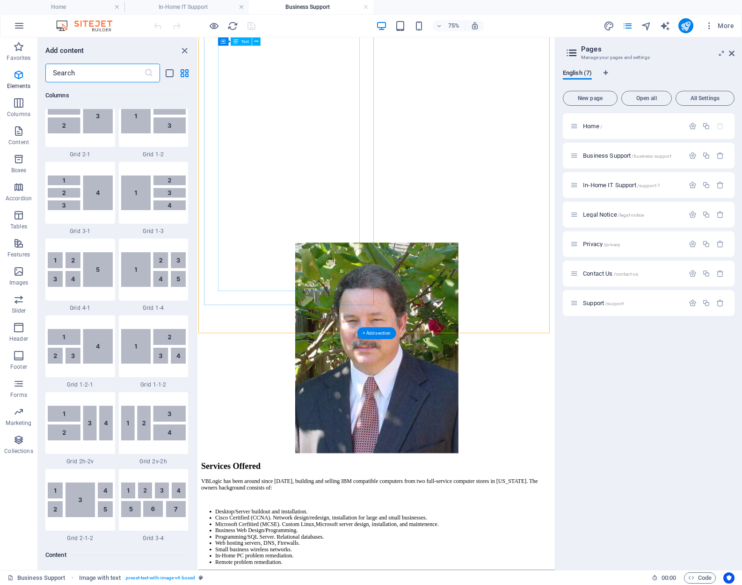
scroll to position [1636, 0]
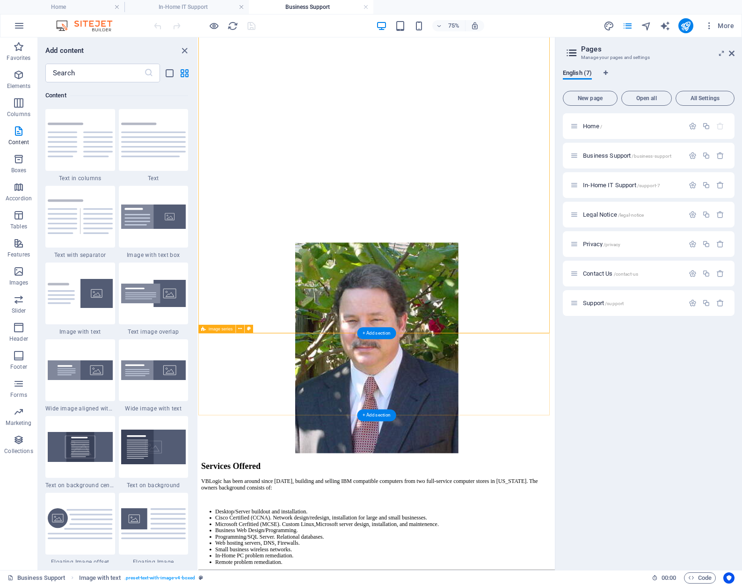
click at [376, 332] on div "+ Add section" at bounding box center [376, 333] width 39 height 12
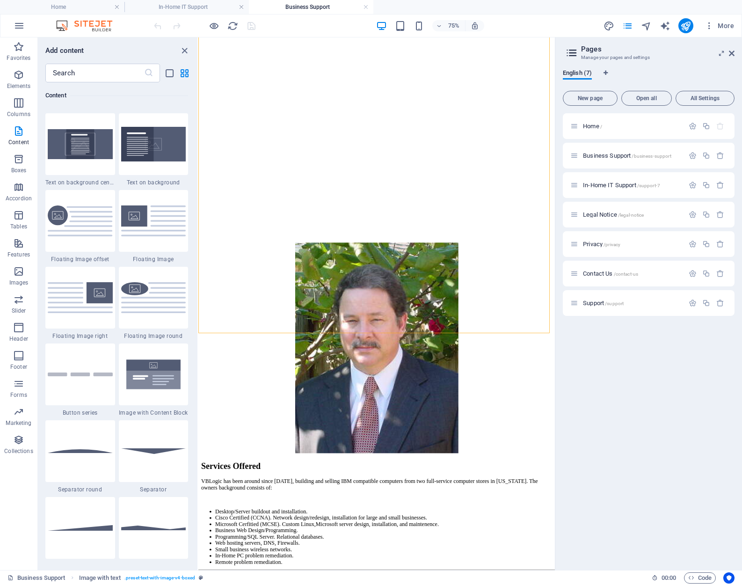
scroll to position [1964, 0]
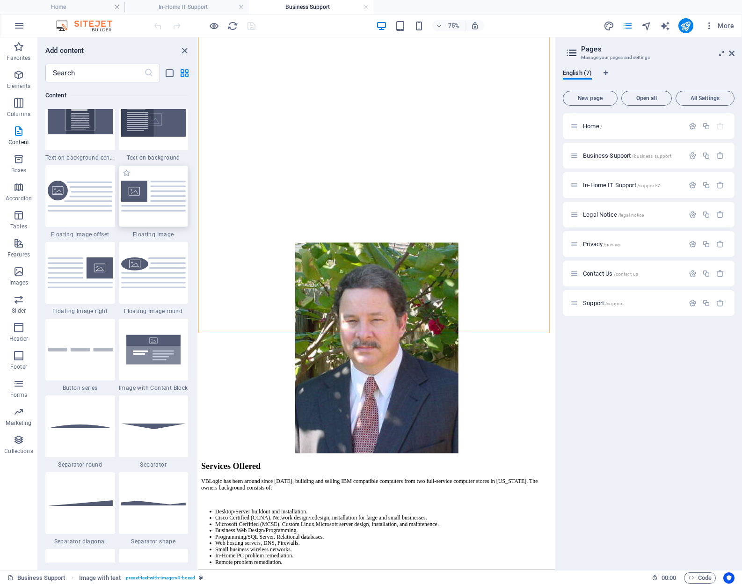
click at [165, 192] on img at bounding box center [153, 196] width 65 height 30
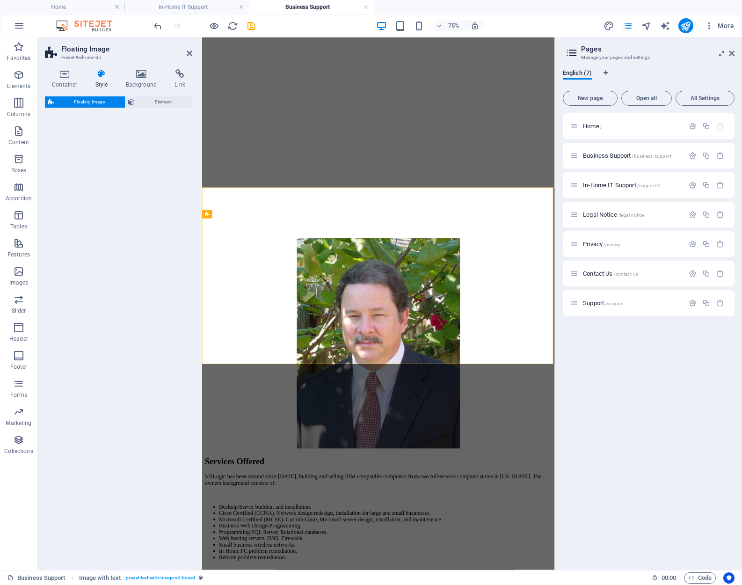
select select "%"
select select "rem"
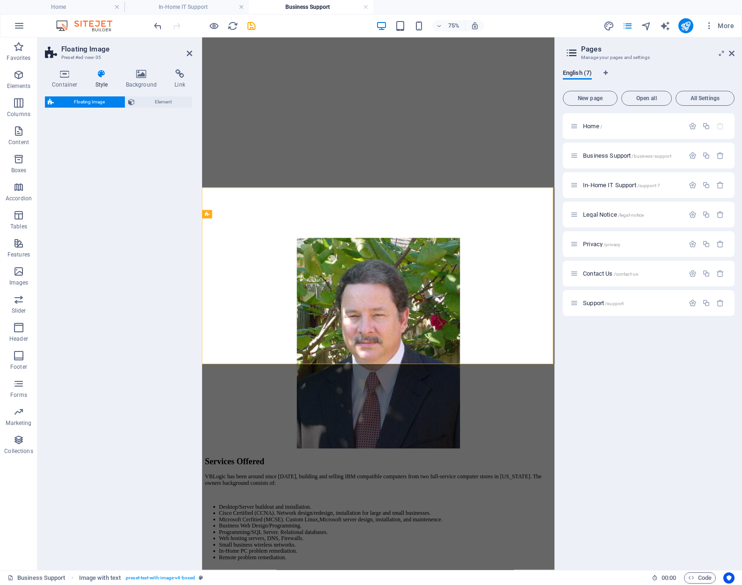
select select "preset-float-container-v3-default"
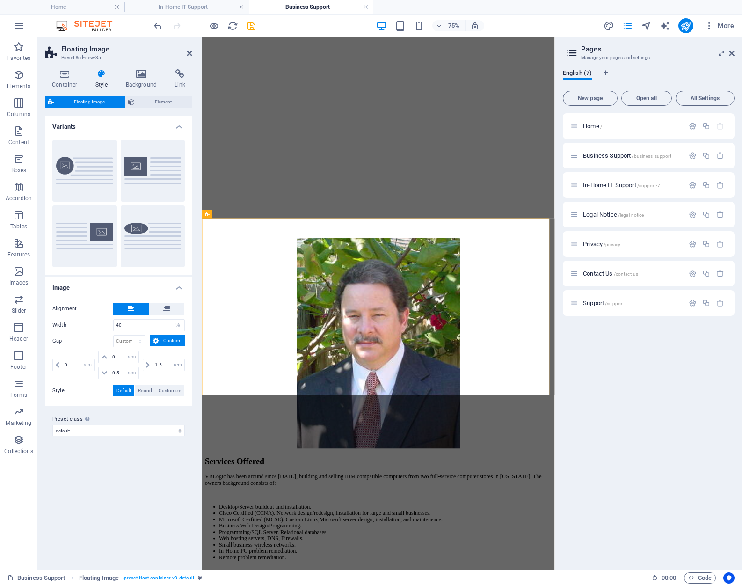
scroll to position [1619, 0]
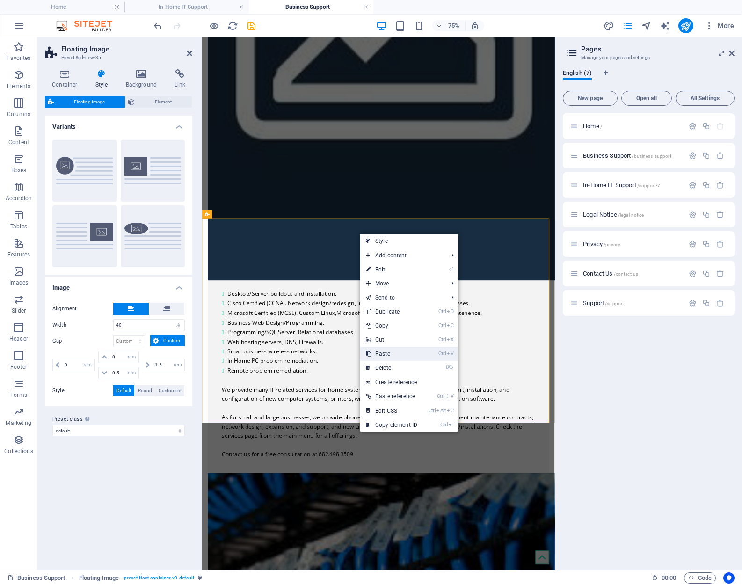
click at [409, 352] on link "Ctrl V Paste" at bounding box center [391, 354] width 63 height 14
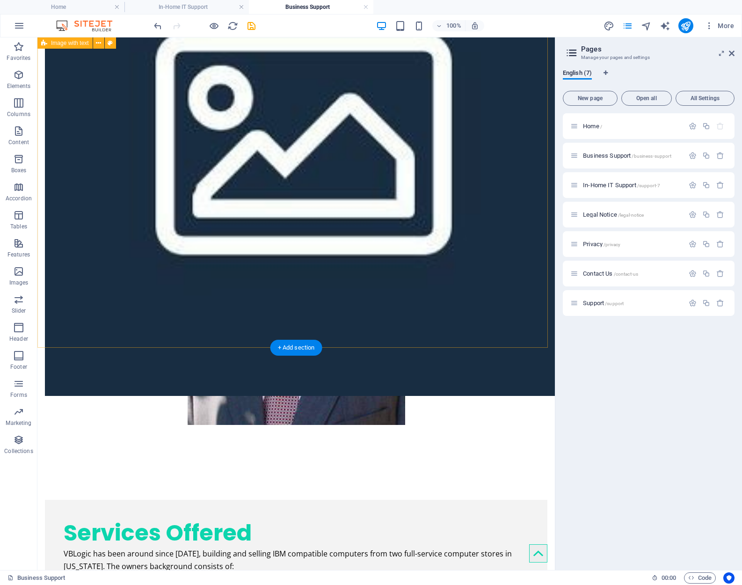
scroll to position [1511, 0]
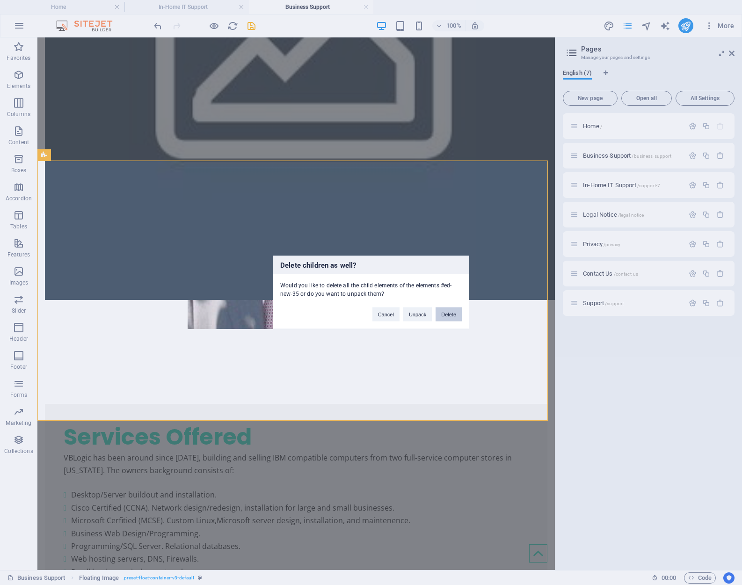
click at [452, 311] on button "Delete" at bounding box center [448, 314] width 26 height 14
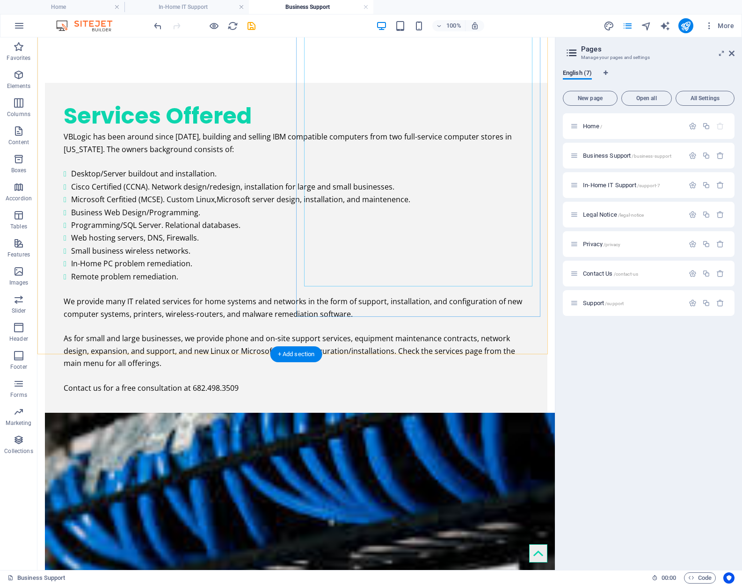
scroll to position [1838, 0]
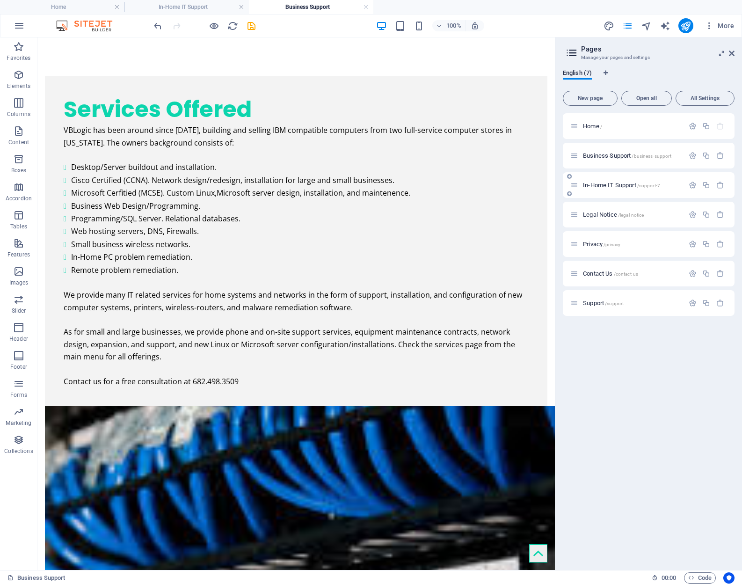
click at [616, 185] on span "In-Home IT Support /support-7" at bounding box center [621, 184] width 77 height 7
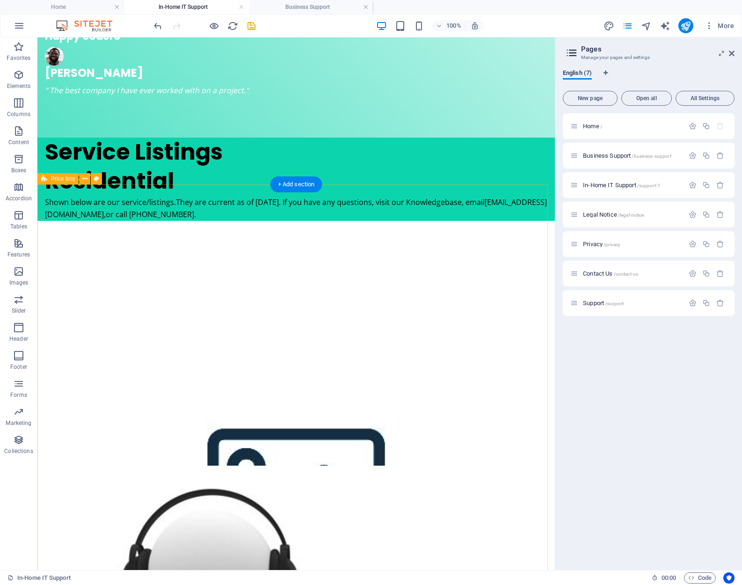
scroll to position [1824, 0]
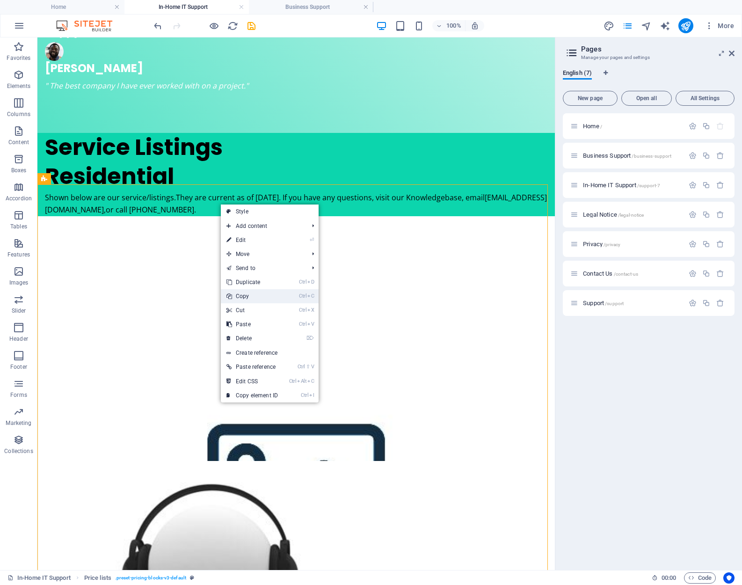
click at [273, 294] on link "Ctrl C Copy" at bounding box center [252, 296] width 63 height 14
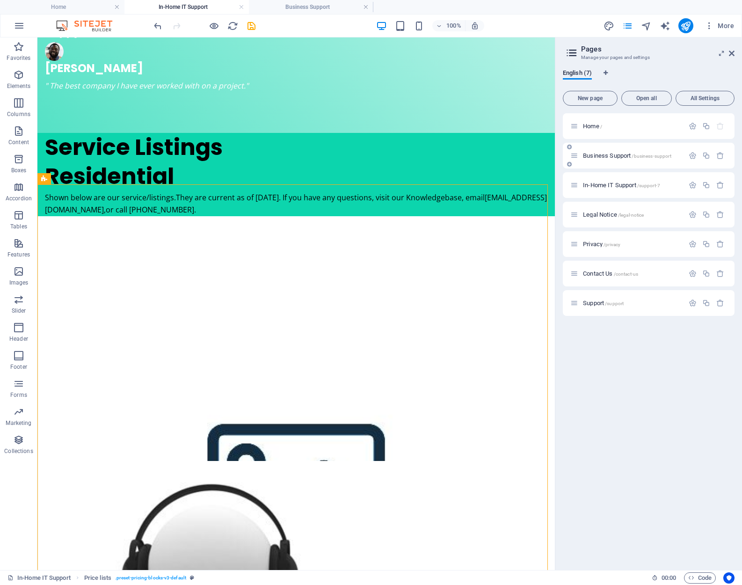
click at [601, 155] on span "Business Support /business-support" at bounding box center [627, 155] width 88 height 7
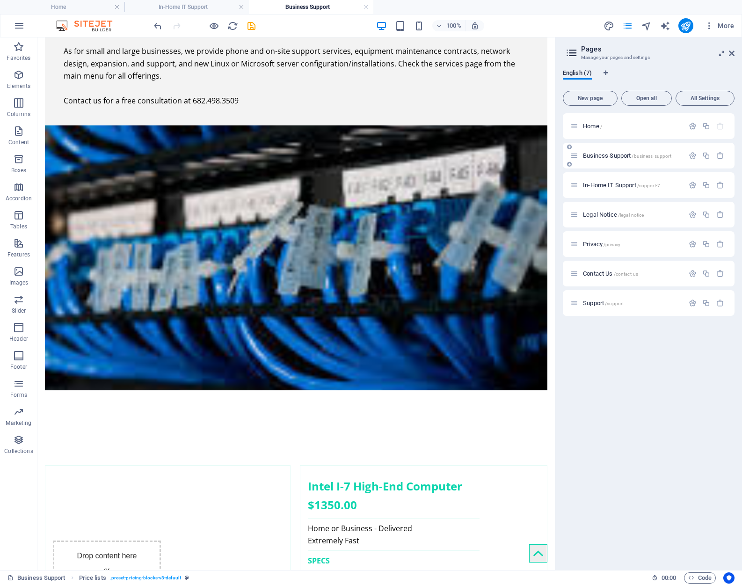
scroll to position [0, 0]
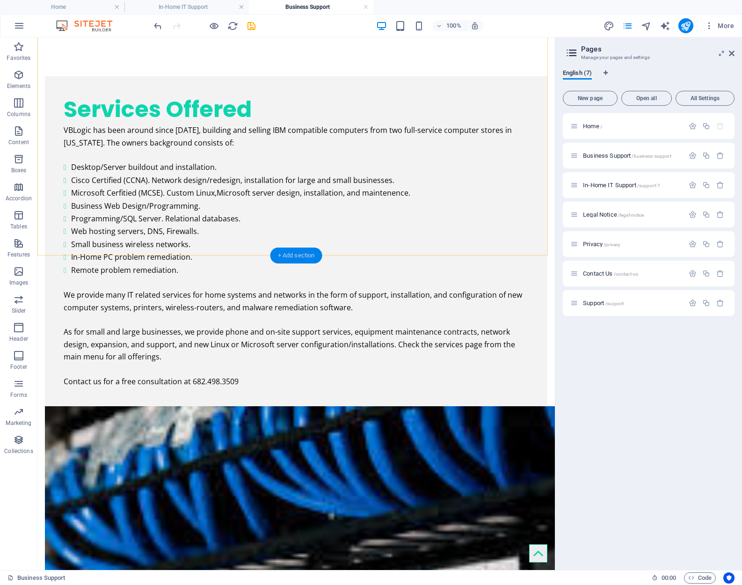
click at [296, 255] on div "+ Add section" at bounding box center [296, 255] width 52 height 16
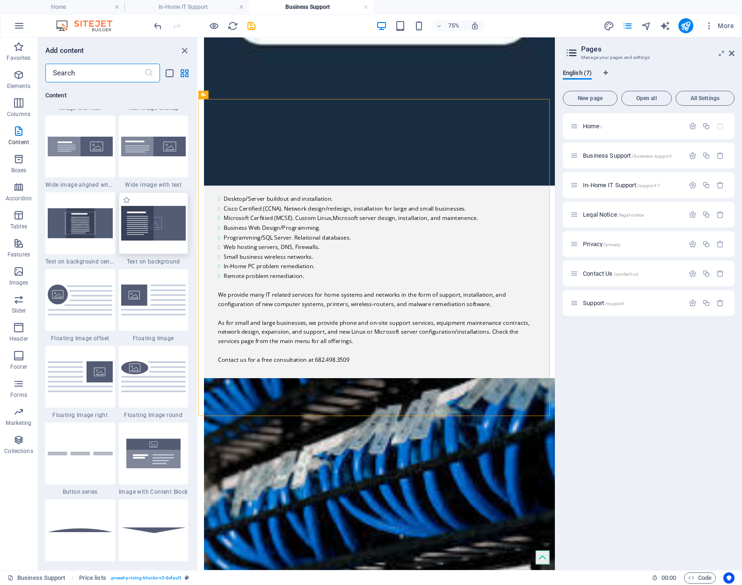
scroll to position [1917, 0]
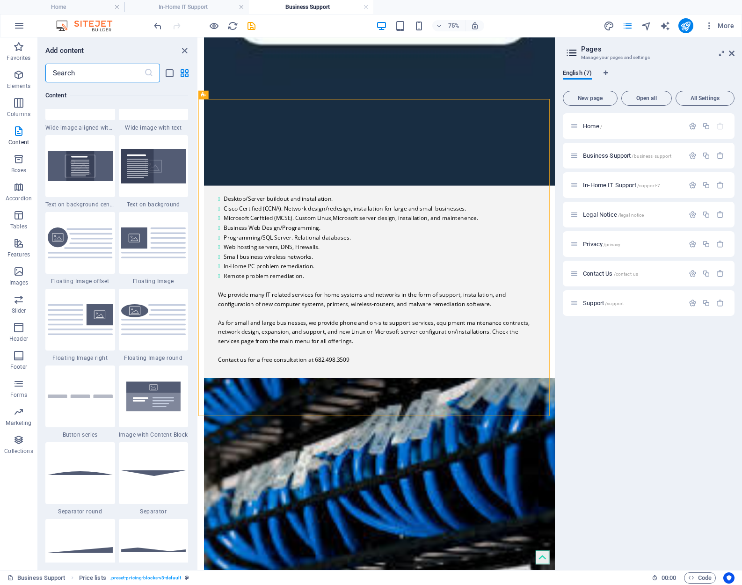
click at [156, 239] on img at bounding box center [153, 242] width 65 height 30
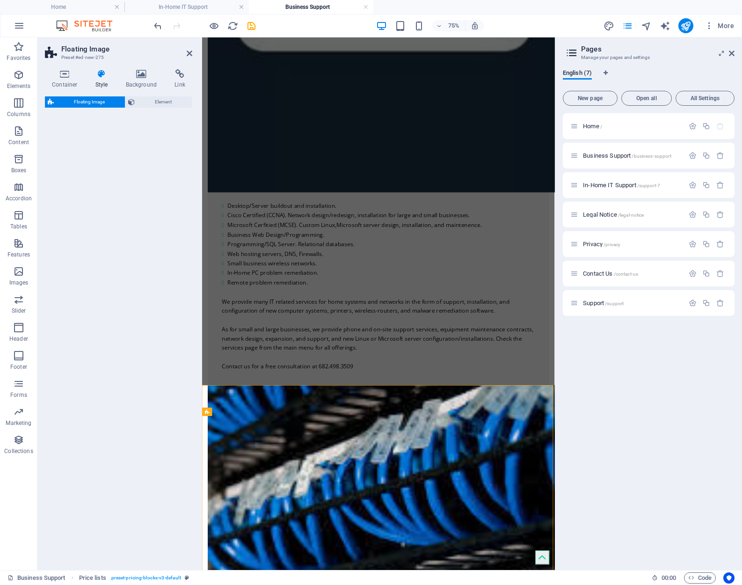
select select "%"
select select "rem"
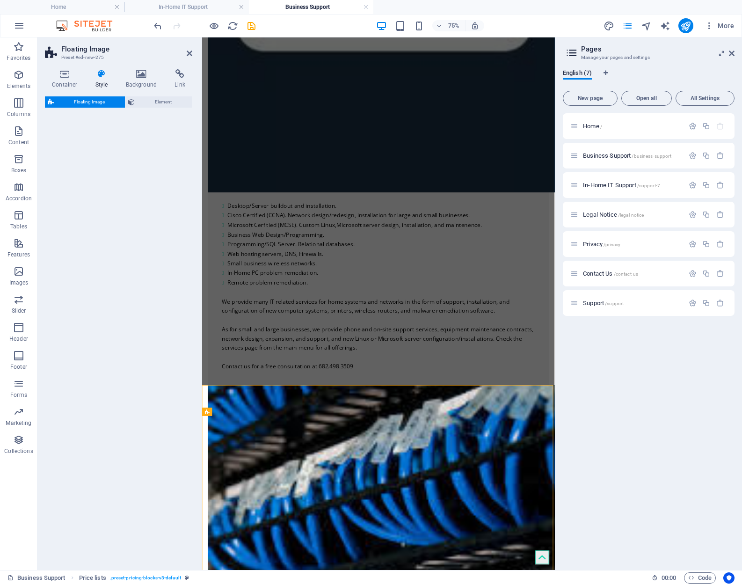
select select "preset-float-container-v3-default"
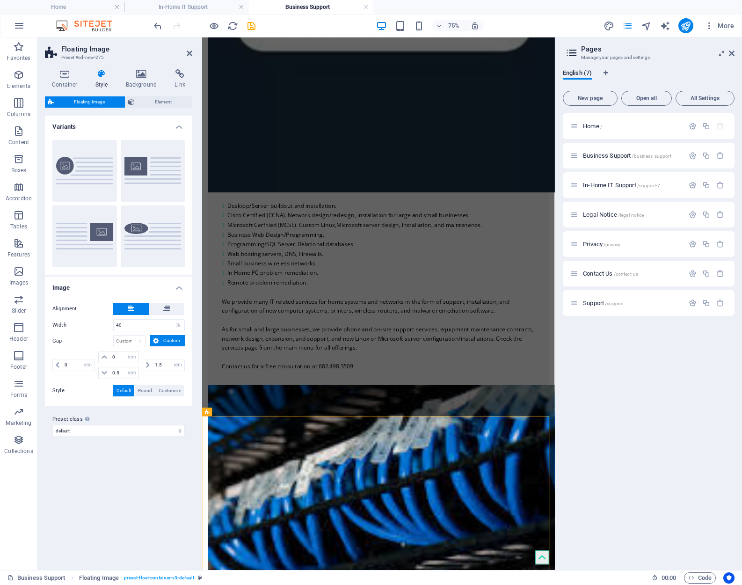
scroll to position [1778, 0]
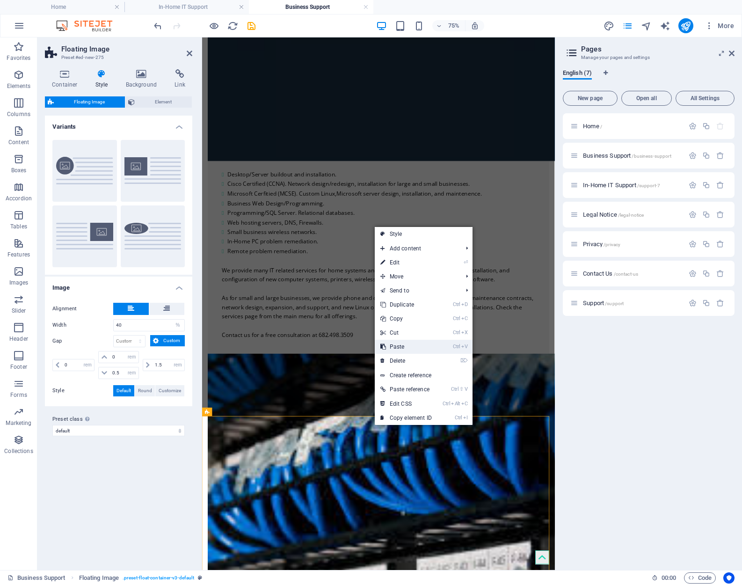
click at [418, 344] on link "Ctrl V Paste" at bounding box center [406, 347] width 63 height 14
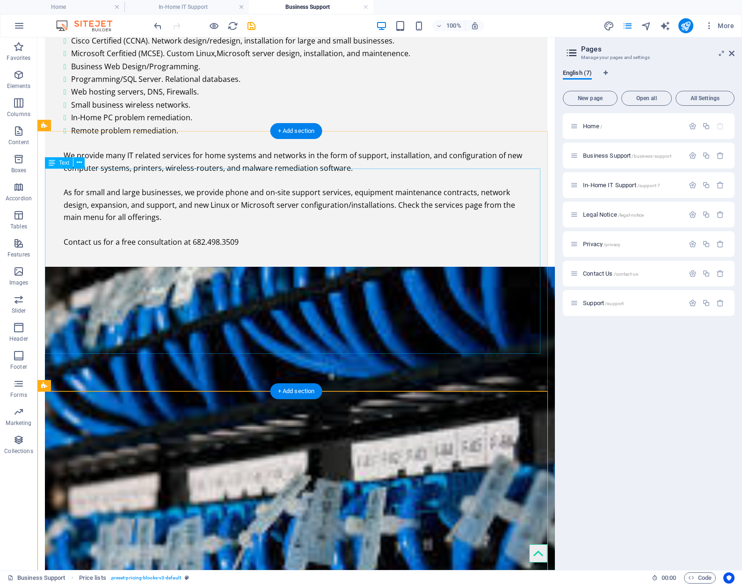
scroll to position [1962, 0]
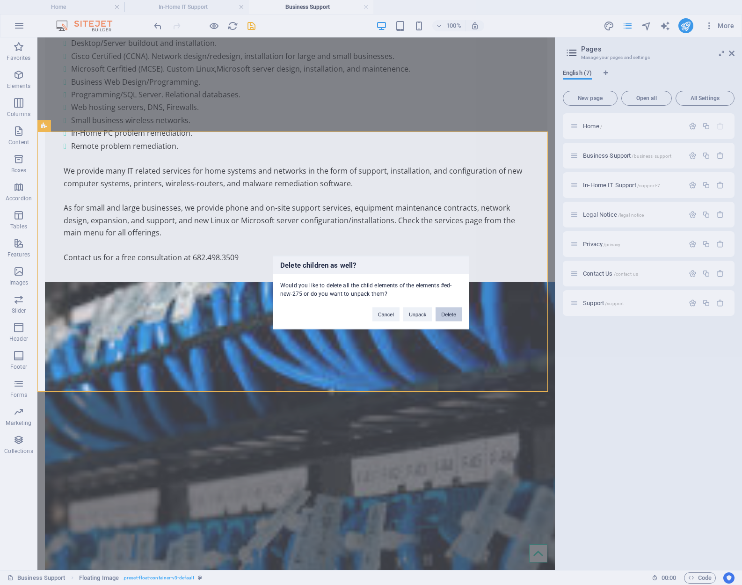
click at [448, 312] on button "Delete" at bounding box center [448, 314] width 26 height 14
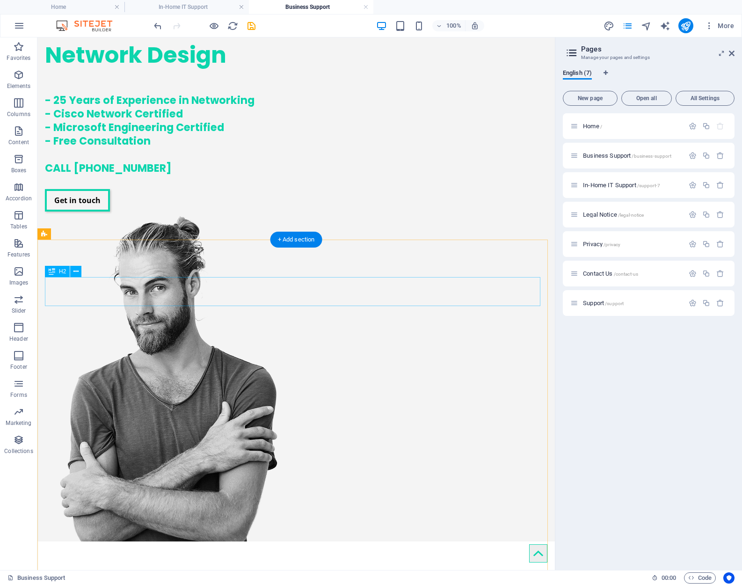
scroll to position [0, 0]
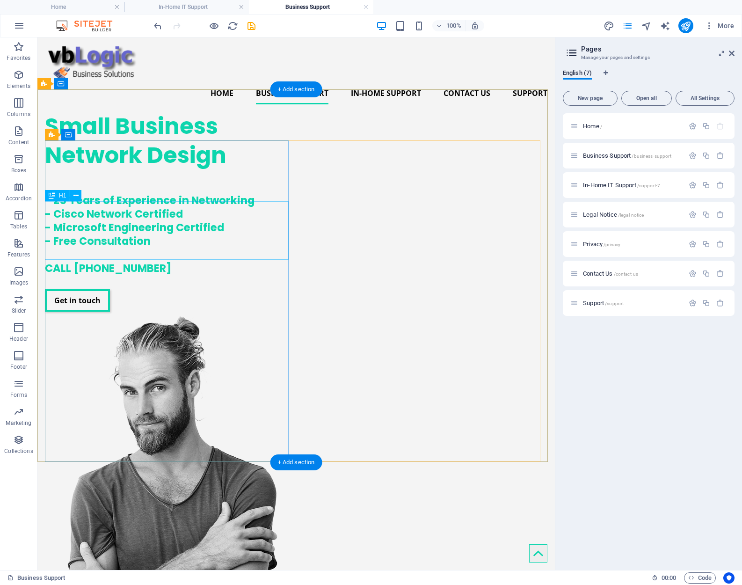
click at [158, 170] on div "Small Business Network Design" at bounding box center [168, 141] width 247 height 58
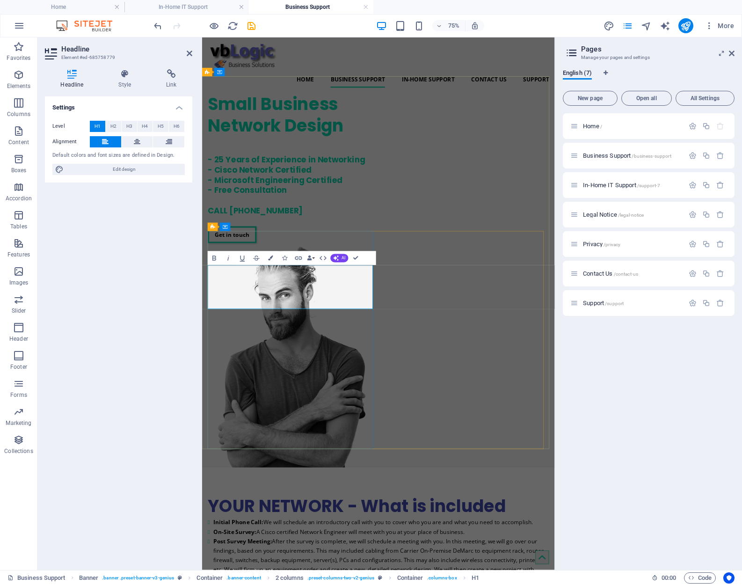
click at [282, 171] on span "Small Business Network Design" at bounding box center [300, 140] width 181 height 60
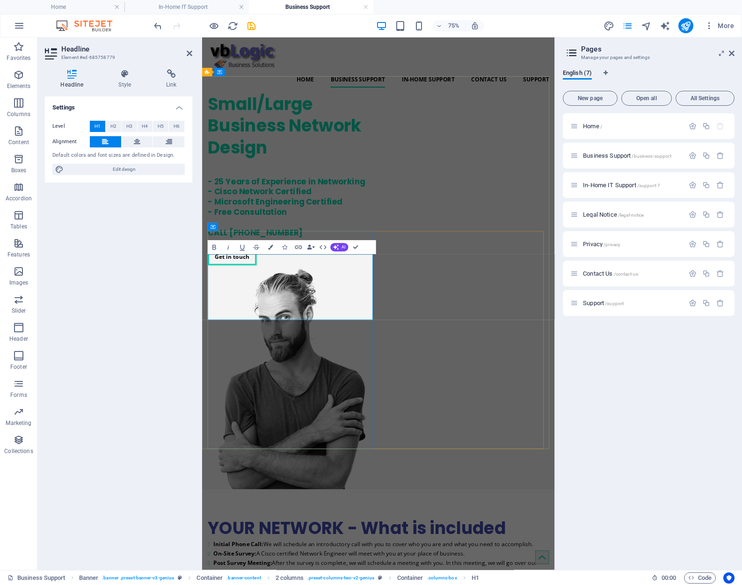
click at [292, 199] on h1 "Small/Large Business Network Design" at bounding box center [322, 155] width 224 height 87
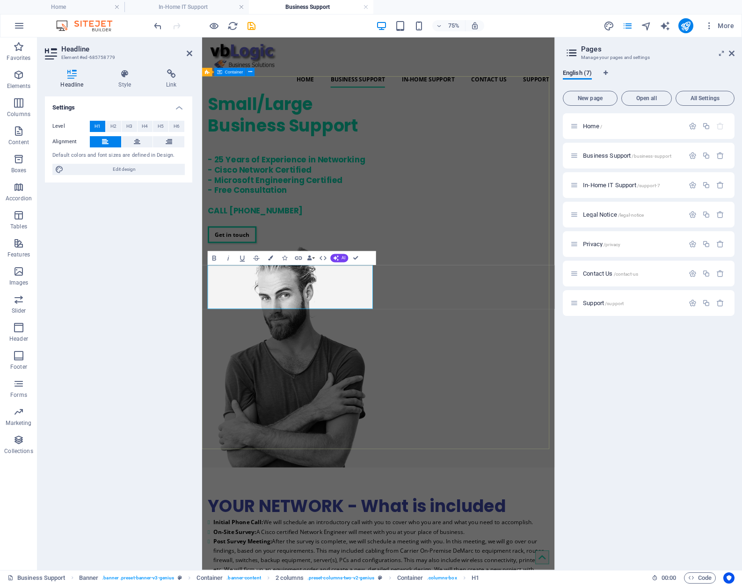
click at [599, 177] on div "Small/Large Business Support - 25 Years of Experience in Networking - Cisco Net…" at bounding box center [437, 361] width 470 height 499
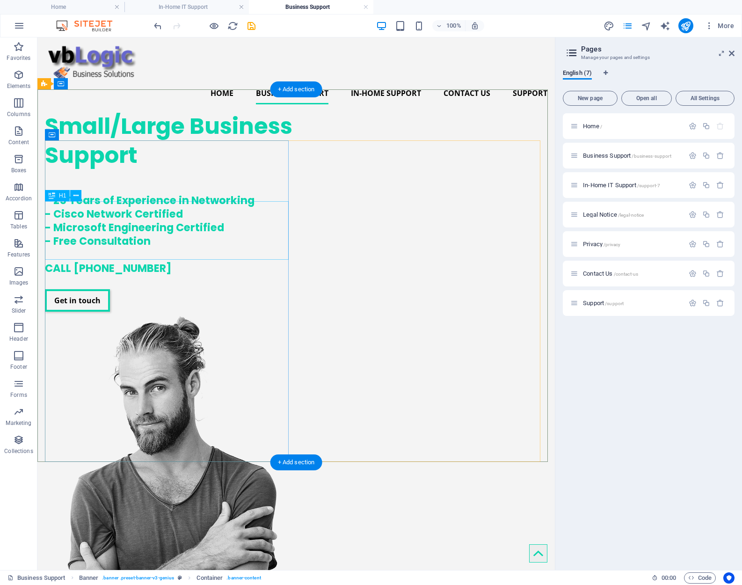
click at [166, 170] on div "Small/Large Business Support" at bounding box center [168, 141] width 247 height 58
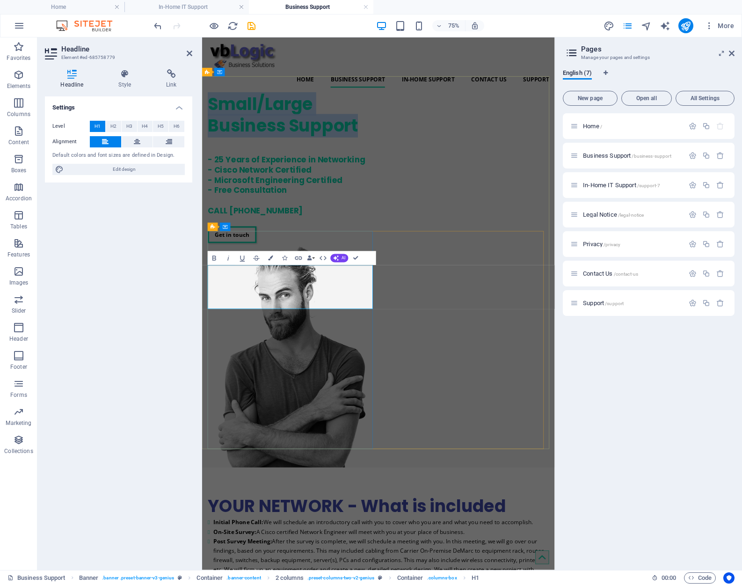
click at [290, 171] on span "Small/Large Business Support" at bounding box center [310, 140] width 200 height 60
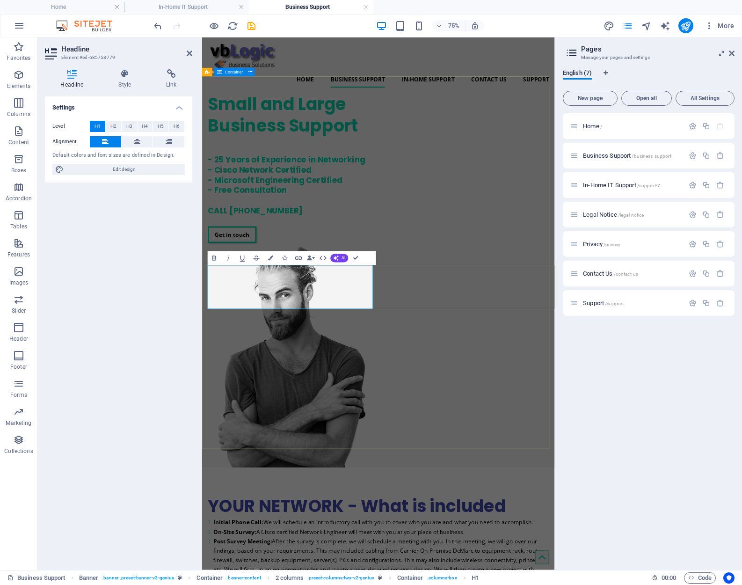
click at [555, 148] on div "Small and Large Business Support - 25 Years of Experience in Networking - Cisco…" at bounding box center [437, 361] width 470 height 499
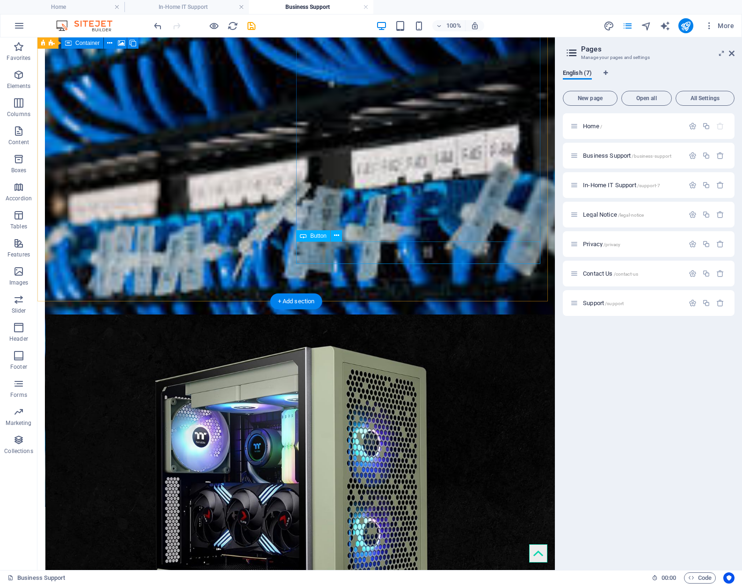
scroll to position [2271, 0]
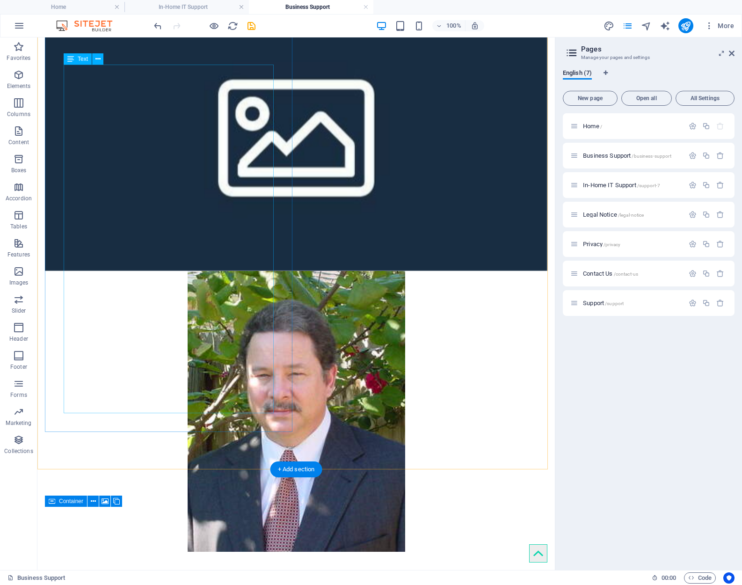
scroll to position [1289, 0]
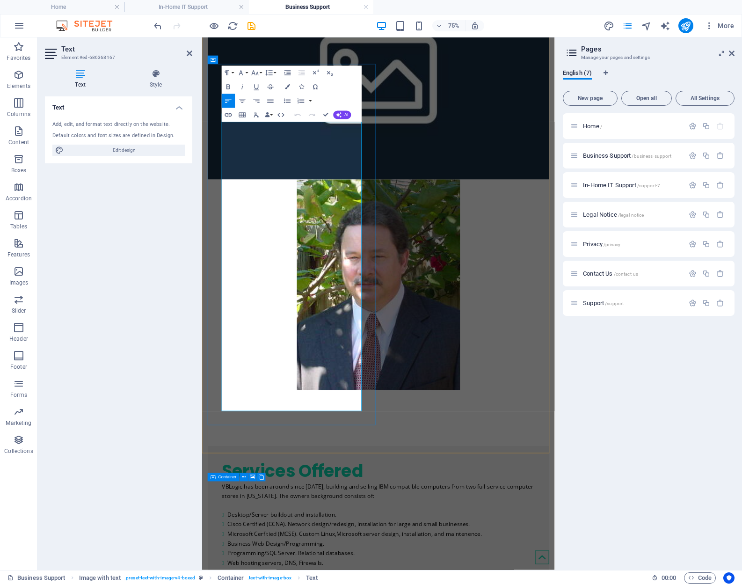
scroll to position [1345, 0]
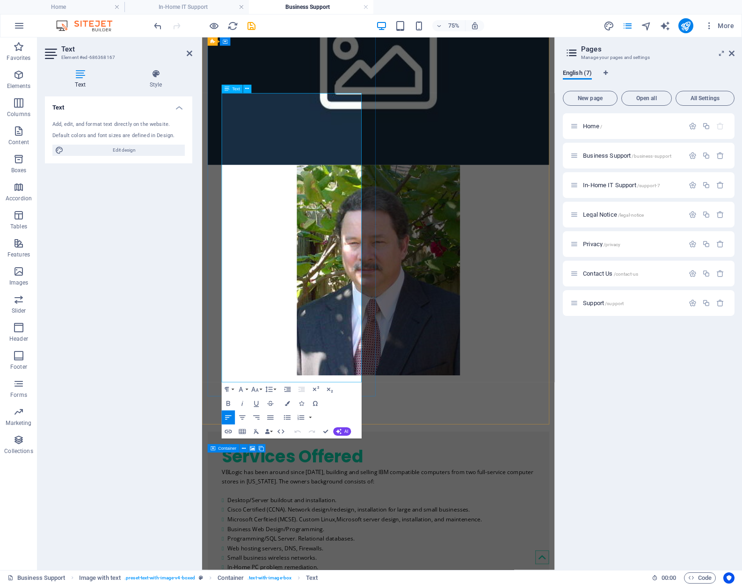
drag, startPoint x: 404, startPoint y: 488, endPoint x: 230, endPoint y: 492, distance: 173.5
click at [229, 403] on icon "button" at bounding box center [228, 403] width 8 height 8
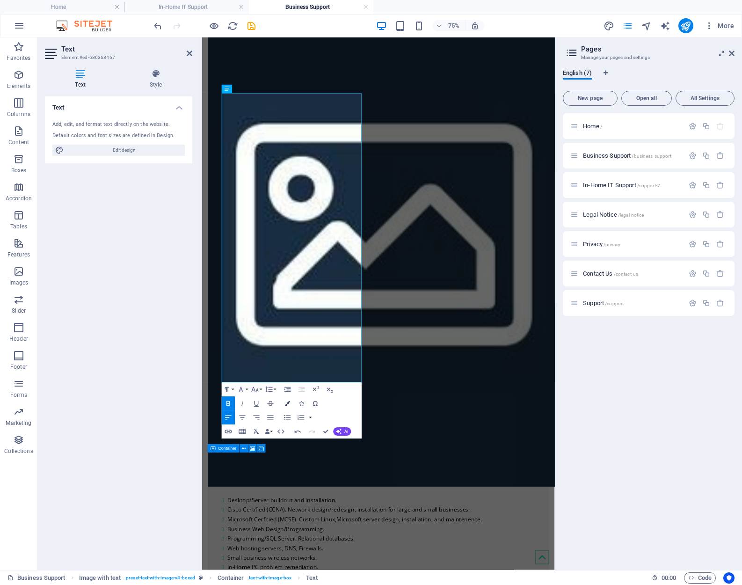
click at [286, 403] on icon "button" at bounding box center [287, 403] width 5 height 5
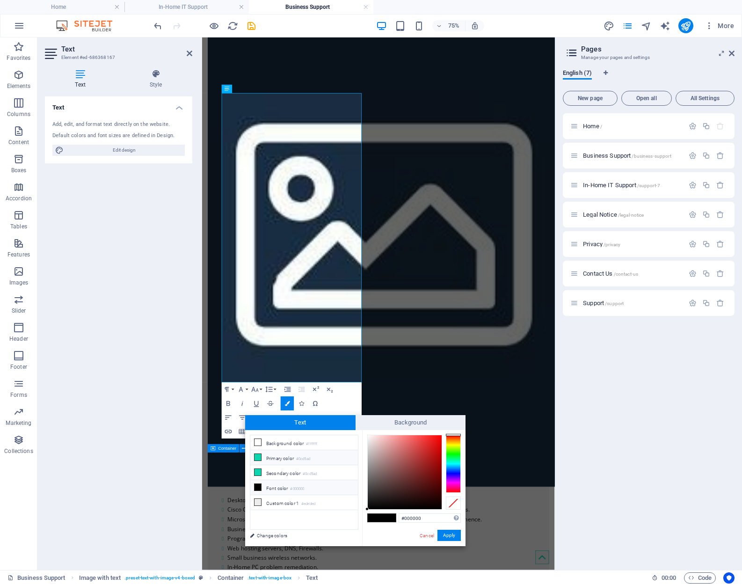
click at [278, 456] on li "Primary color #0cd5ad" at bounding box center [304, 457] width 108 height 15
type input "#0cd5ad"
click at [390, 517] on span at bounding box center [389, 517] width 14 height 8
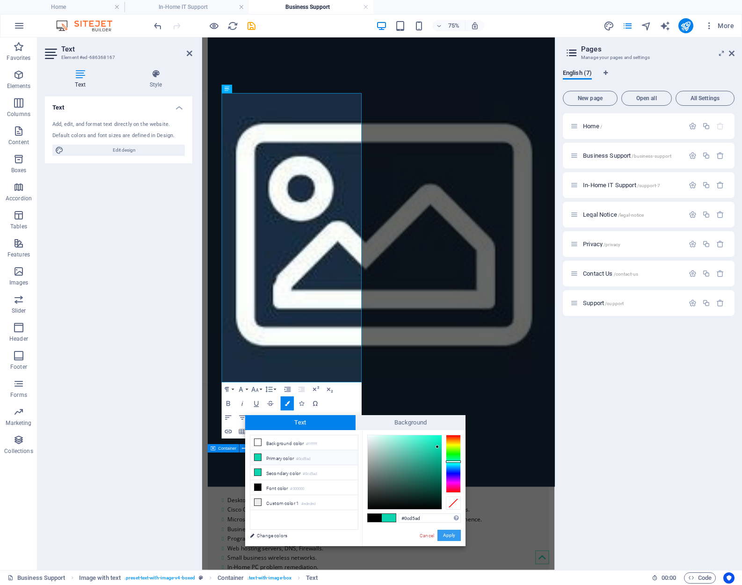
click at [447, 533] on button "Apply" at bounding box center [448, 534] width 23 height 11
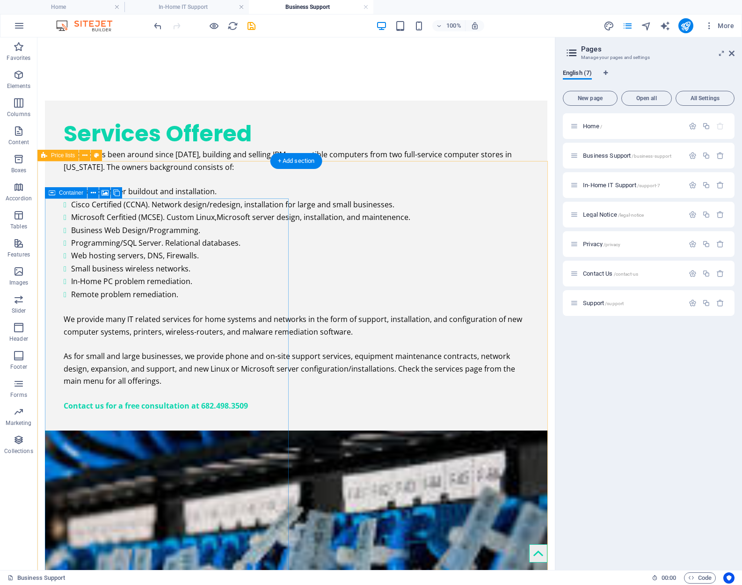
scroll to position [1932, 0]
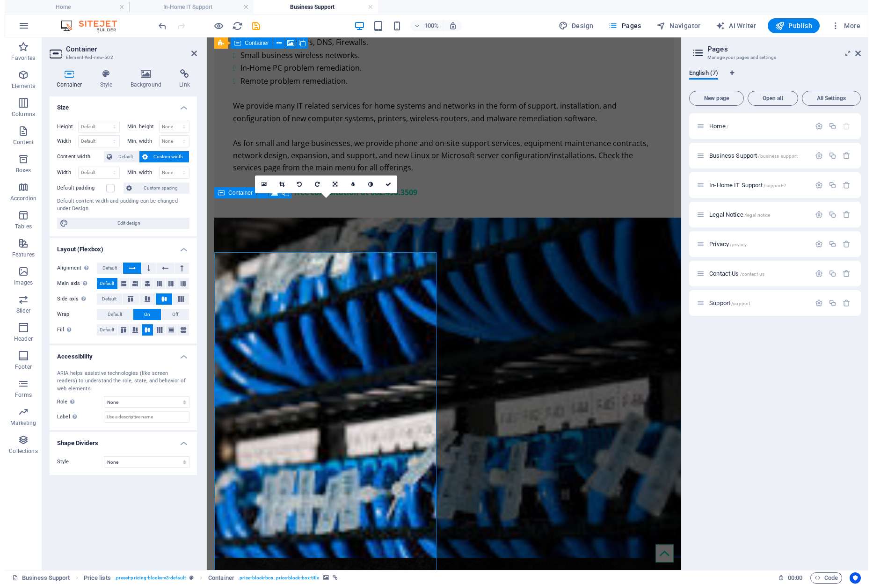
scroll to position [1969, 0]
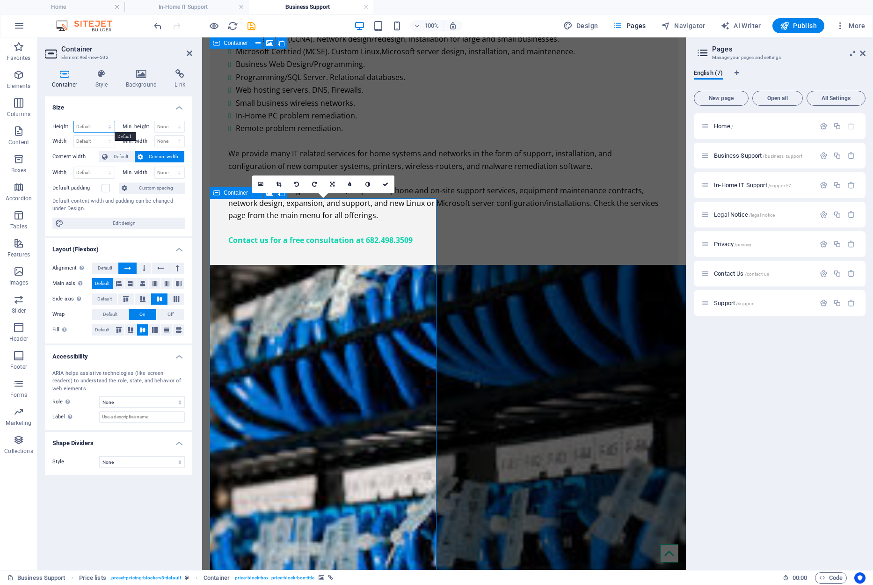
click at [98, 131] on select "Default px rem % vh vw" at bounding box center [94, 126] width 41 height 11
select select "px"
click at [101, 121] on select "Default px rem % vh vw" at bounding box center [94, 126] width 41 height 11
click at [88, 125] on input "863" at bounding box center [94, 126] width 41 height 11
drag, startPoint x: 90, startPoint y: 125, endPoint x: 74, endPoint y: 125, distance: 15.9
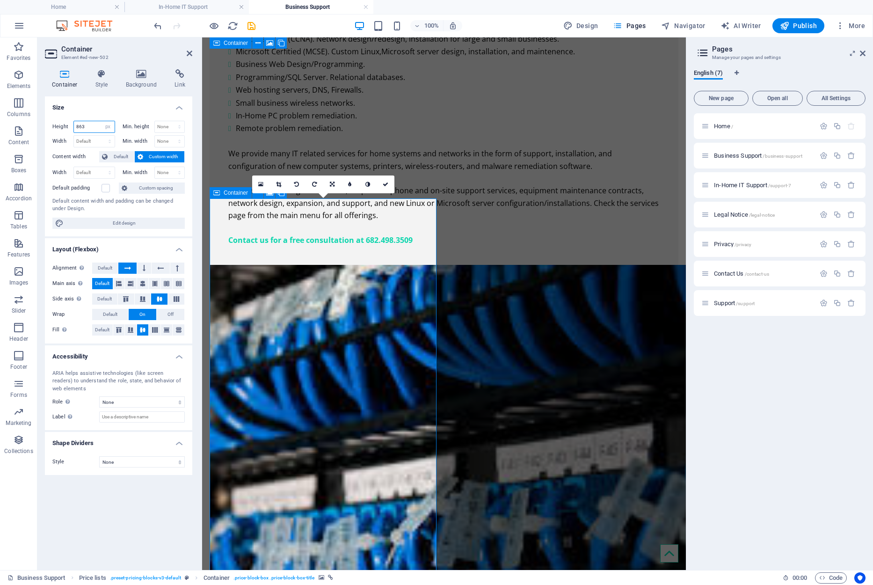
click at [74, 125] on input "863" at bounding box center [94, 126] width 41 height 11
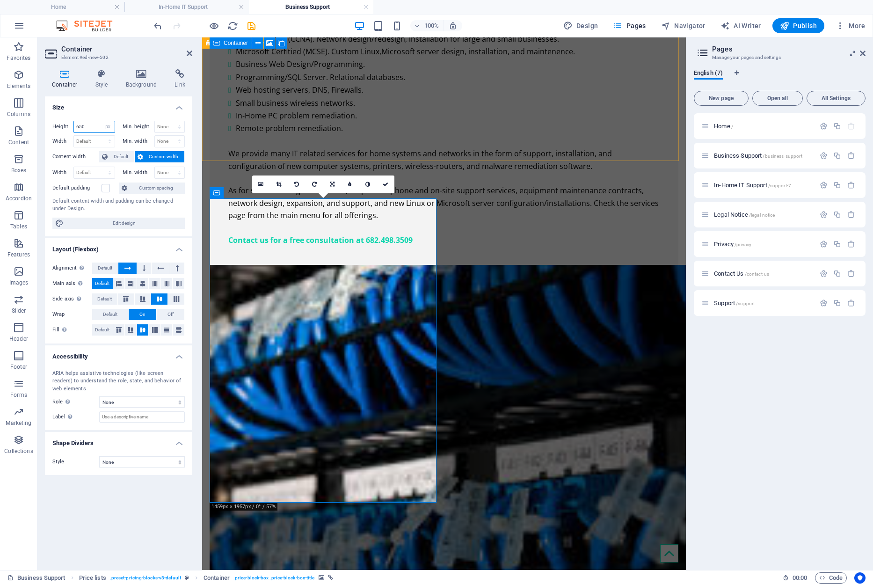
type input "650"
drag, startPoint x: 286, startPoint y: 159, endPoint x: 454, endPoint y: 159, distance: 167.4
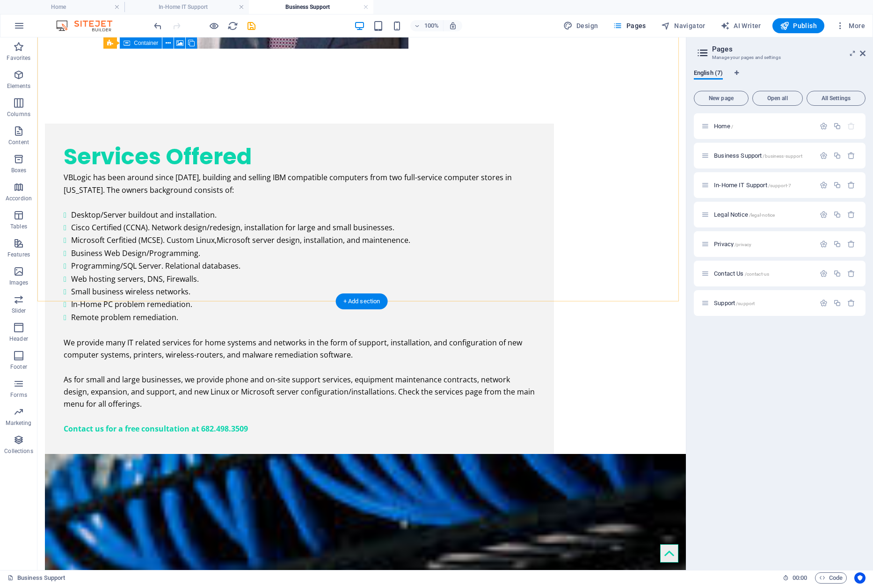
scroll to position [1792, 0]
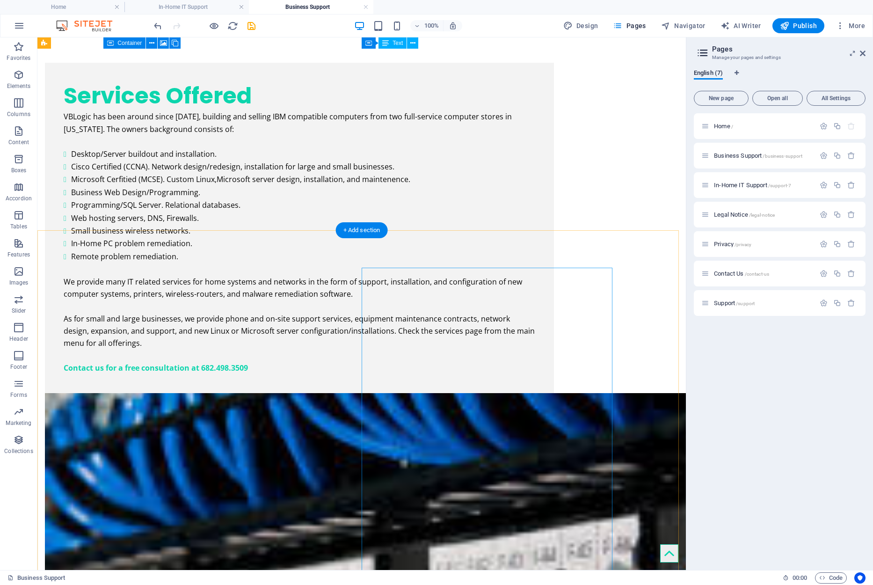
scroll to position [1839, 0]
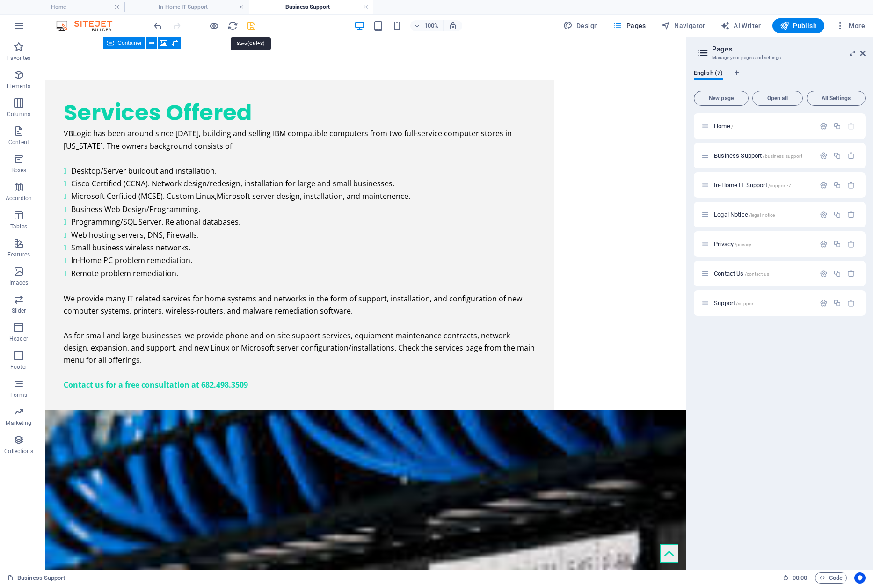
click at [252, 25] on icon "save" at bounding box center [251, 26] width 11 height 11
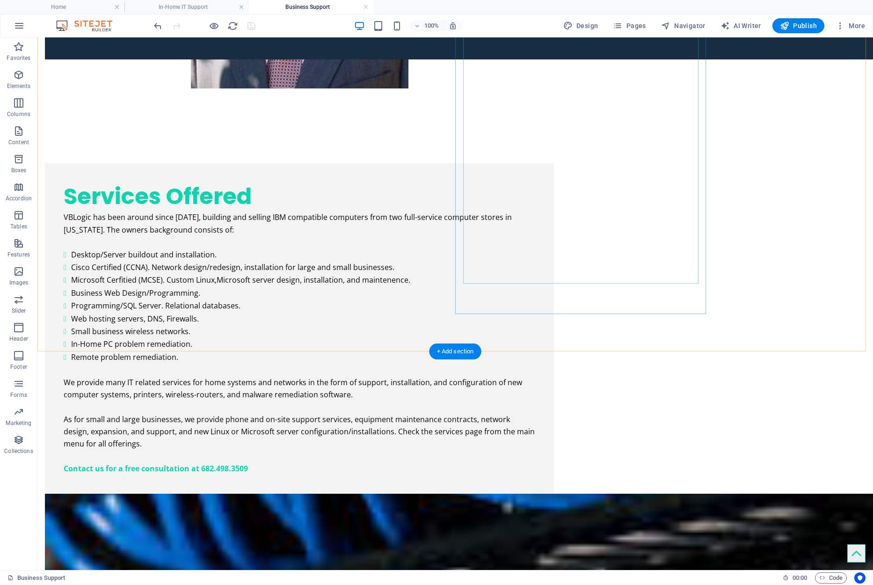
scroll to position [1777, 0]
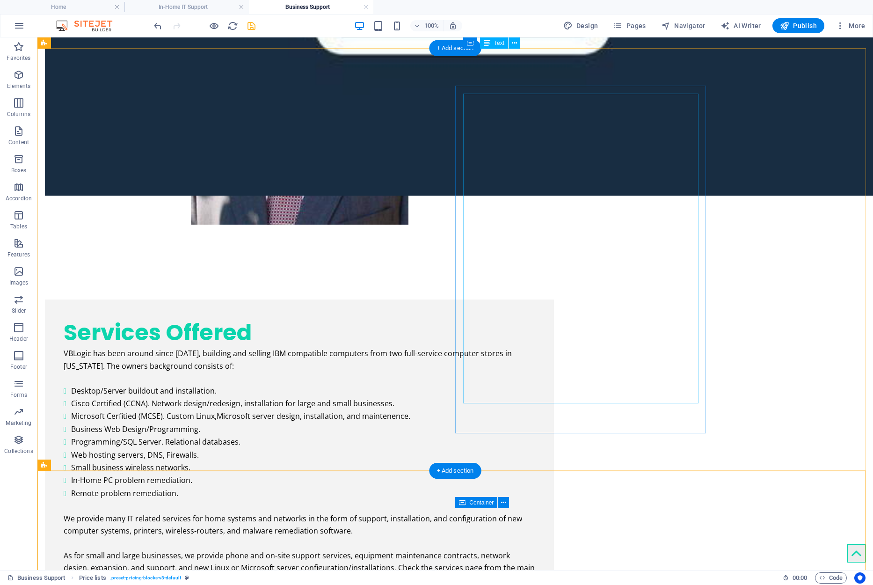
scroll to position [1619, 0]
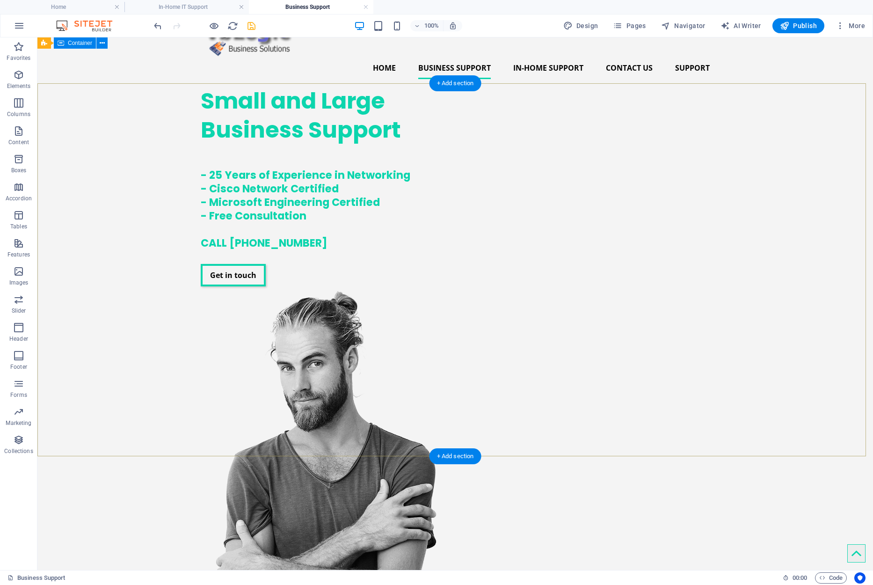
scroll to position [0, 0]
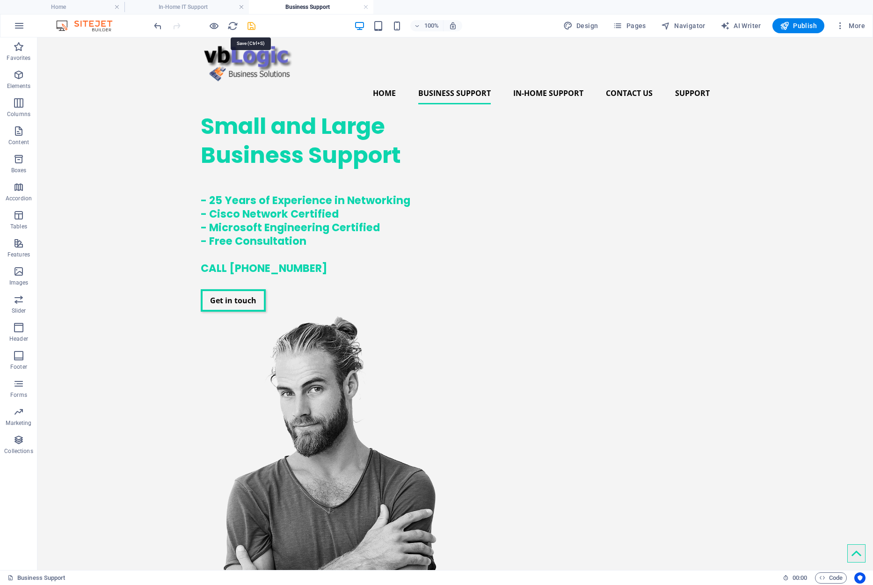
click at [253, 25] on icon "save" at bounding box center [251, 26] width 11 height 11
click at [741, 25] on span "Publish" at bounding box center [798, 25] width 37 height 9
